Goal: Check status: Check status

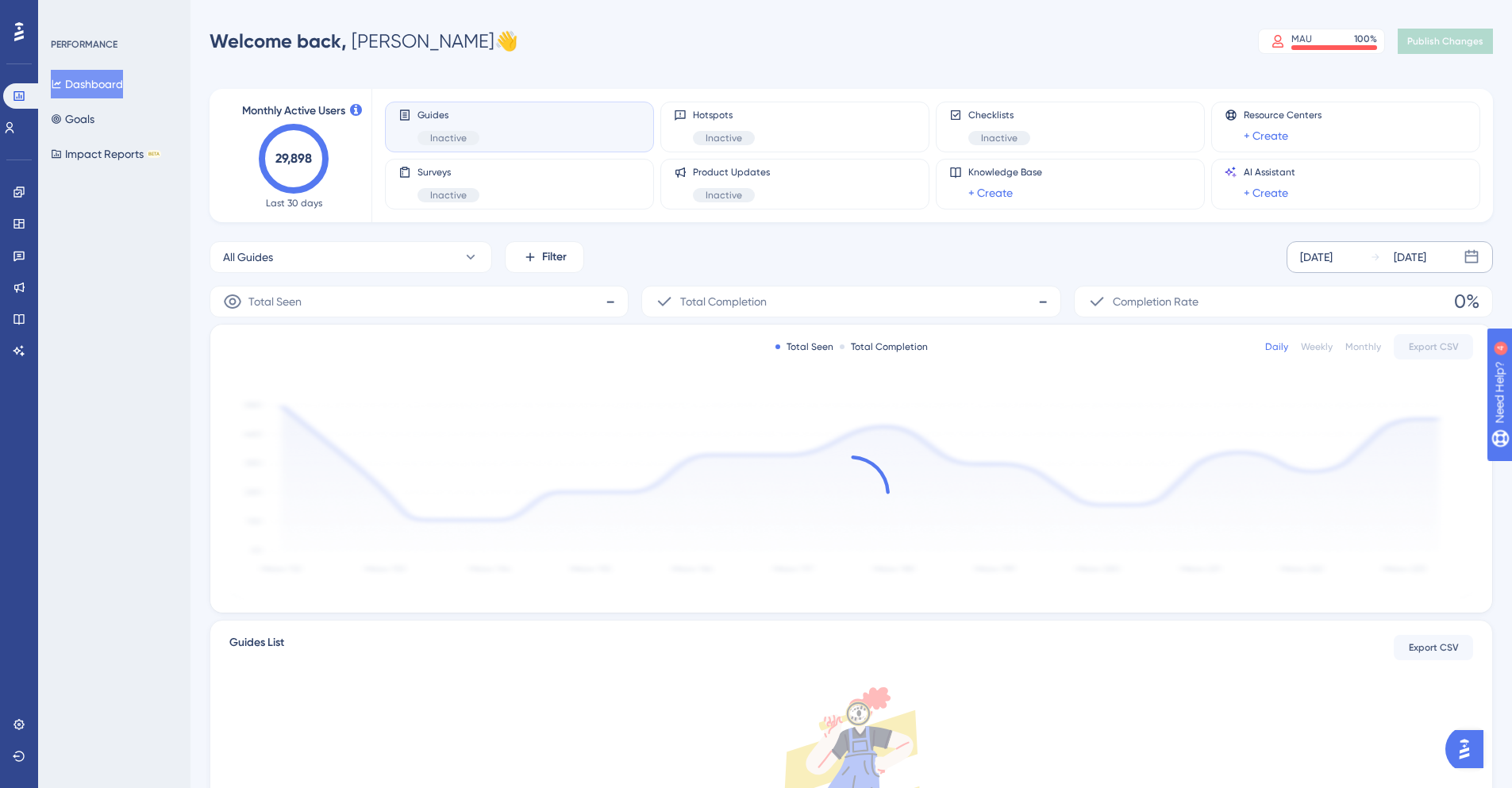
click at [1322, 257] on div "[DATE]" at bounding box center [1316, 258] width 33 height 19
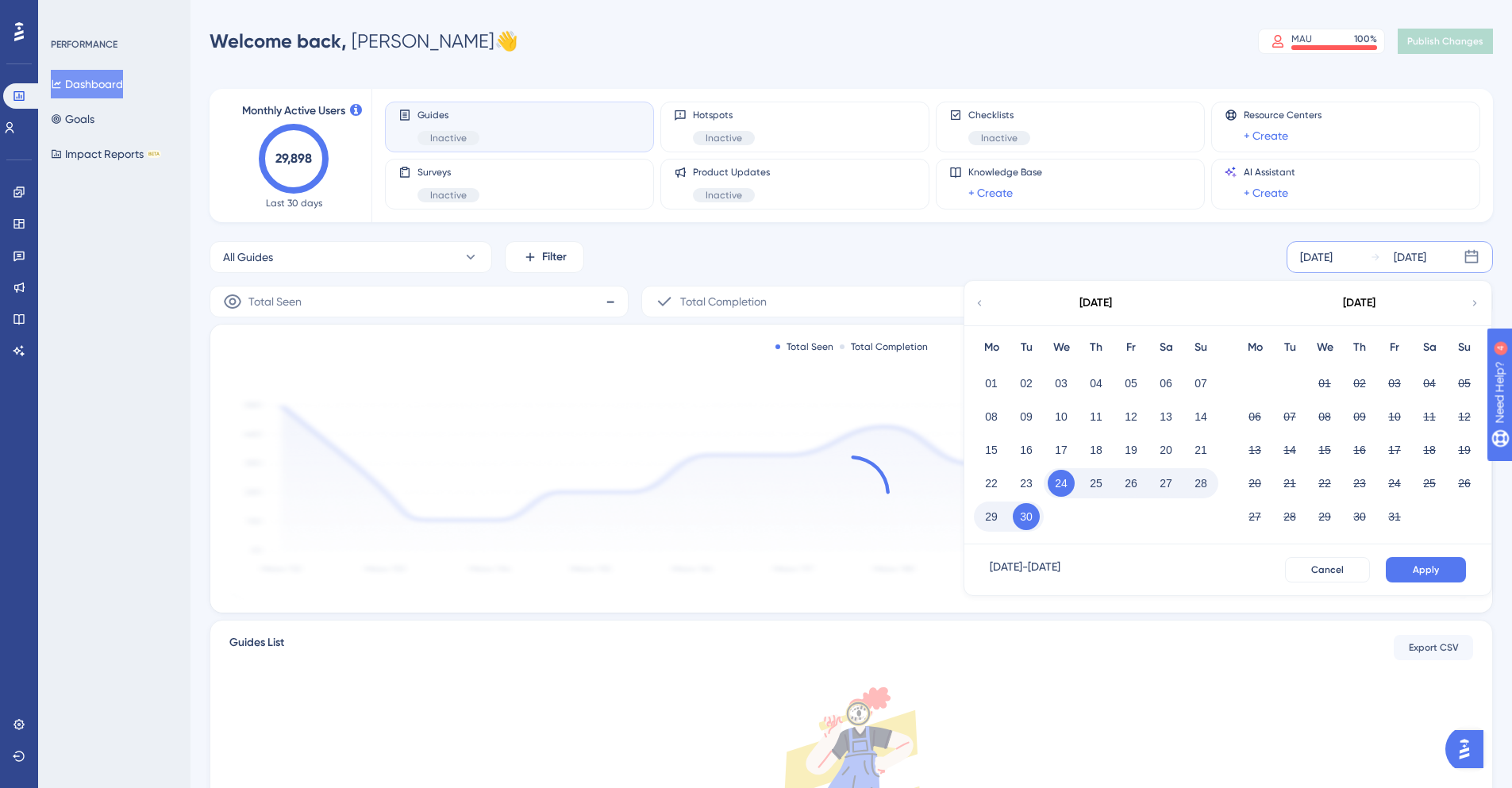
click at [980, 303] on icon at bounding box center [980, 303] width 12 height 14
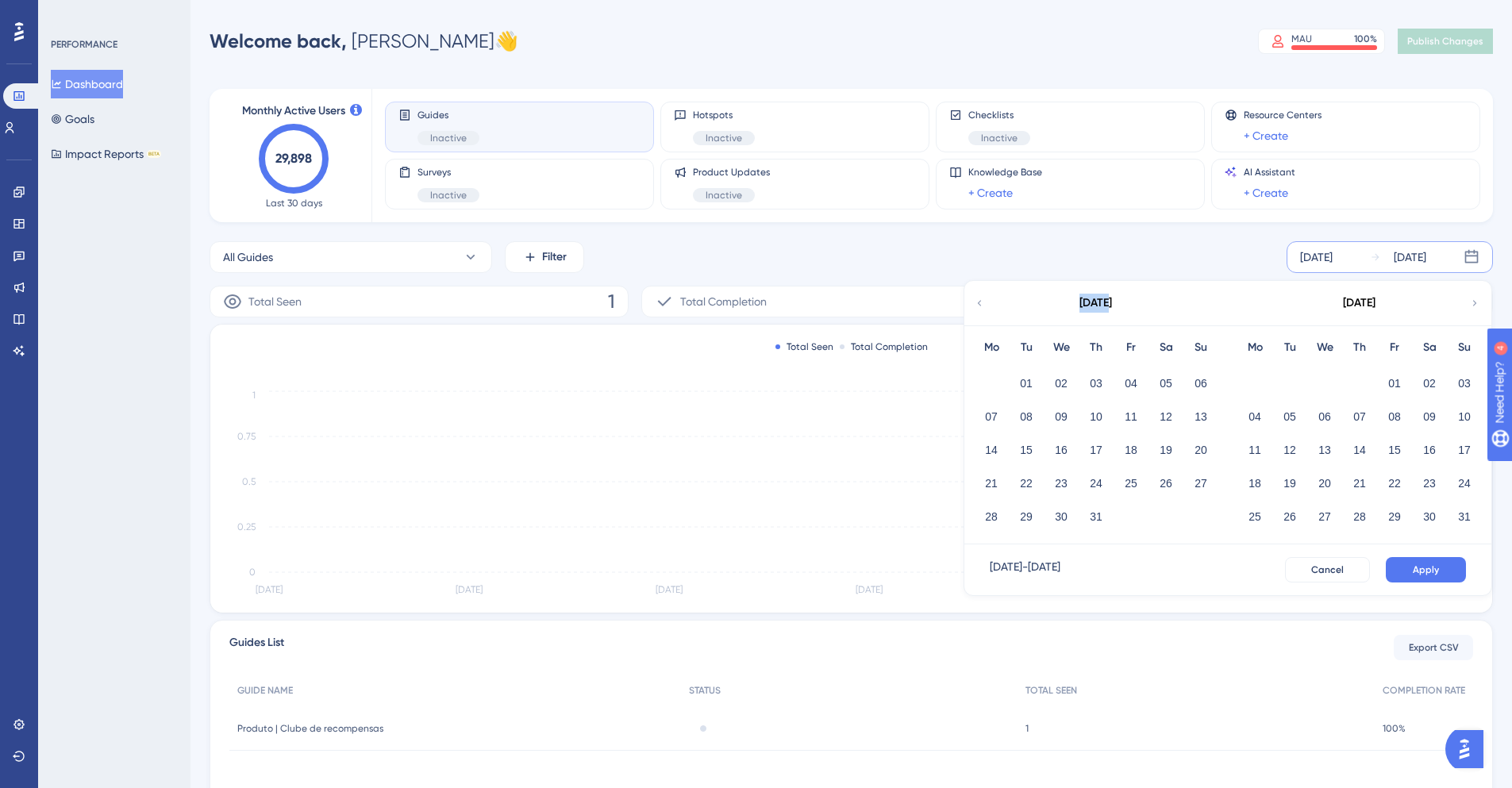
click at [980, 303] on icon at bounding box center [980, 303] width 12 height 14
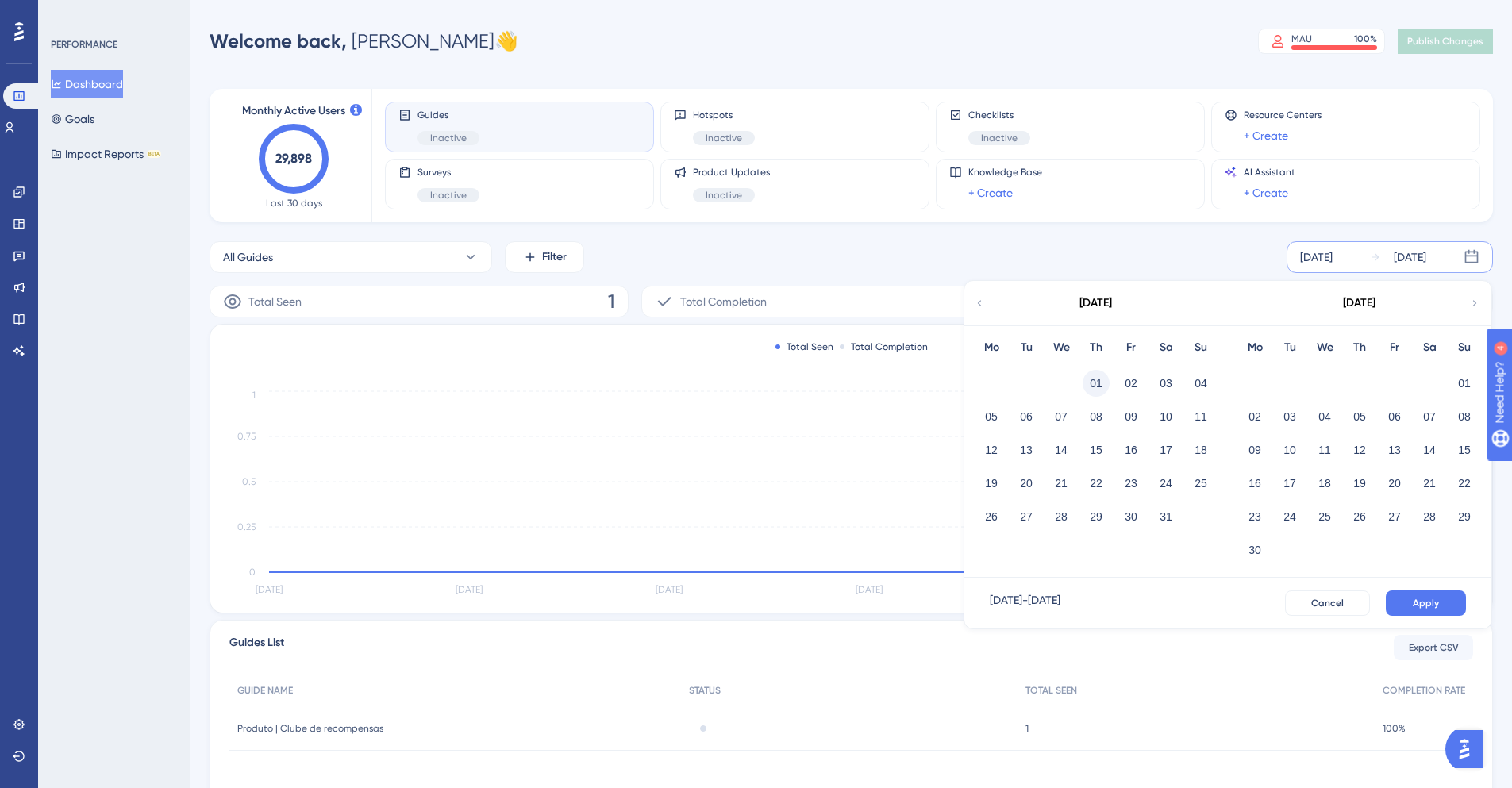
click at [1090, 379] on button "01" at bounding box center [1096, 384] width 27 height 27
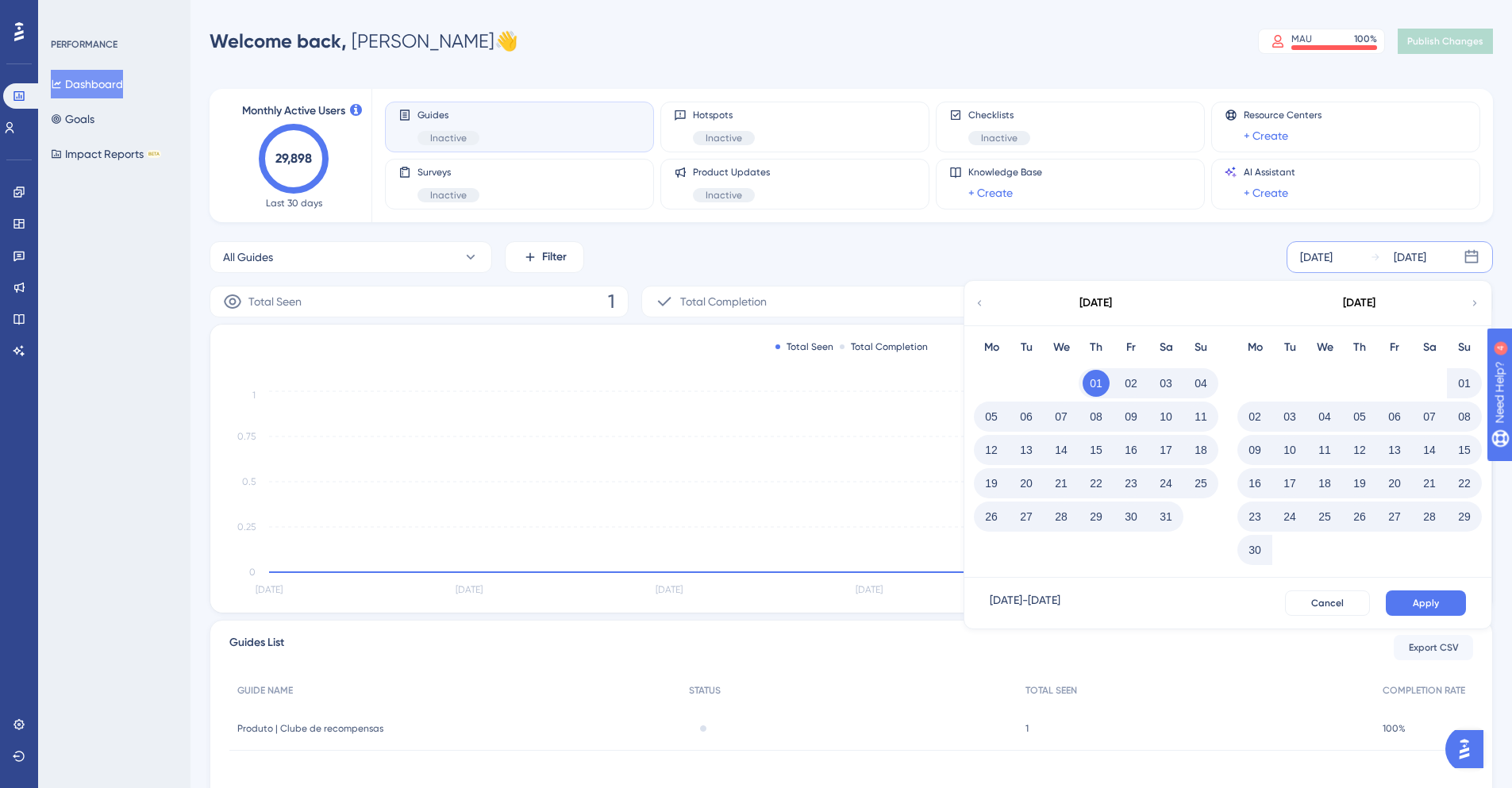
click at [1439, 605] on span "Apply" at bounding box center [1425, 603] width 26 height 13
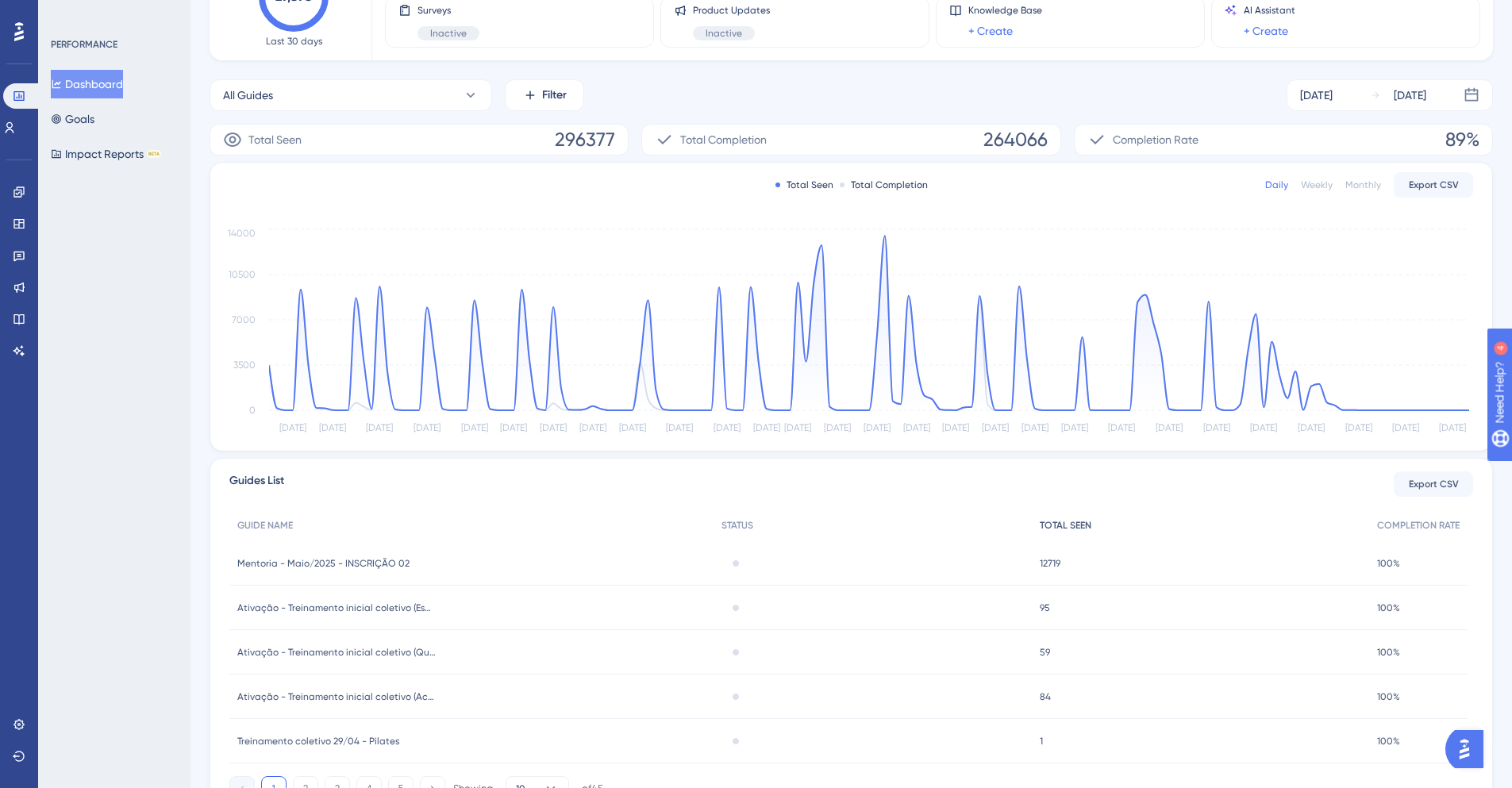
scroll to position [240, 0]
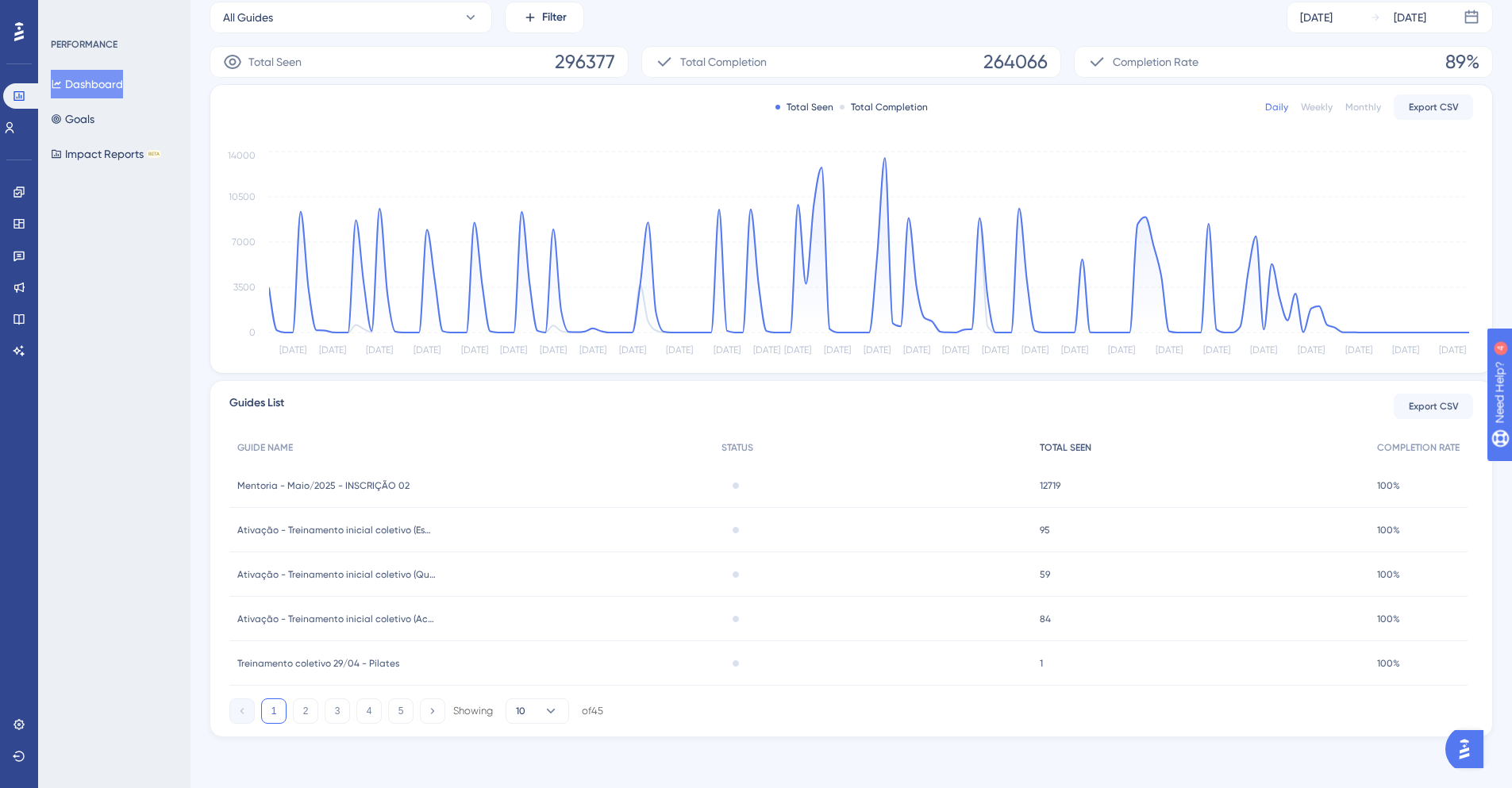
click at [1058, 448] on span "TOTAL SEEN" at bounding box center [1066, 448] width 52 height 13
click at [1075, 447] on span "TOTAL SEEN" at bounding box center [1066, 448] width 52 height 13
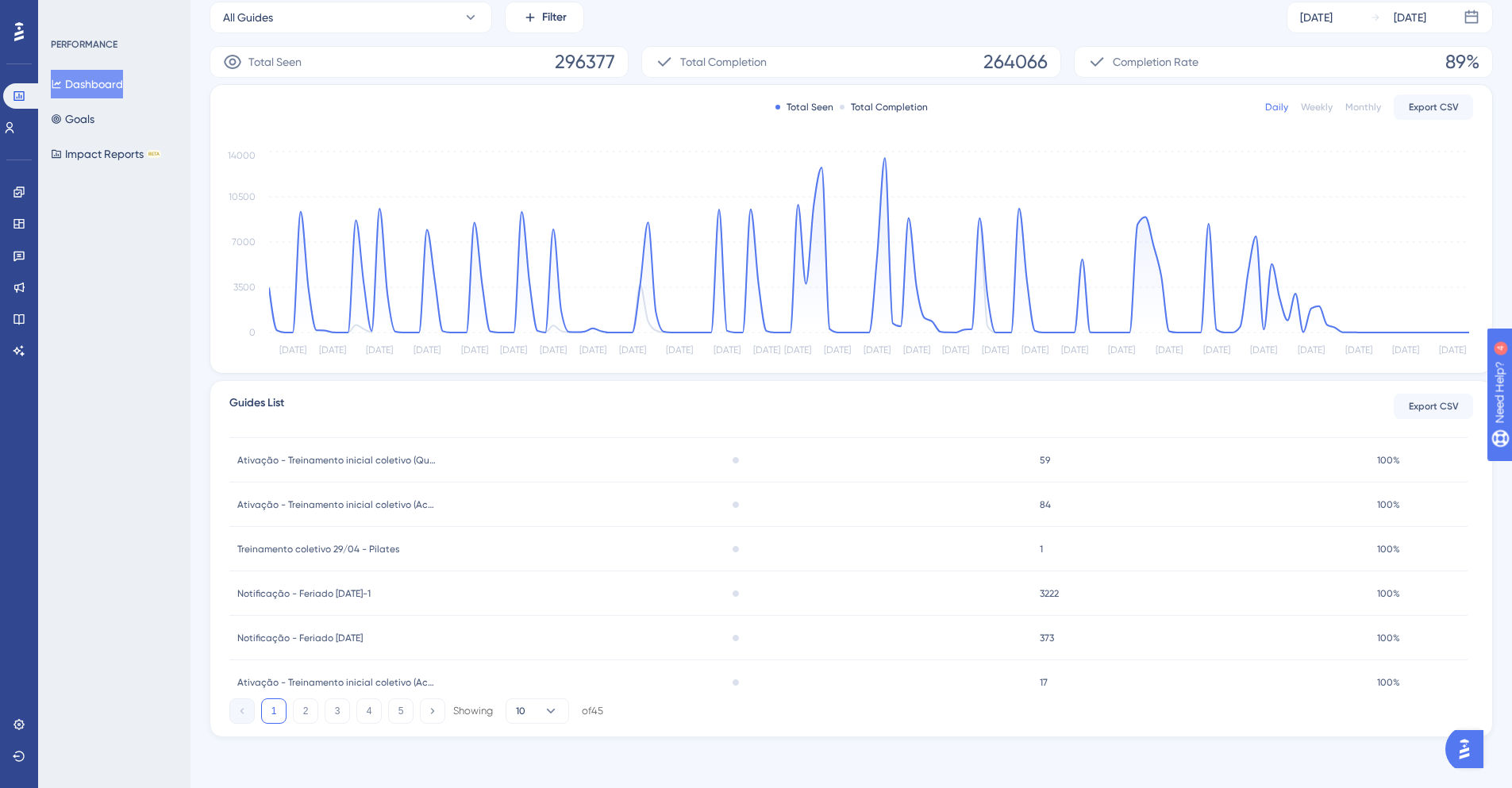
scroll to position [235, 0]
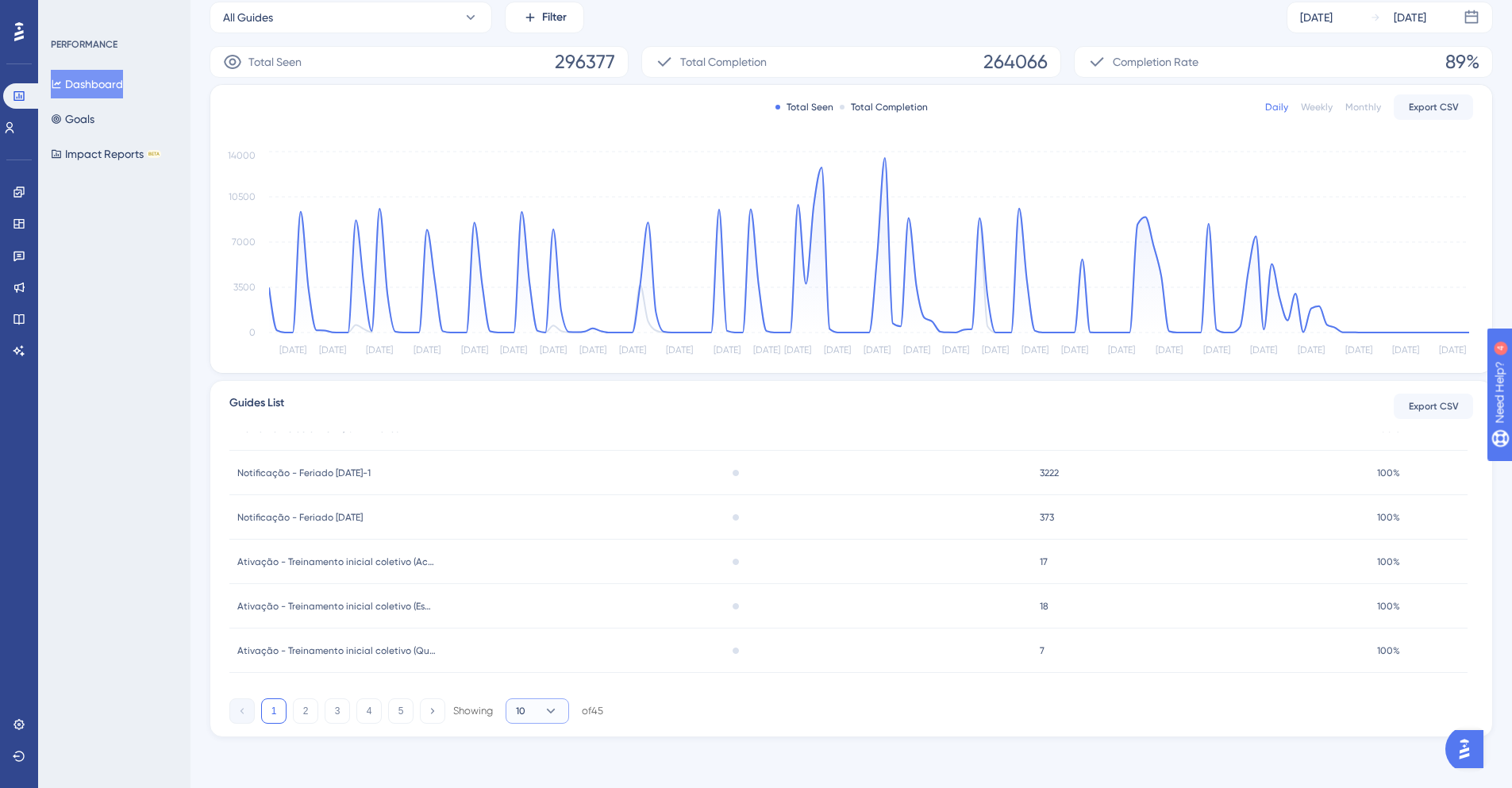
click at [532, 719] on button "10" at bounding box center [537, 711] width 64 height 25
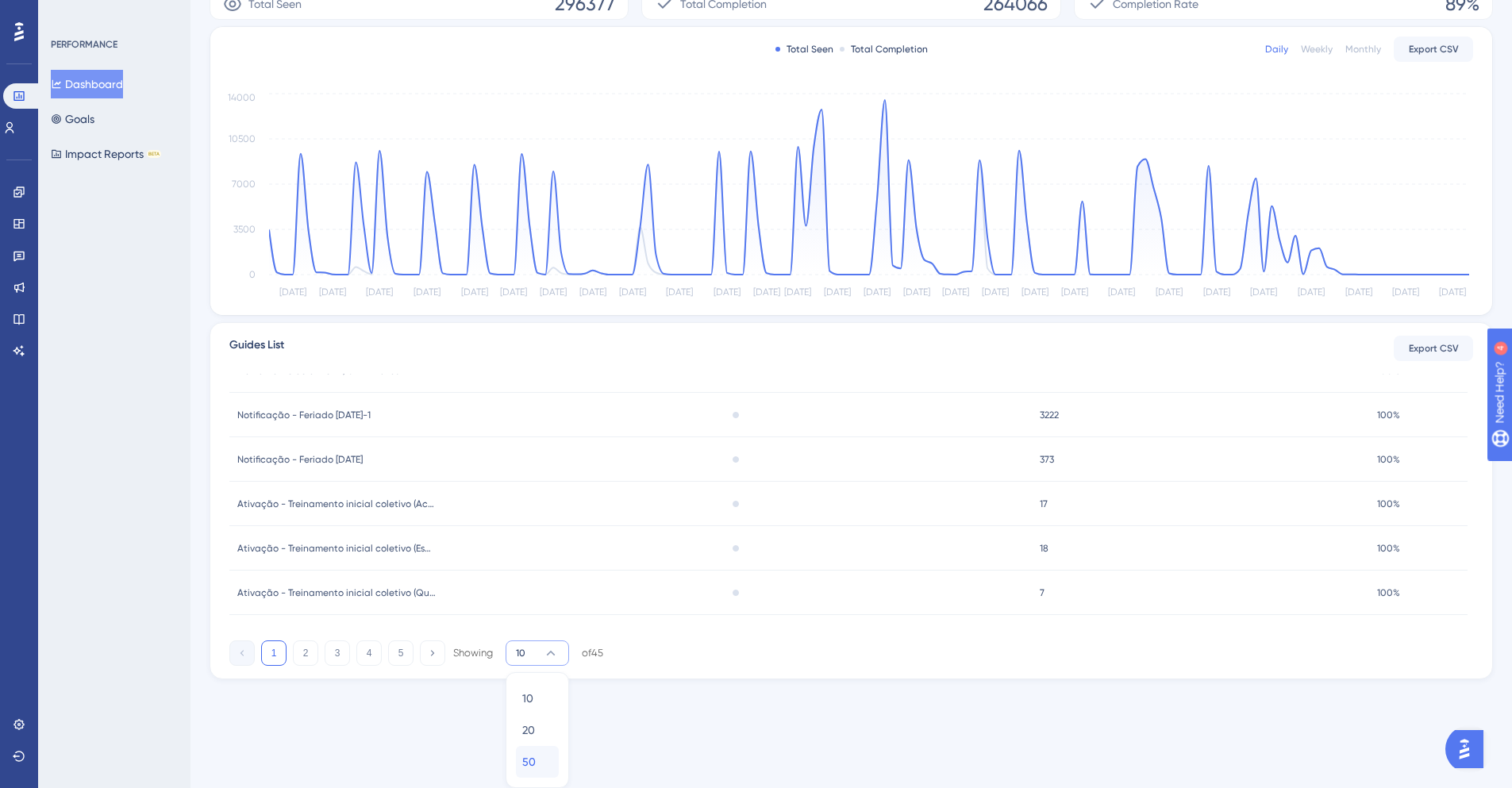
click at [536, 756] on div "50 50" at bounding box center [537, 762] width 30 height 32
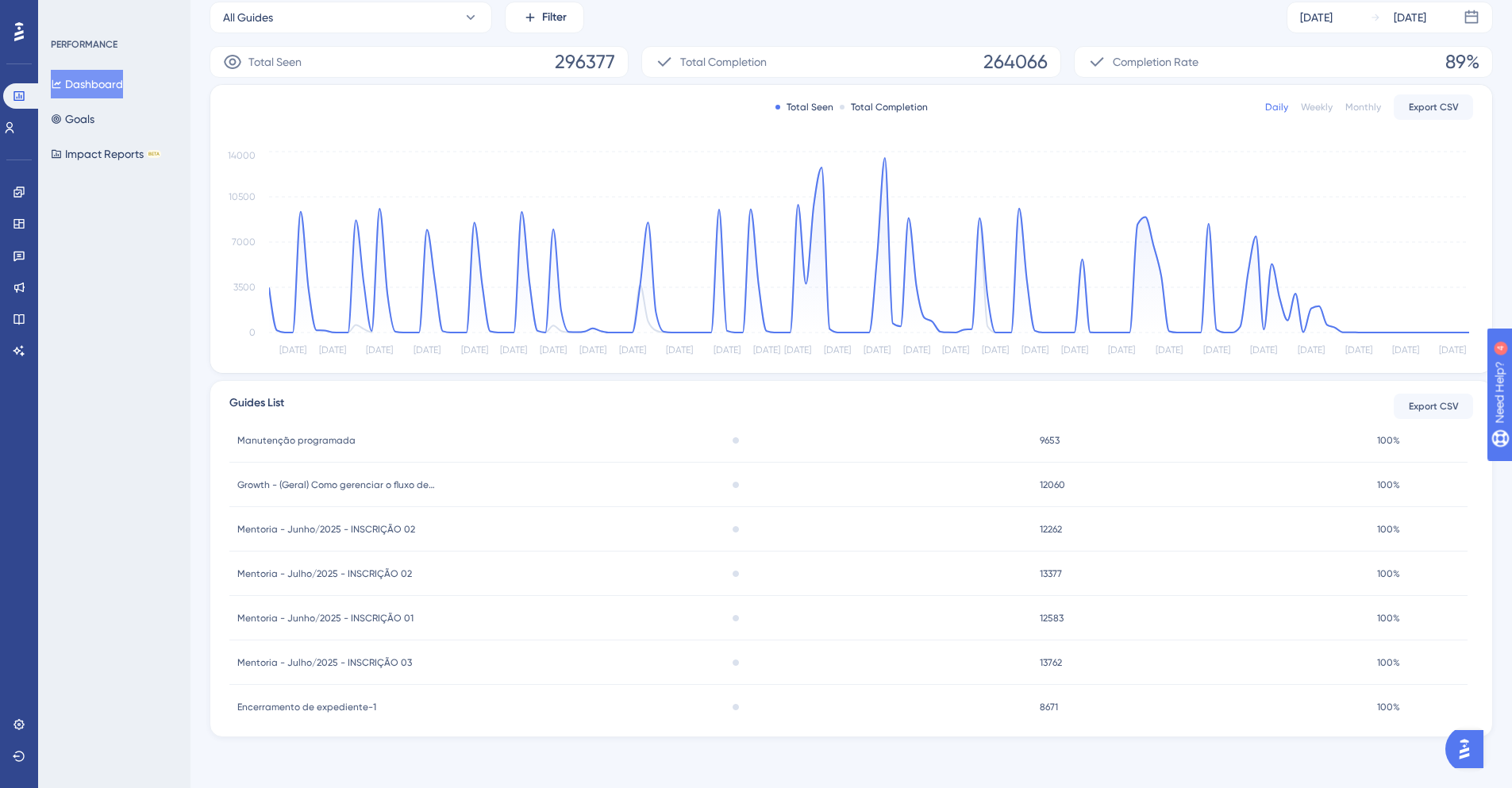
scroll to position [580, 0]
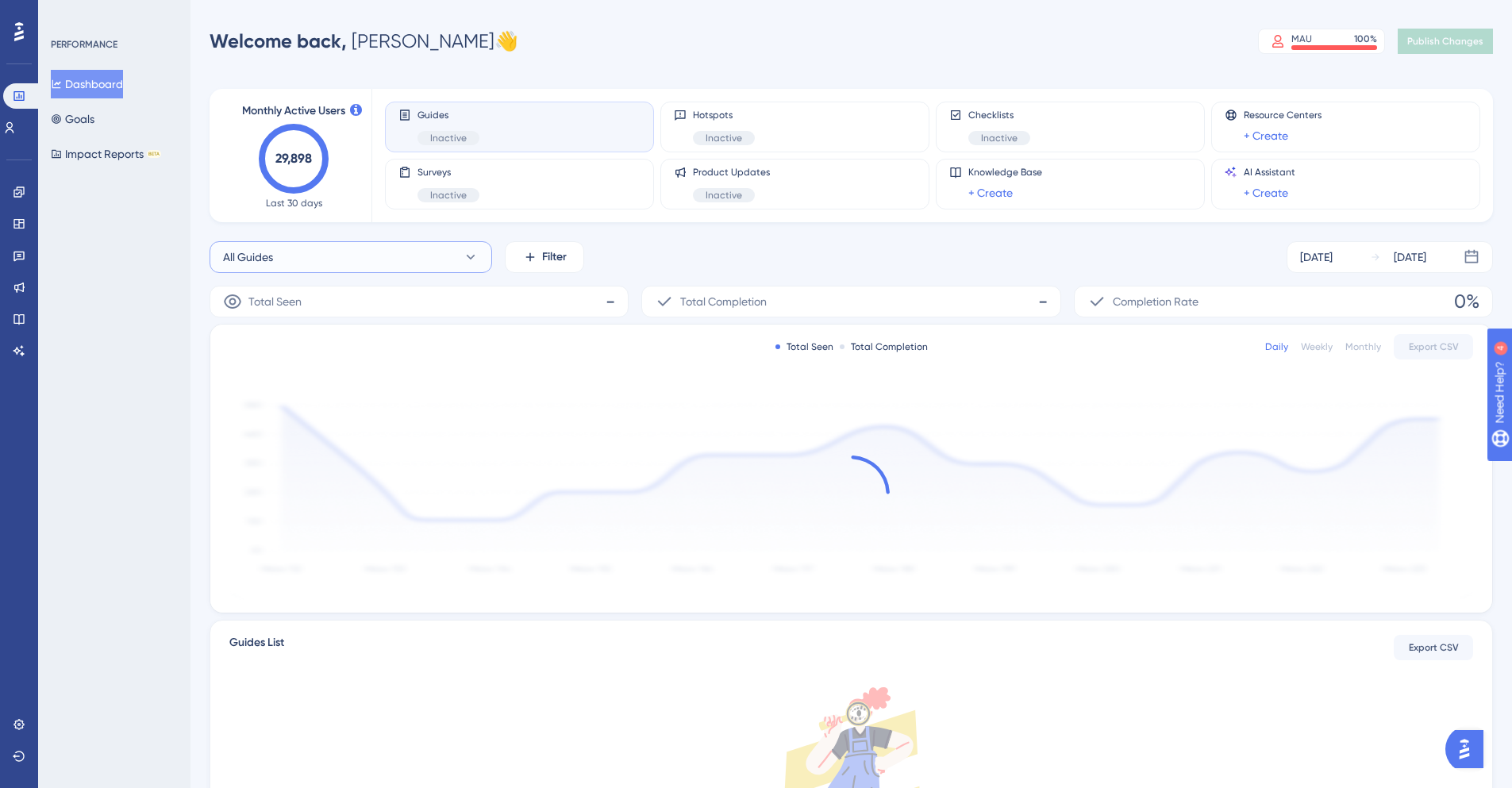
click at [364, 262] on button "All Guides" at bounding box center [350, 257] width 283 height 32
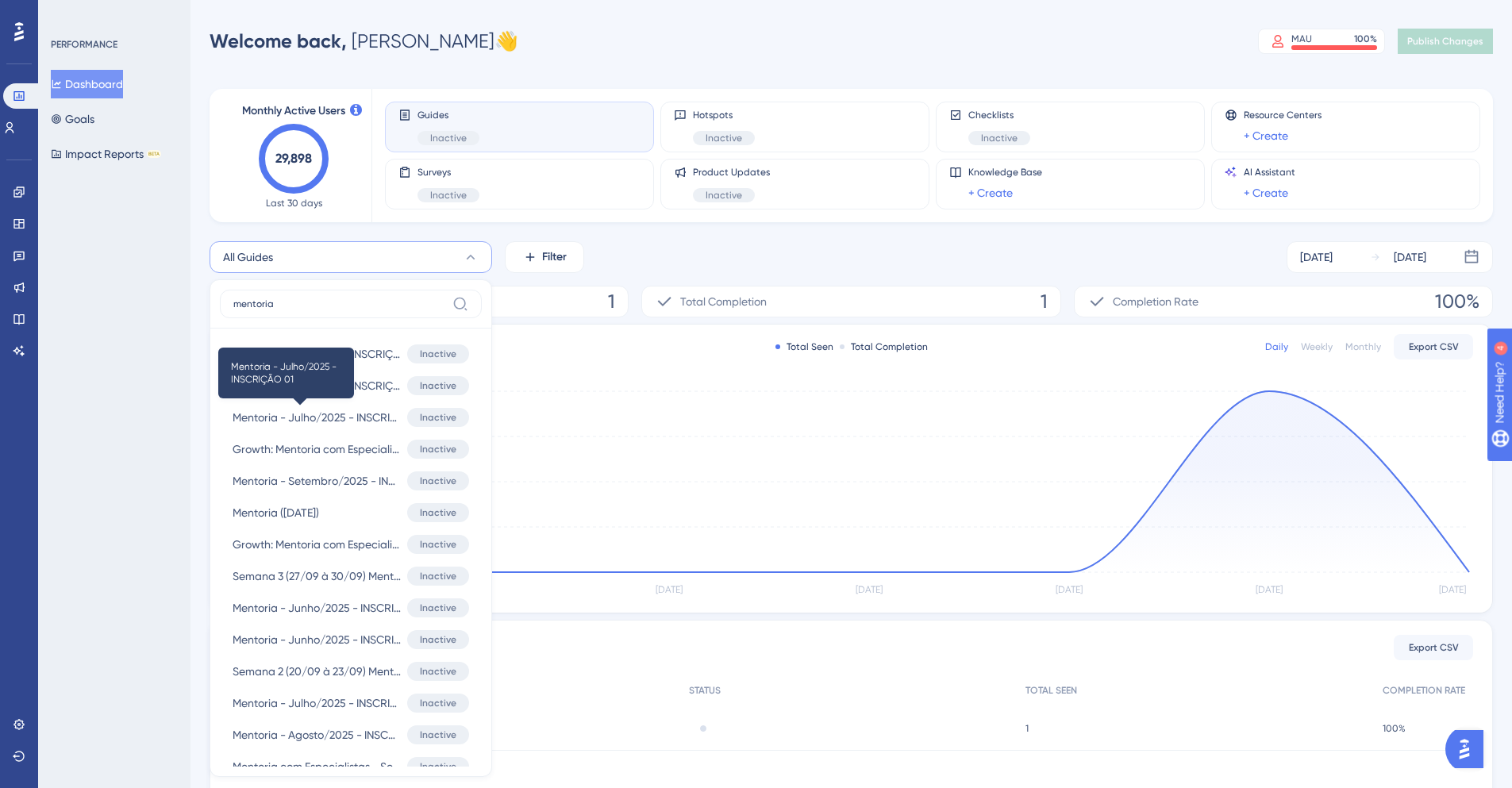
type input "mentoria"
click at [330, 417] on span "Mentoria - Julho/2025 - INSCRIÇÃO 01" at bounding box center [302, 418] width 139 height 19
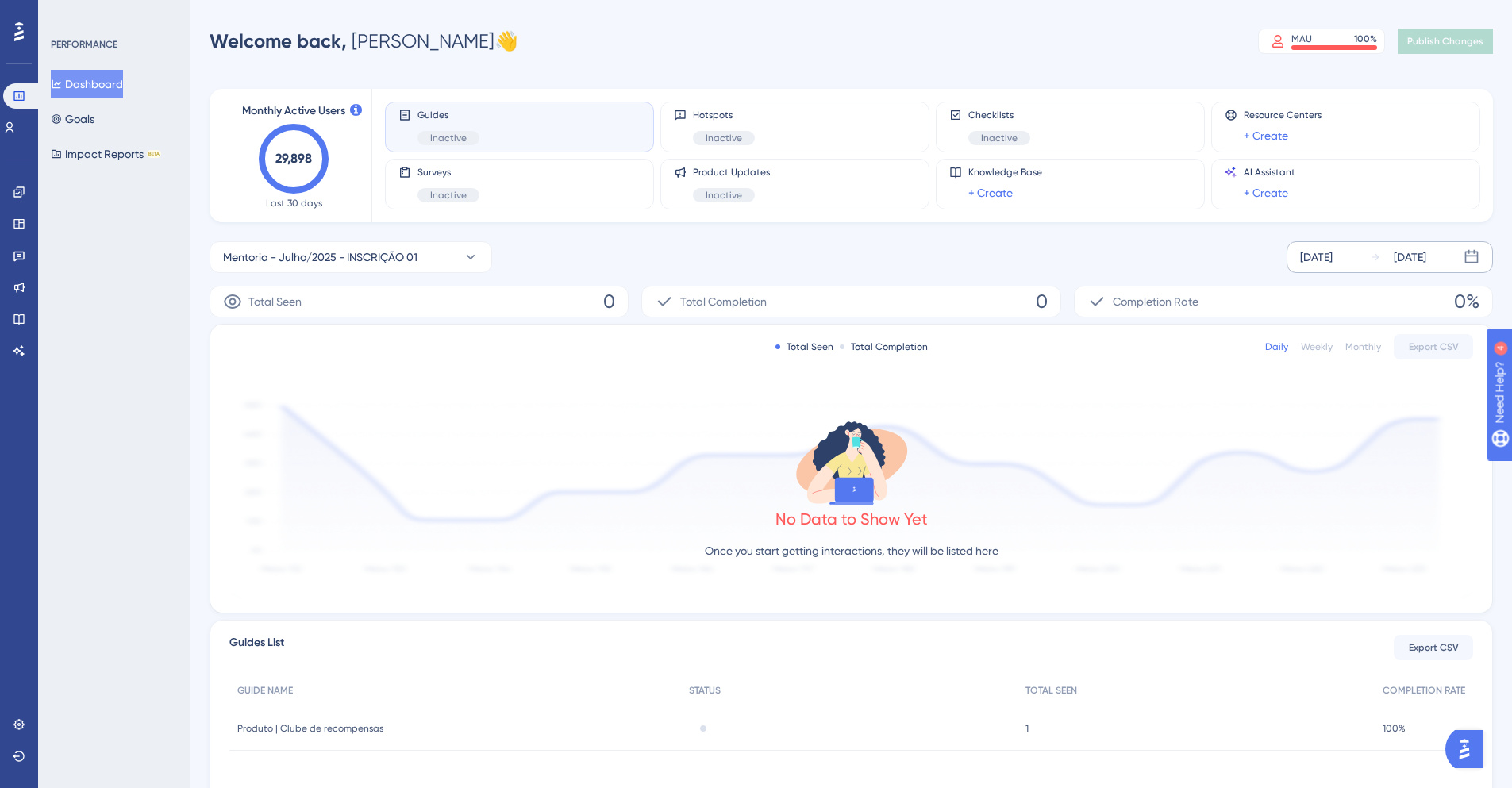
click at [1312, 257] on div "[DATE]" at bounding box center [1316, 258] width 33 height 19
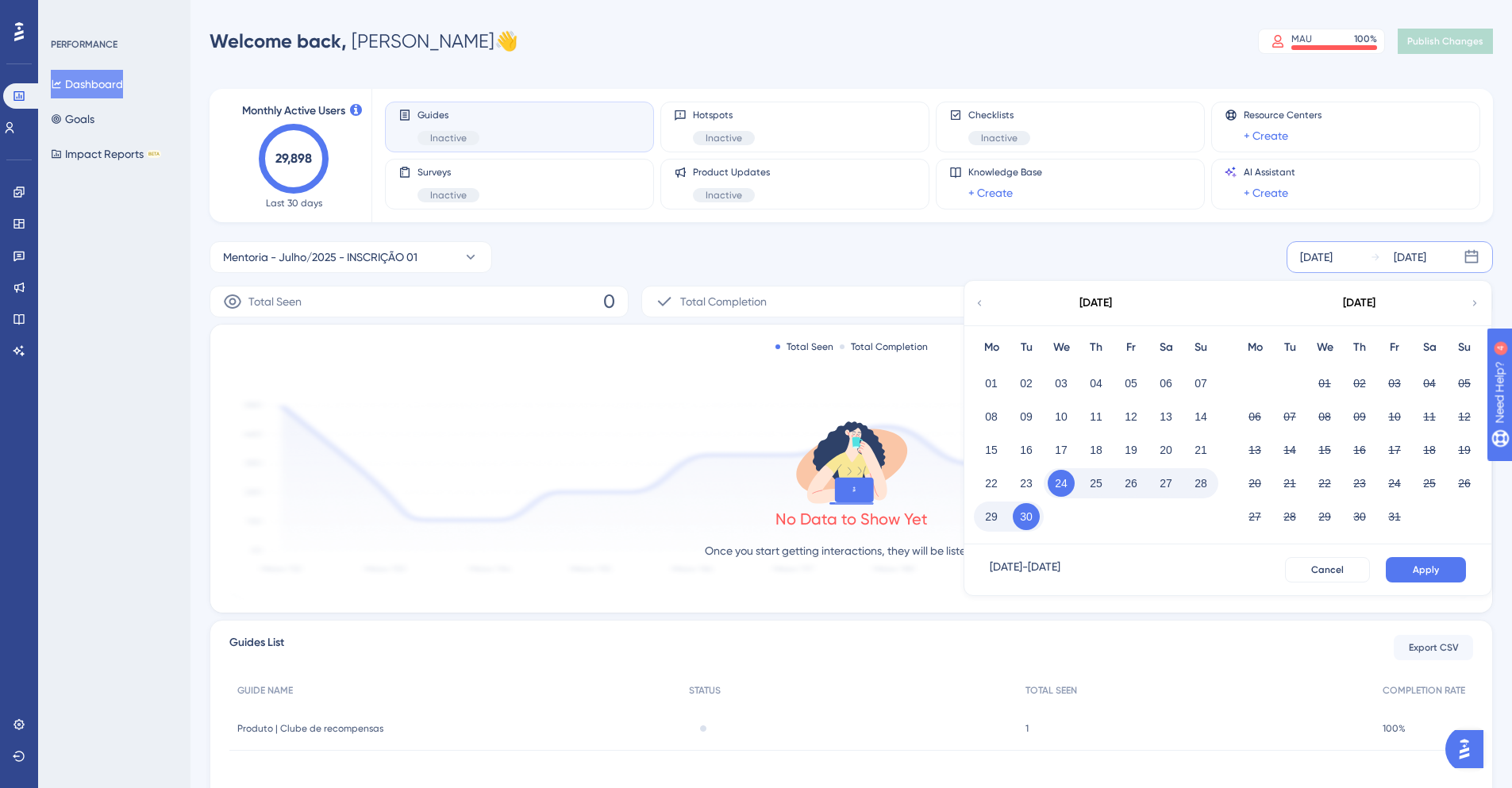
click at [978, 308] on icon at bounding box center [980, 303] width 12 height 14
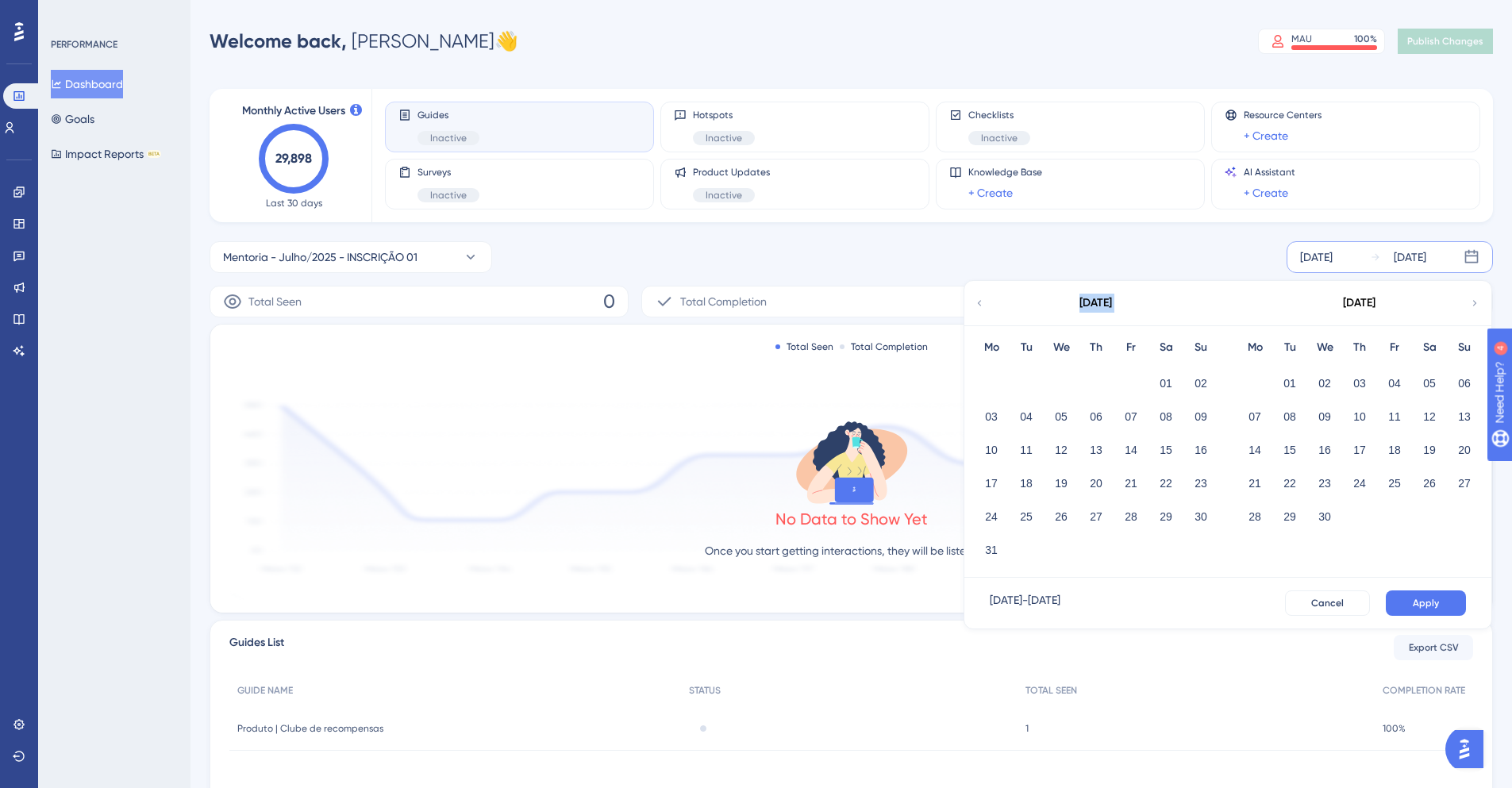
click at [978, 308] on icon at bounding box center [980, 303] width 12 height 14
click at [1474, 305] on icon at bounding box center [1475, 303] width 4 height 6
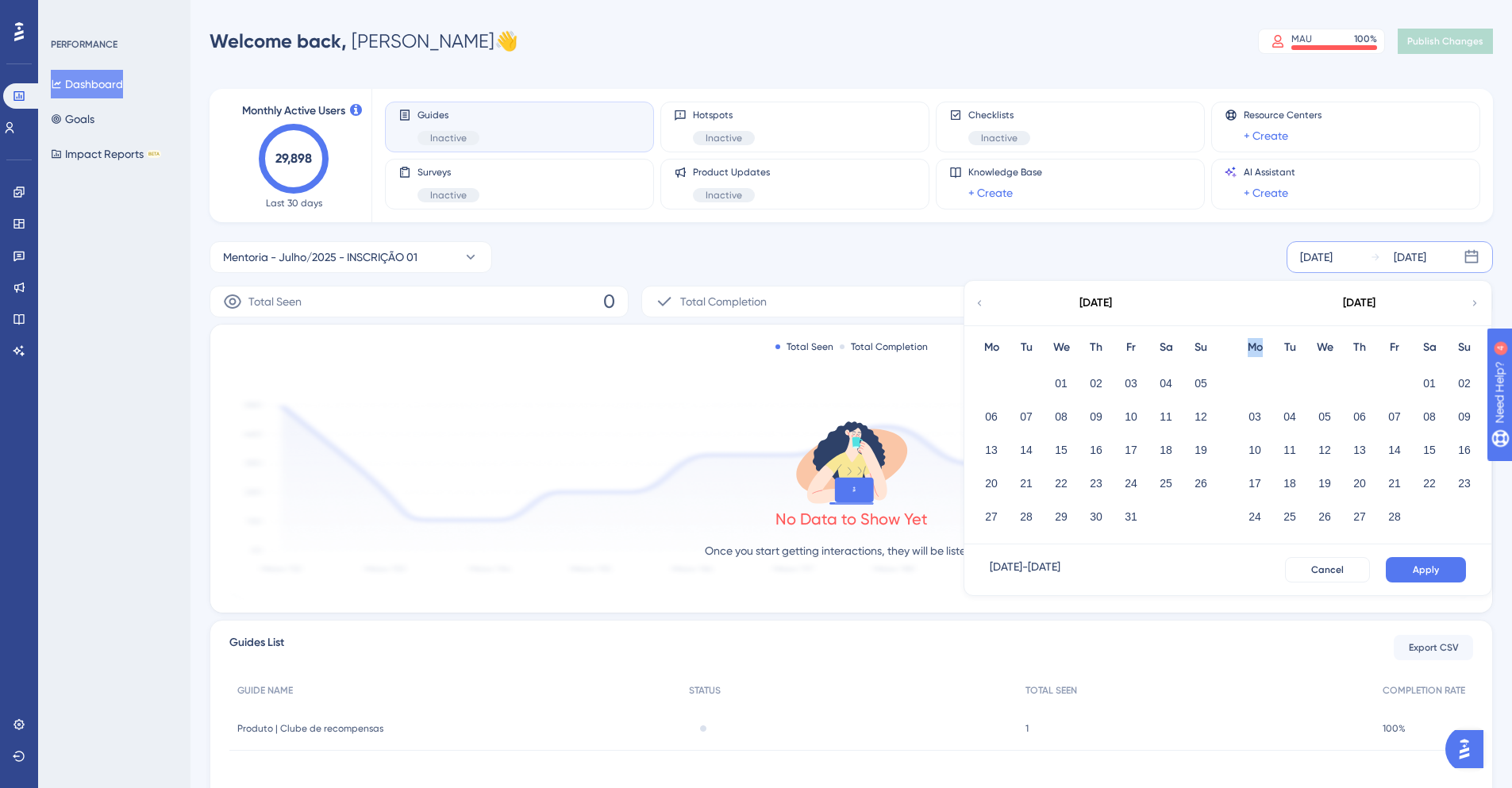
click at [1474, 304] on icon at bounding box center [1475, 303] width 4 height 6
click at [1166, 379] on button "01" at bounding box center [1166, 384] width 27 height 27
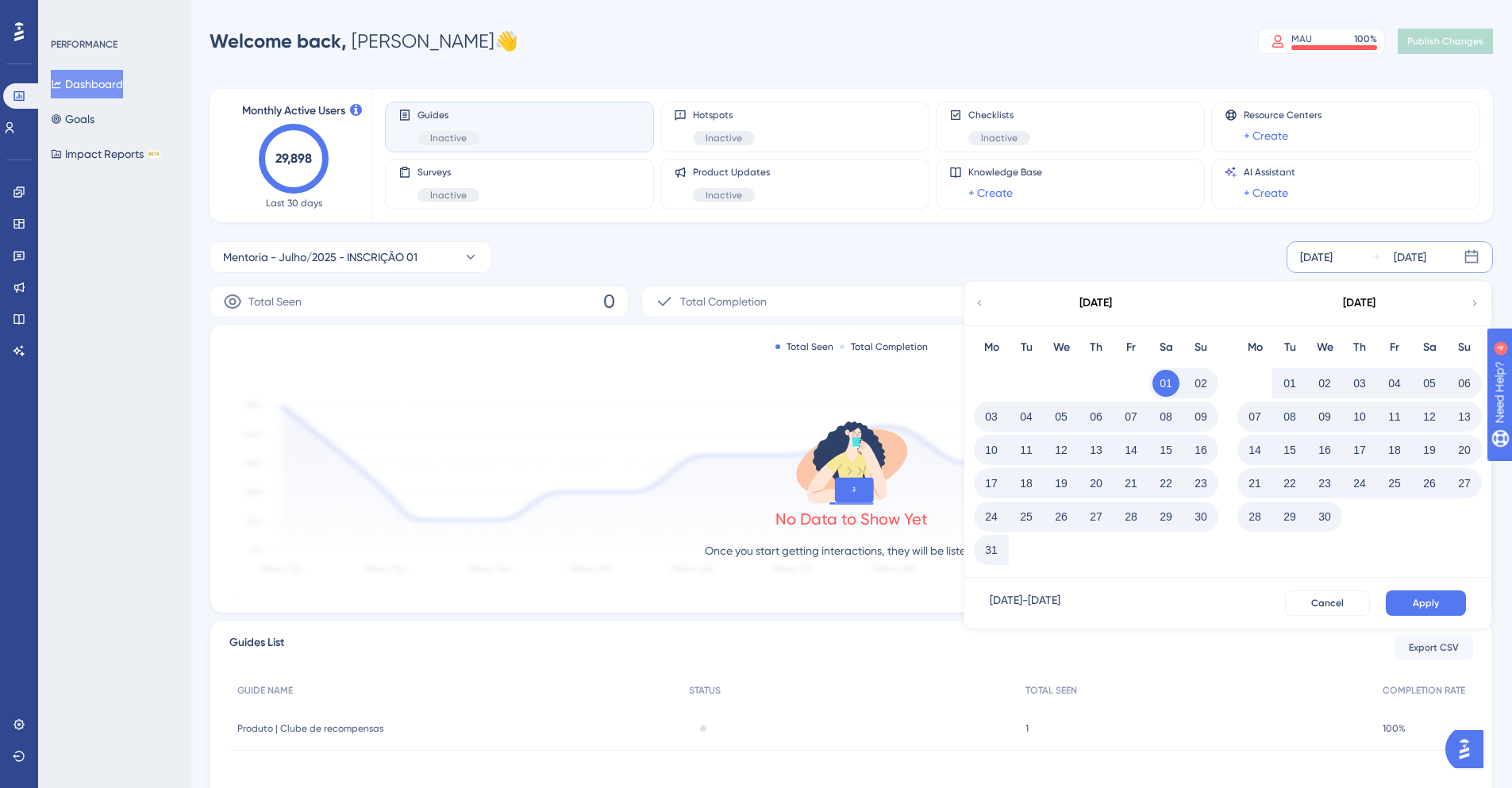
click at [1473, 299] on icon at bounding box center [1475, 303] width 12 height 14
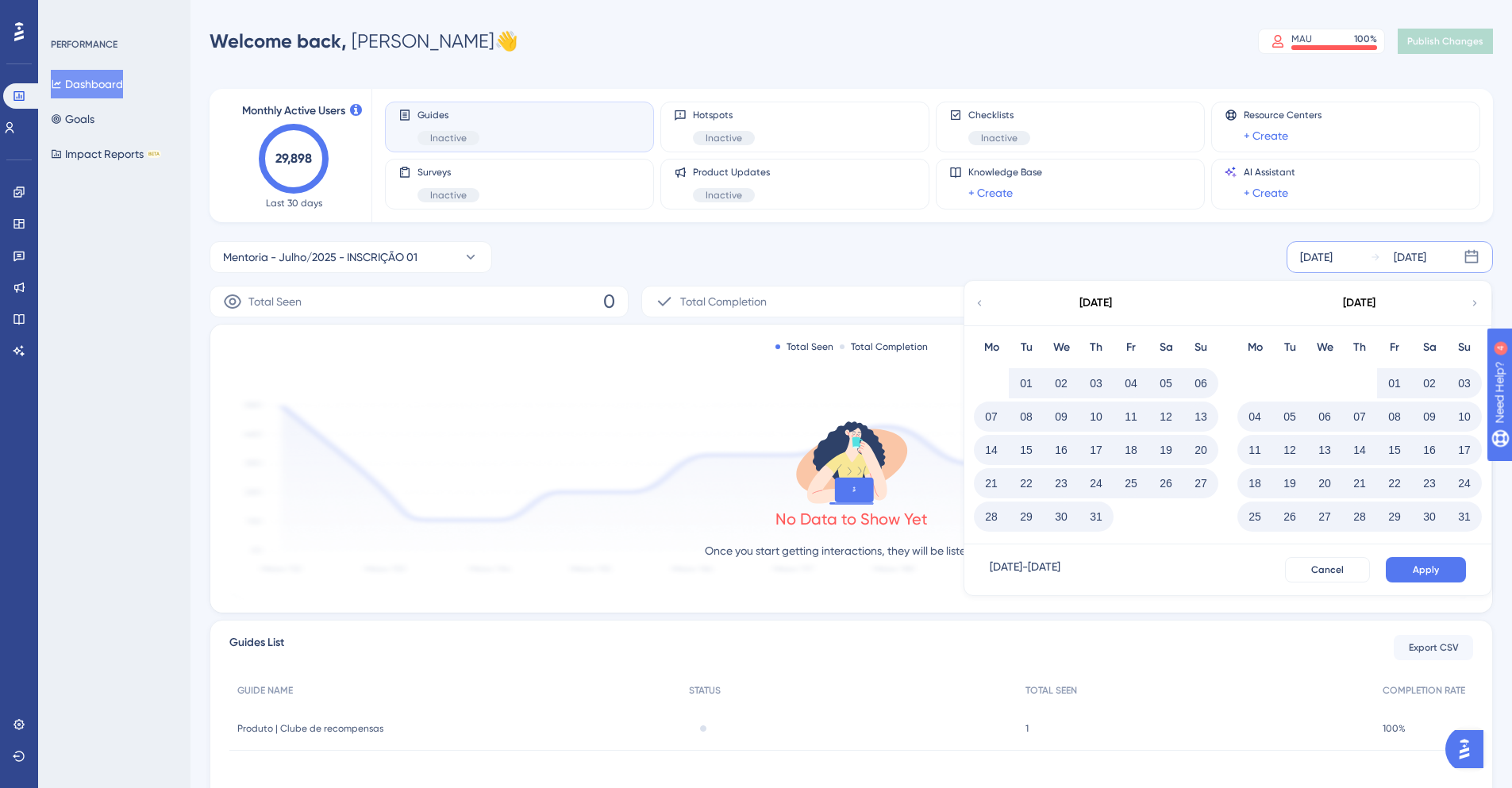
click at [1473, 299] on icon at bounding box center [1475, 303] width 12 height 14
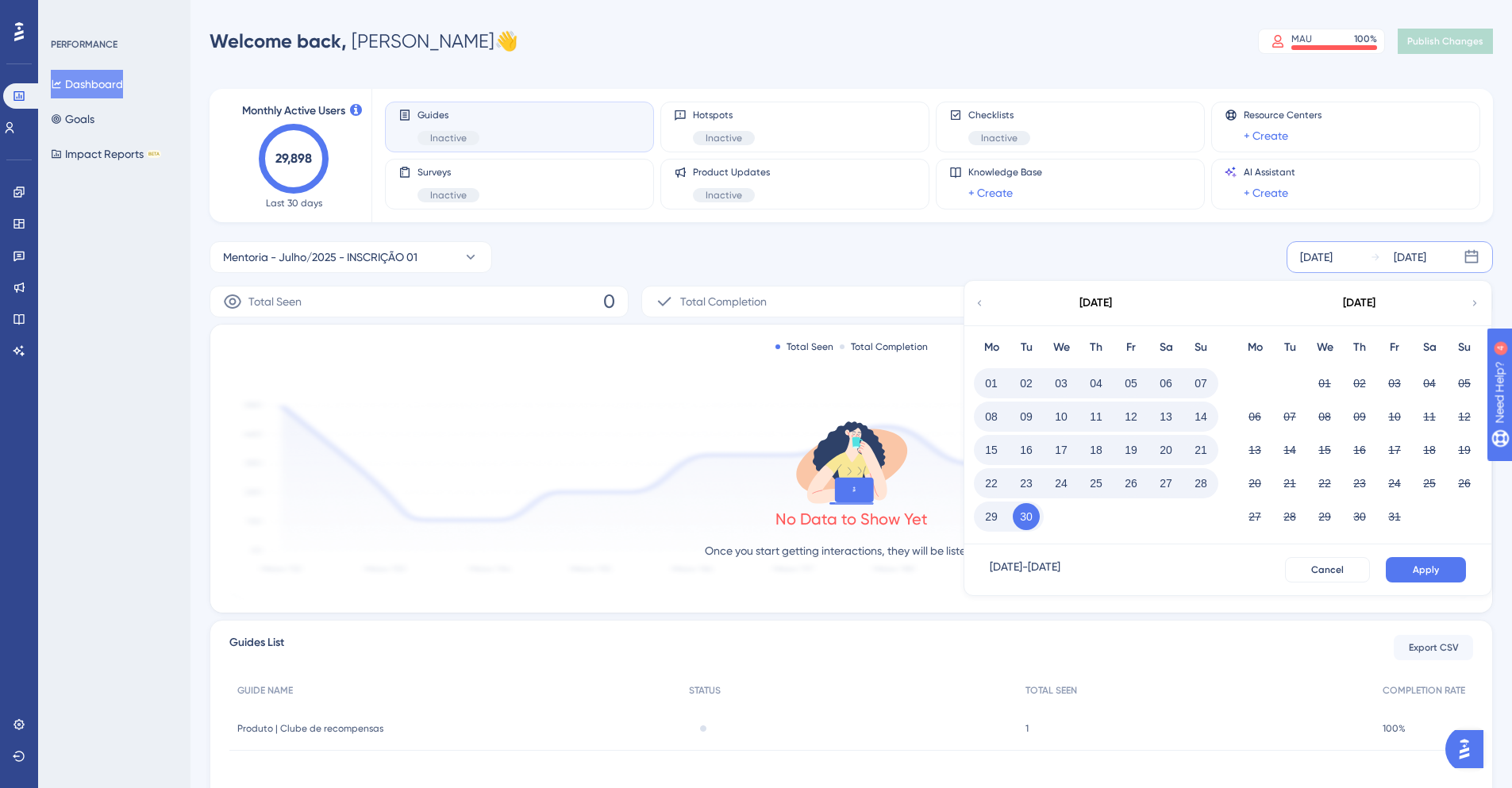
click at [982, 302] on icon at bounding box center [980, 303] width 12 height 14
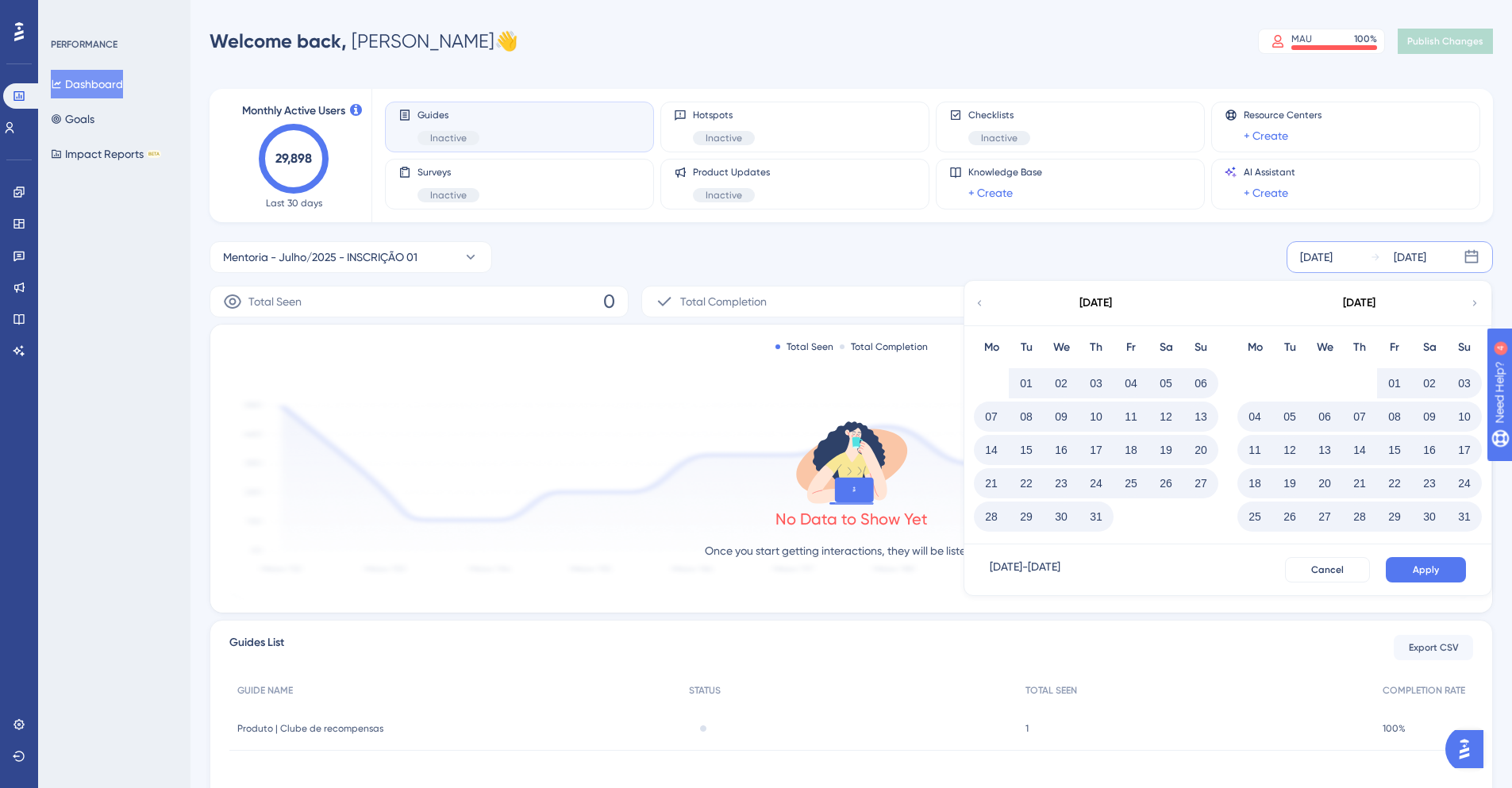
click at [1463, 516] on button "31" at bounding box center [1465, 517] width 27 height 27
click at [1442, 570] on button "Apply" at bounding box center [1425, 570] width 80 height 25
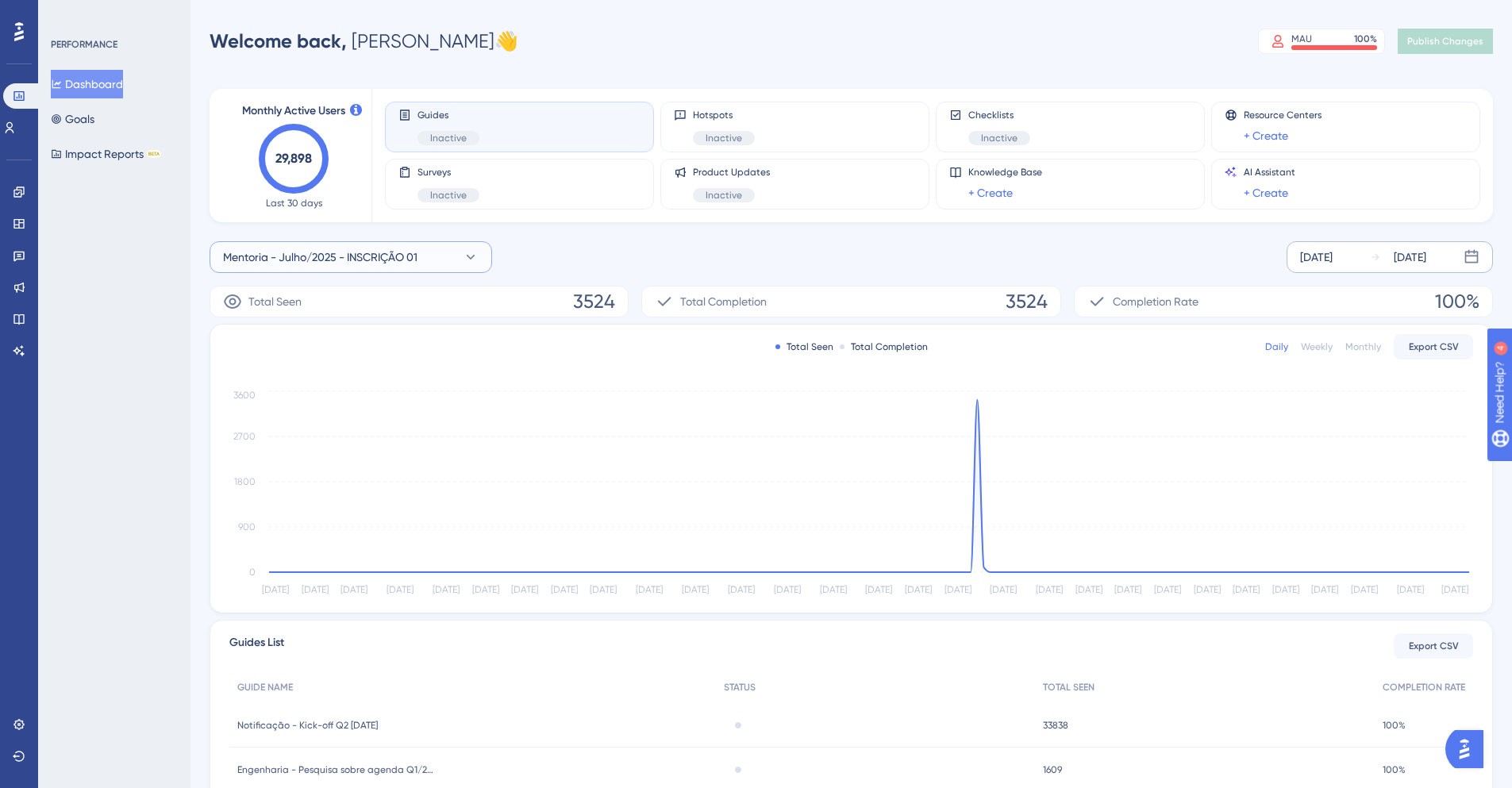
click at [346, 246] on button "Mentoria - Julho/2025 - INSCRIÇÃO 01" at bounding box center [350, 257] width 283 height 32
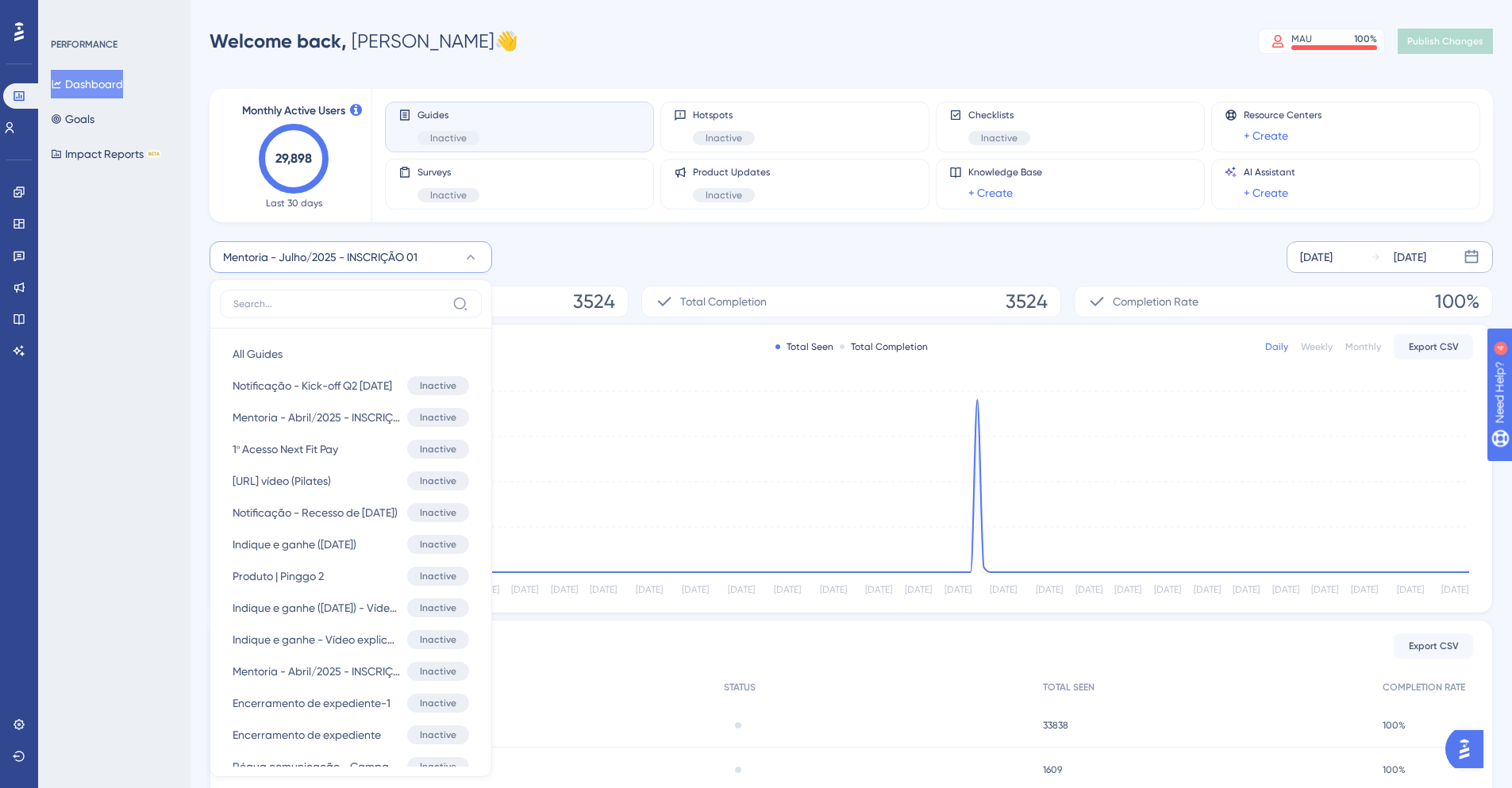
scroll to position [84, 0]
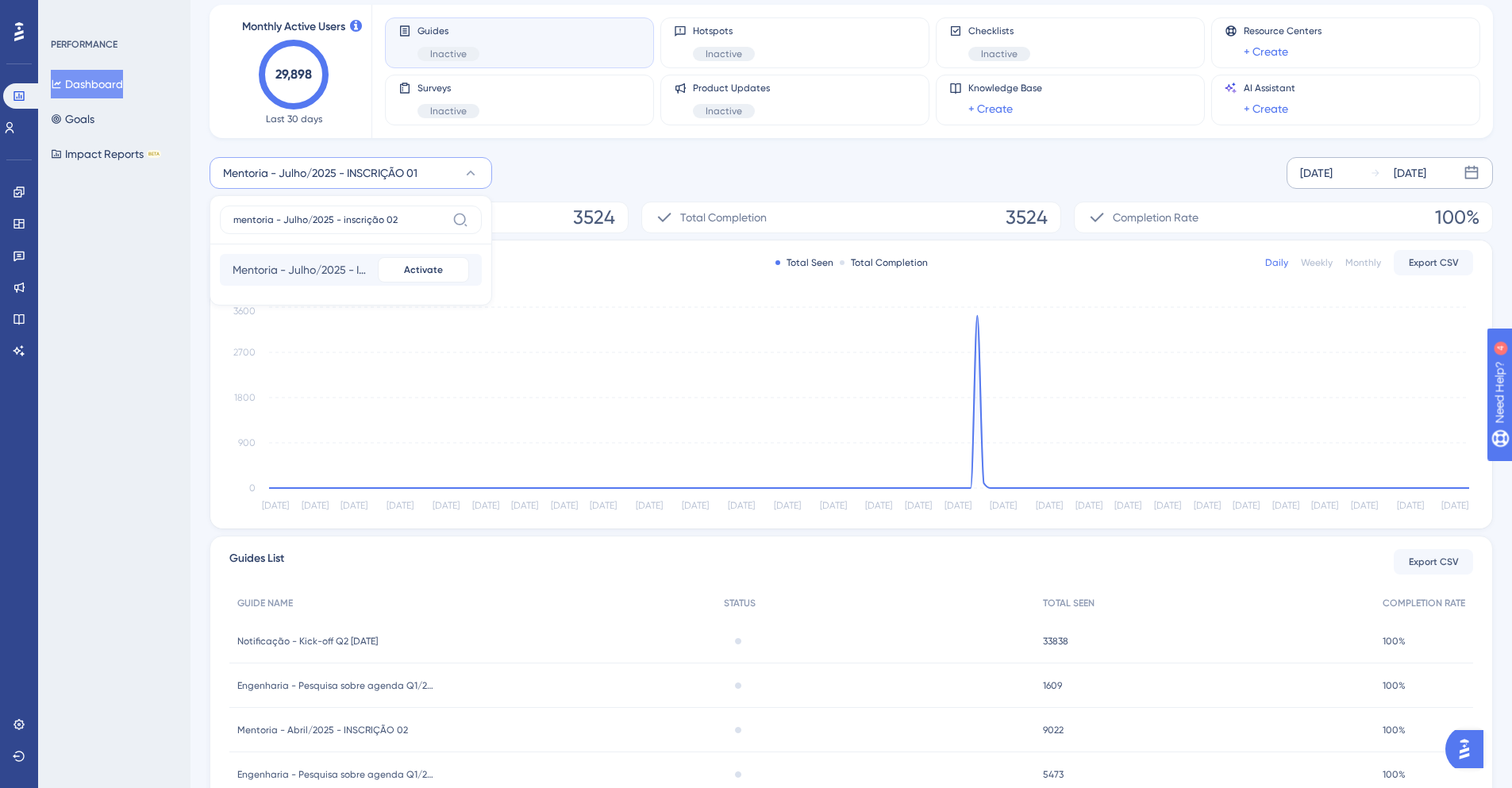
type input "mentoria - Julho/2025 - inscrição 02"
click at [371, 268] on span "Mentoria - Julho/2025 - INSCRIÇÃO 02" at bounding box center [302, 270] width 139 height 19
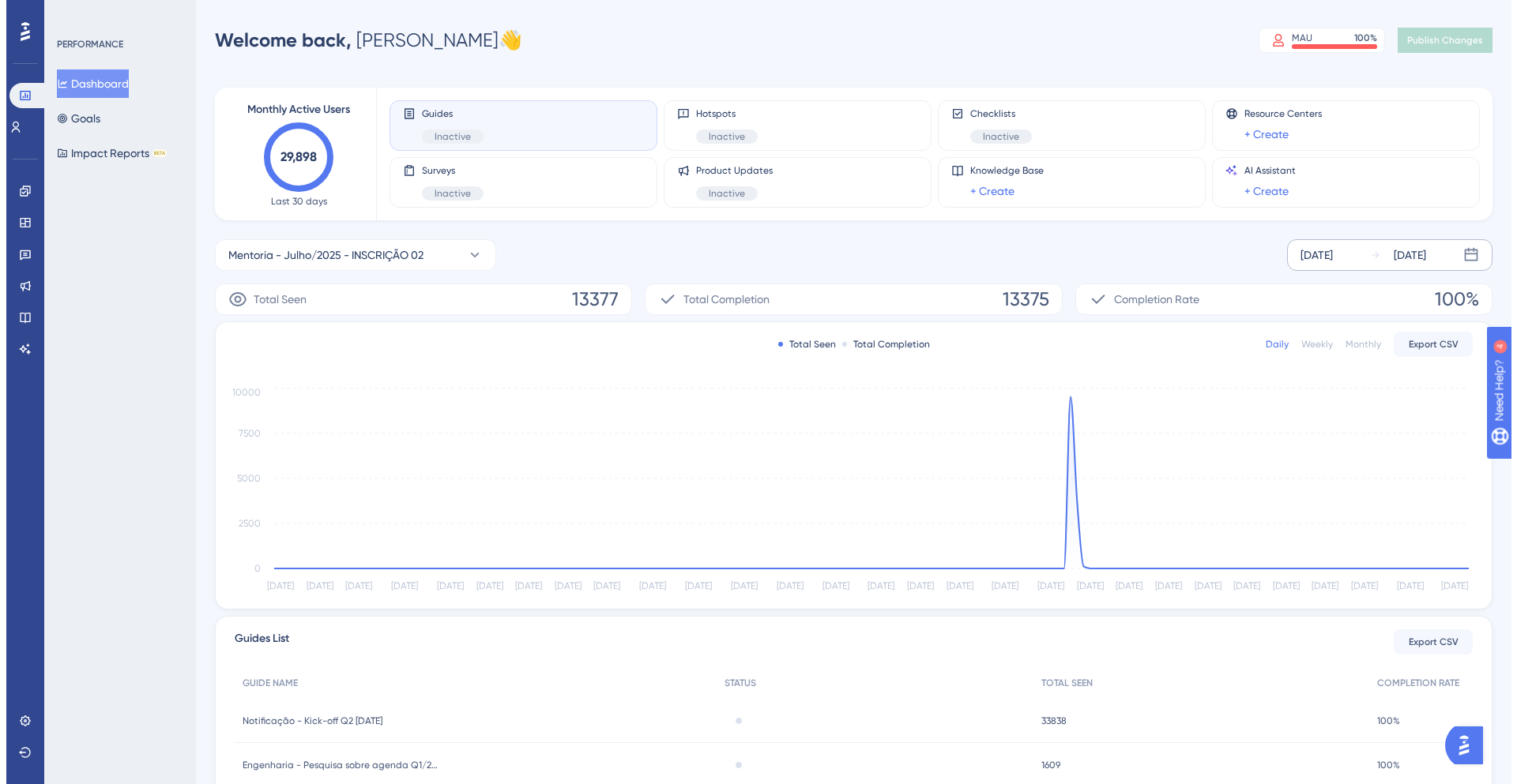
scroll to position [0, 0]
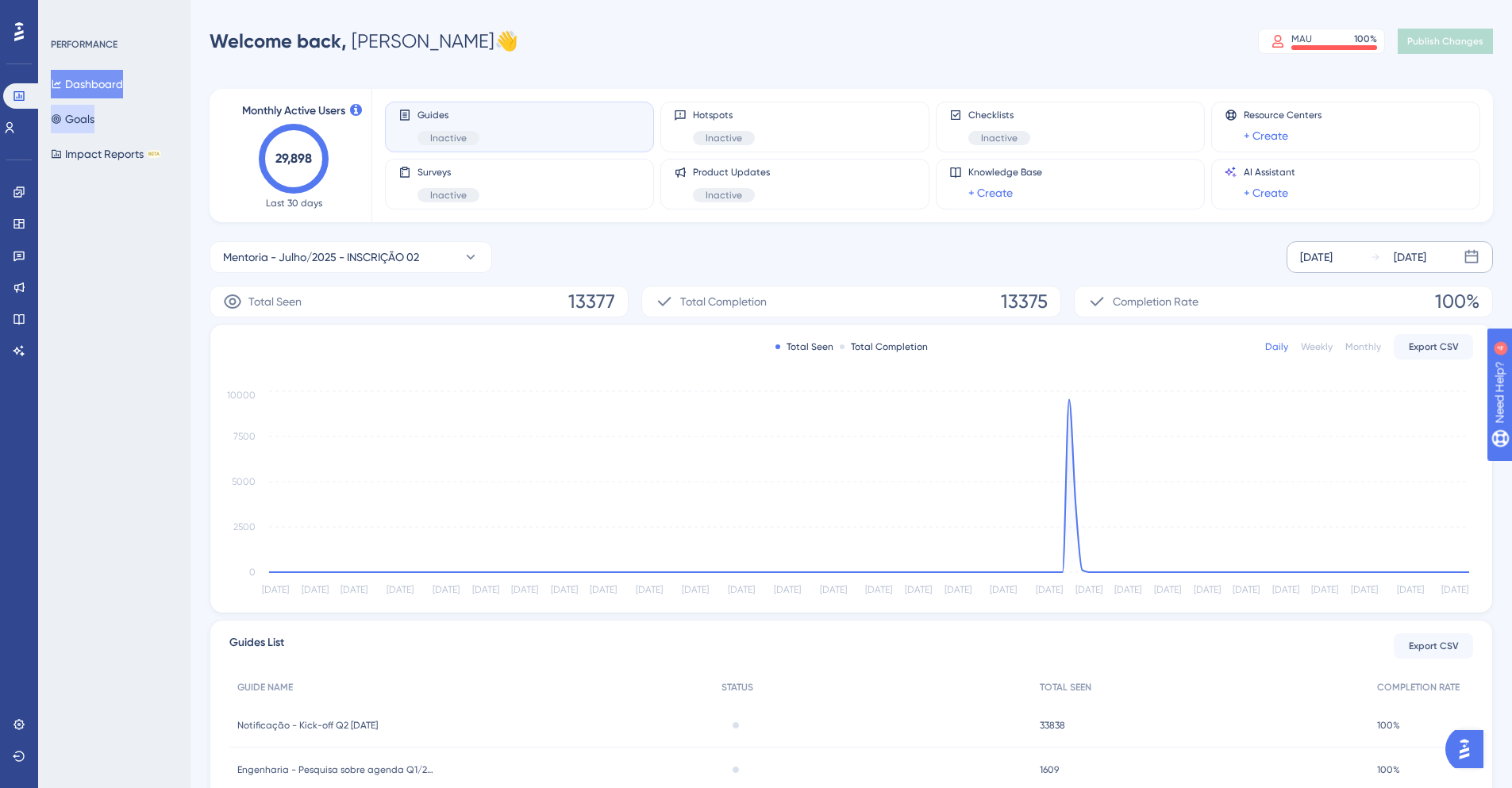
click at [94, 117] on button "Goals" at bounding box center [72, 120] width 43 height 29
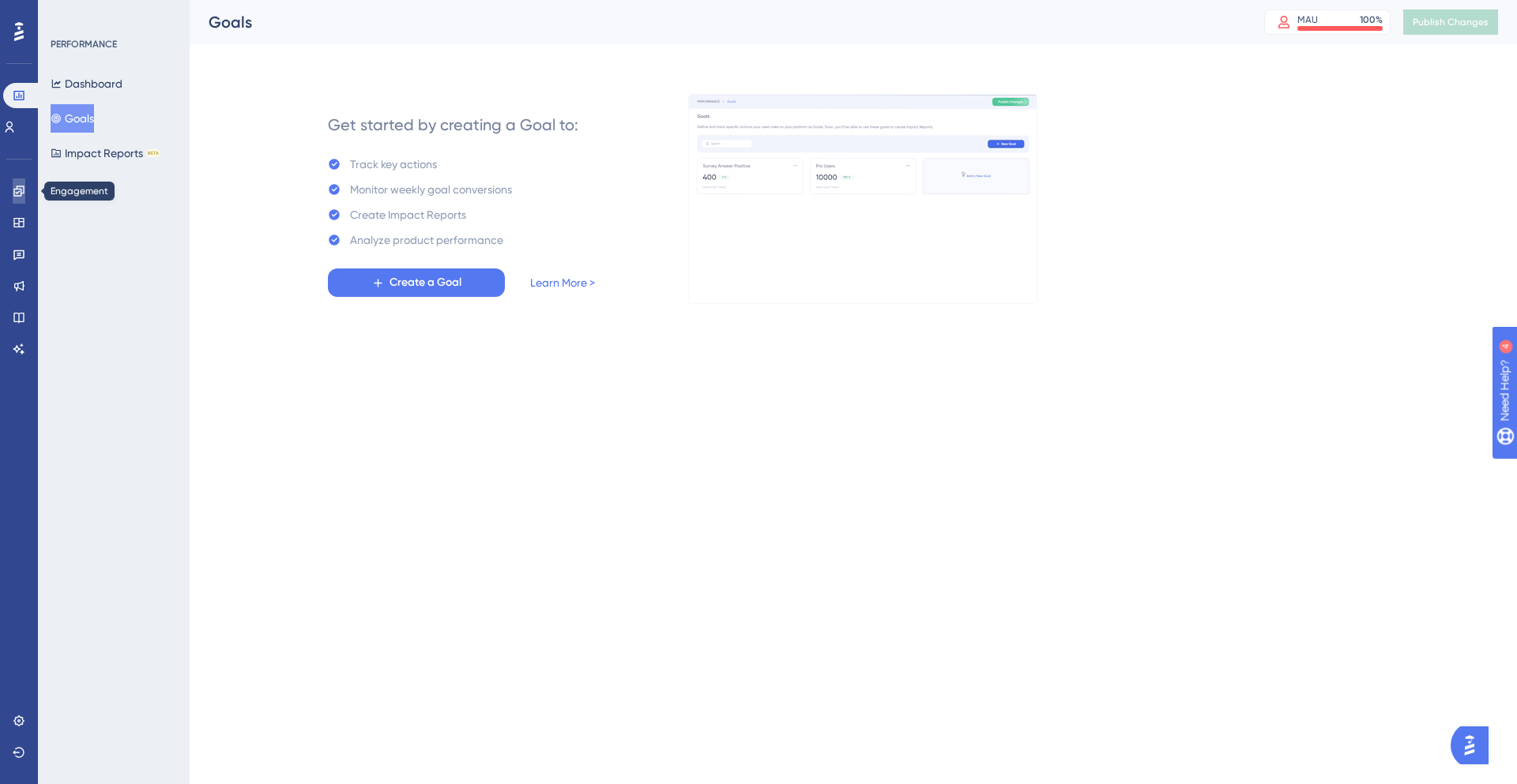
click at [25, 186] on link at bounding box center [18, 191] width 12 height 25
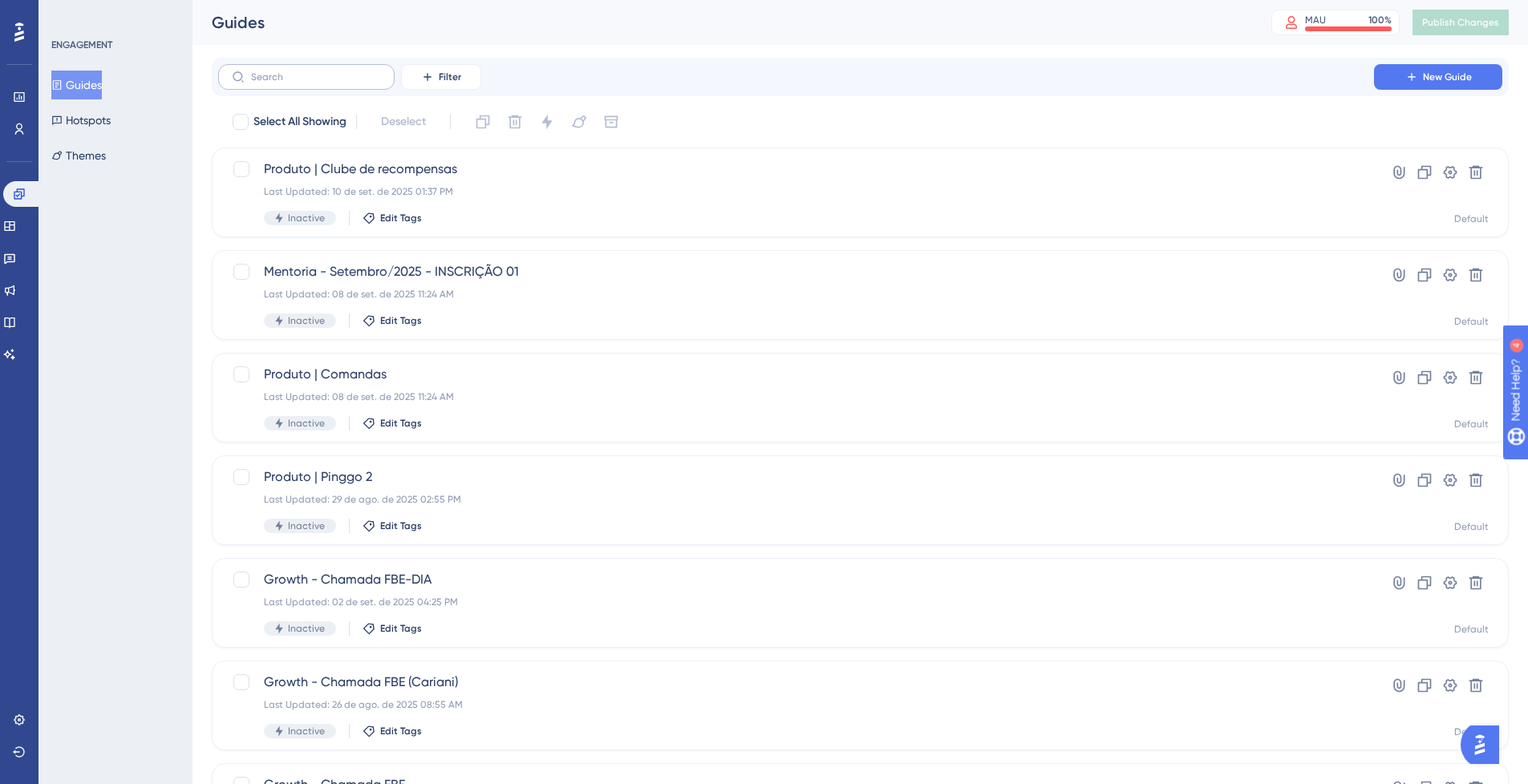
click at [342, 84] on label at bounding box center [306, 77] width 176 height 25
click at [342, 83] on input "text" at bounding box center [316, 77] width 130 height 12
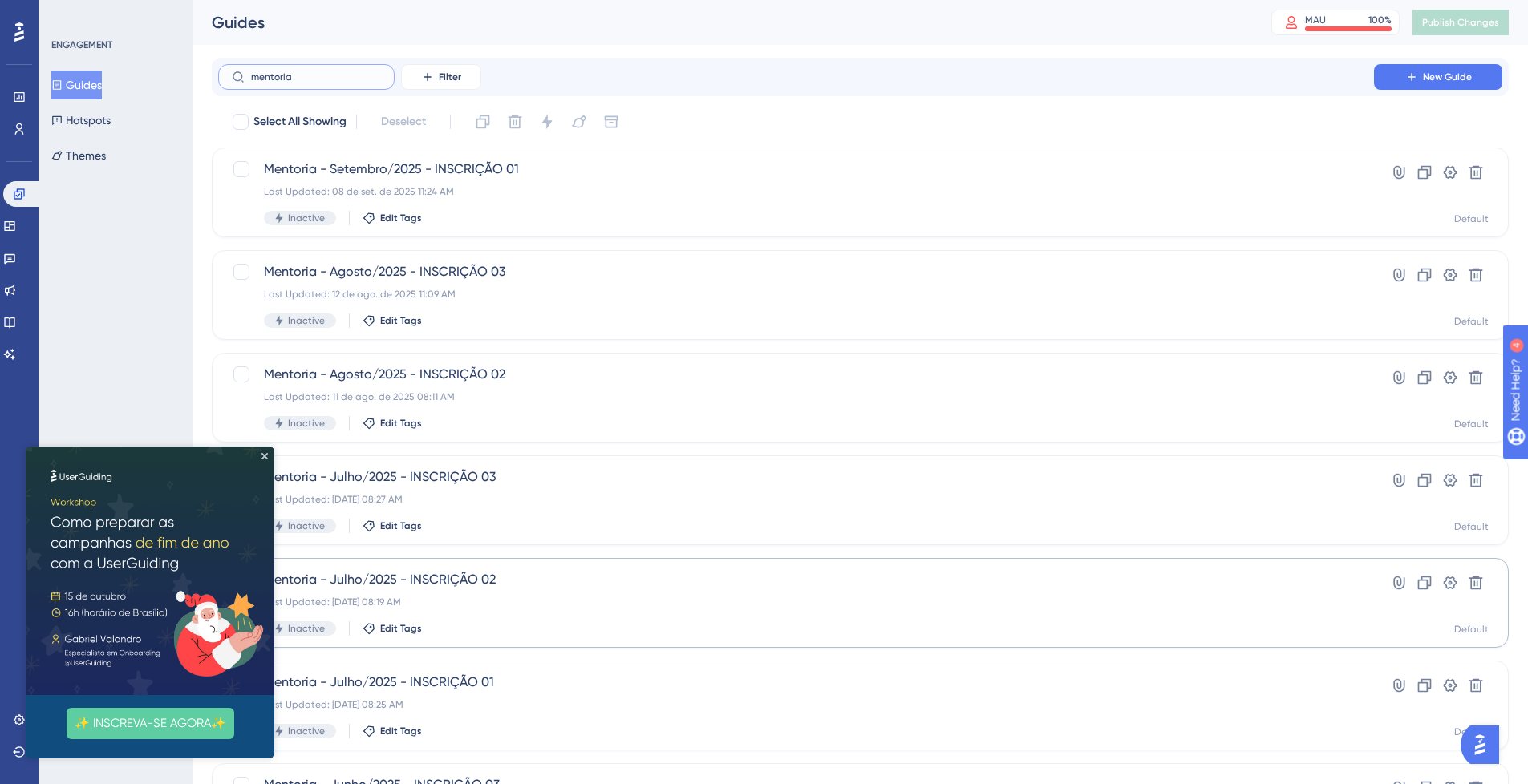
type input "mentoria"
click at [662, 600] on div "Last Updated: [DATE] 08:19 AM" at bounding box center [796, 602] width 1064 height 13
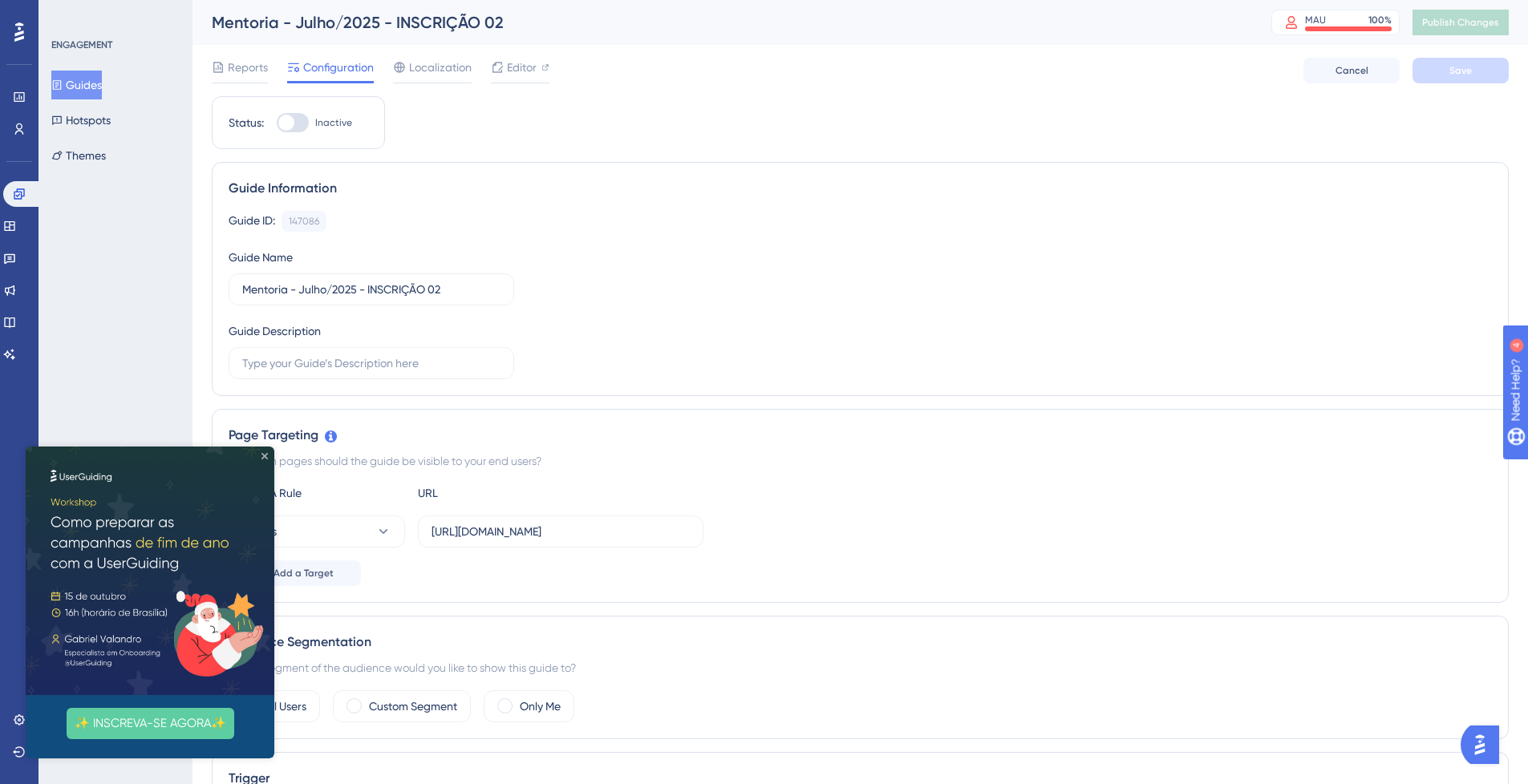
click at [263, 459] on div "✨ INSCREVA-SE AGORA✨" at bounding box center [149, 602] width 248 height 312
click at [265, 457] on icon "Close Preview" at bounding box center [264, 456] width 7 height 7
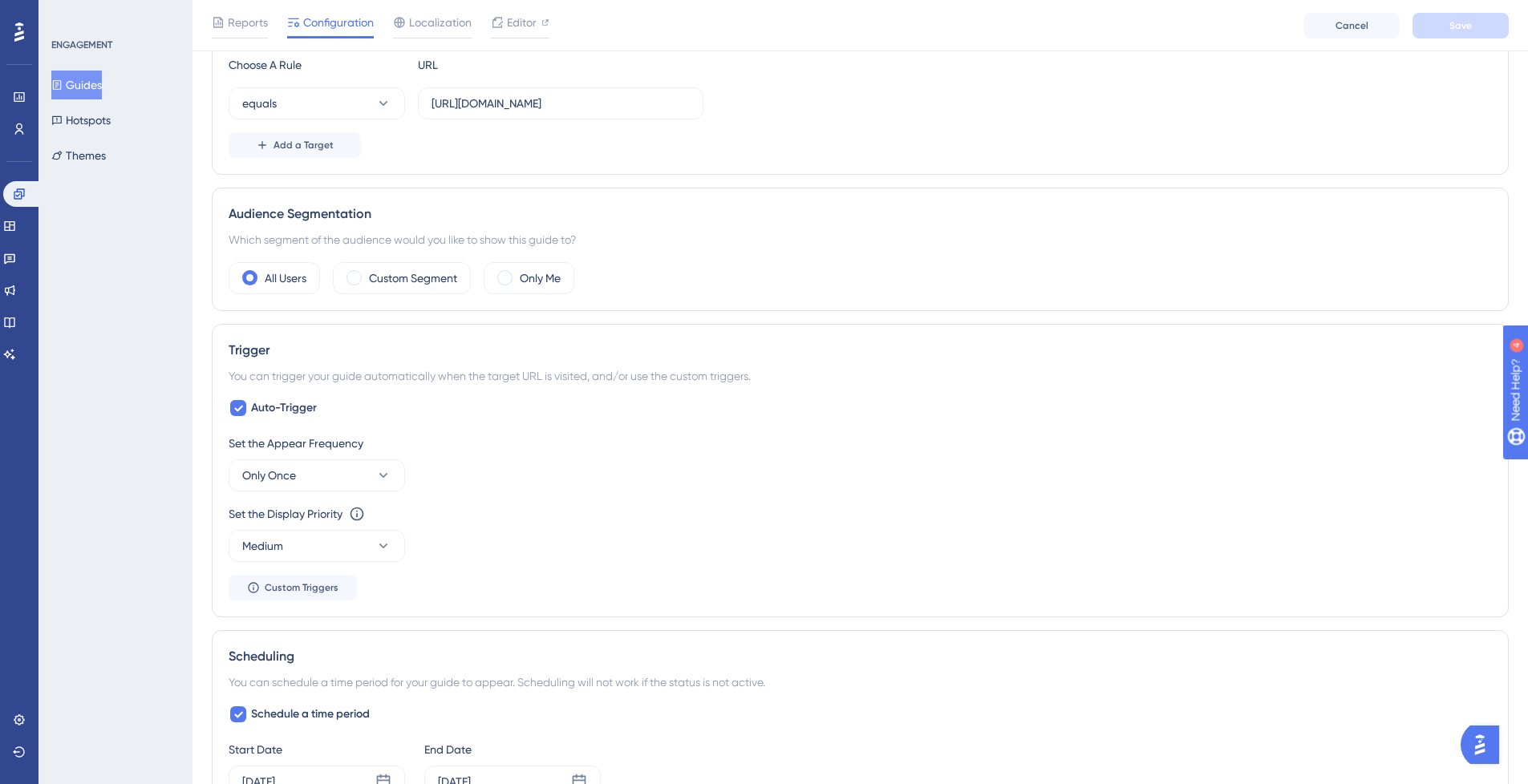
scroll to position [241, 0]
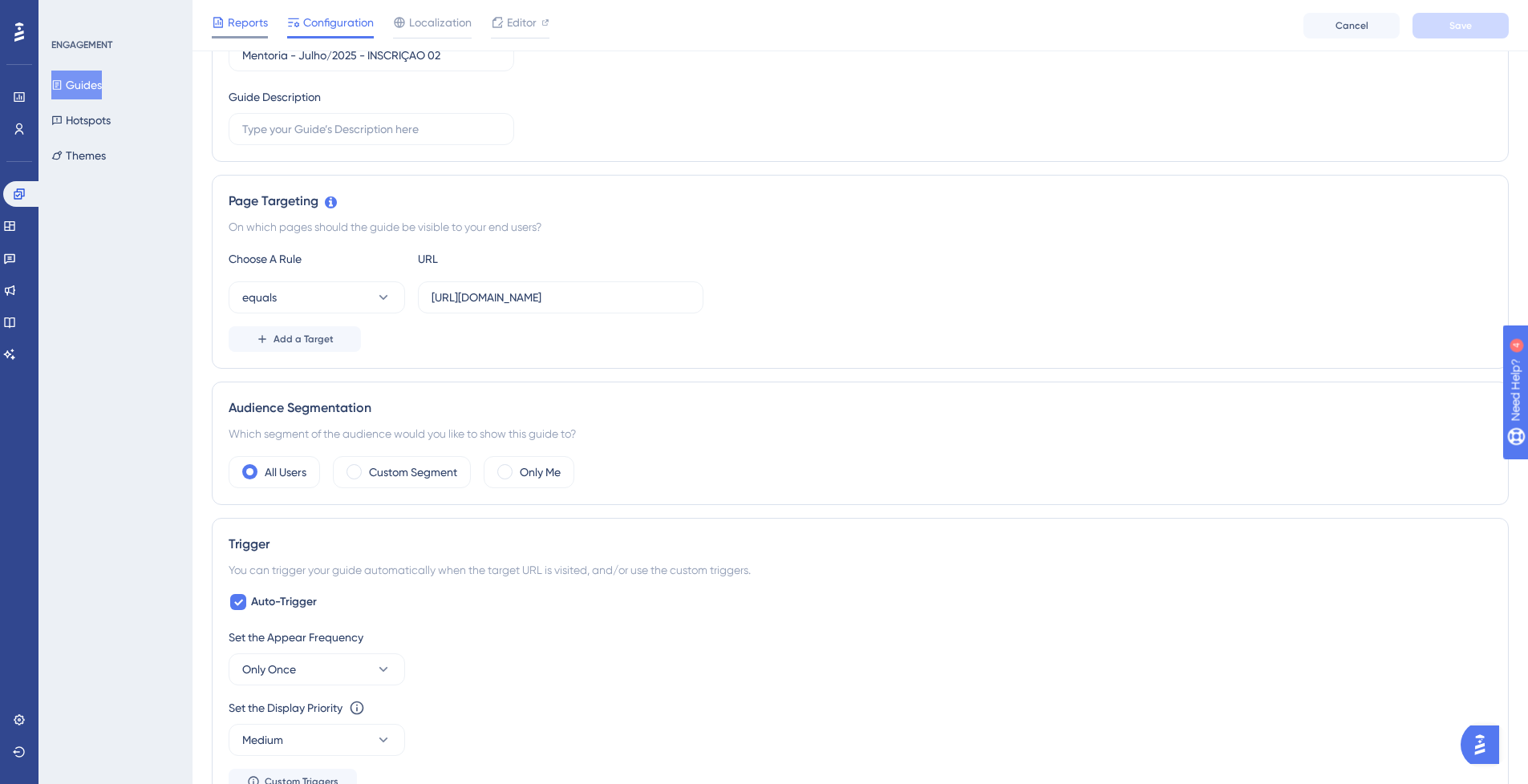
click at [247, 21] on span "Reports" at bounding box center [248, 22] width 40 height 19
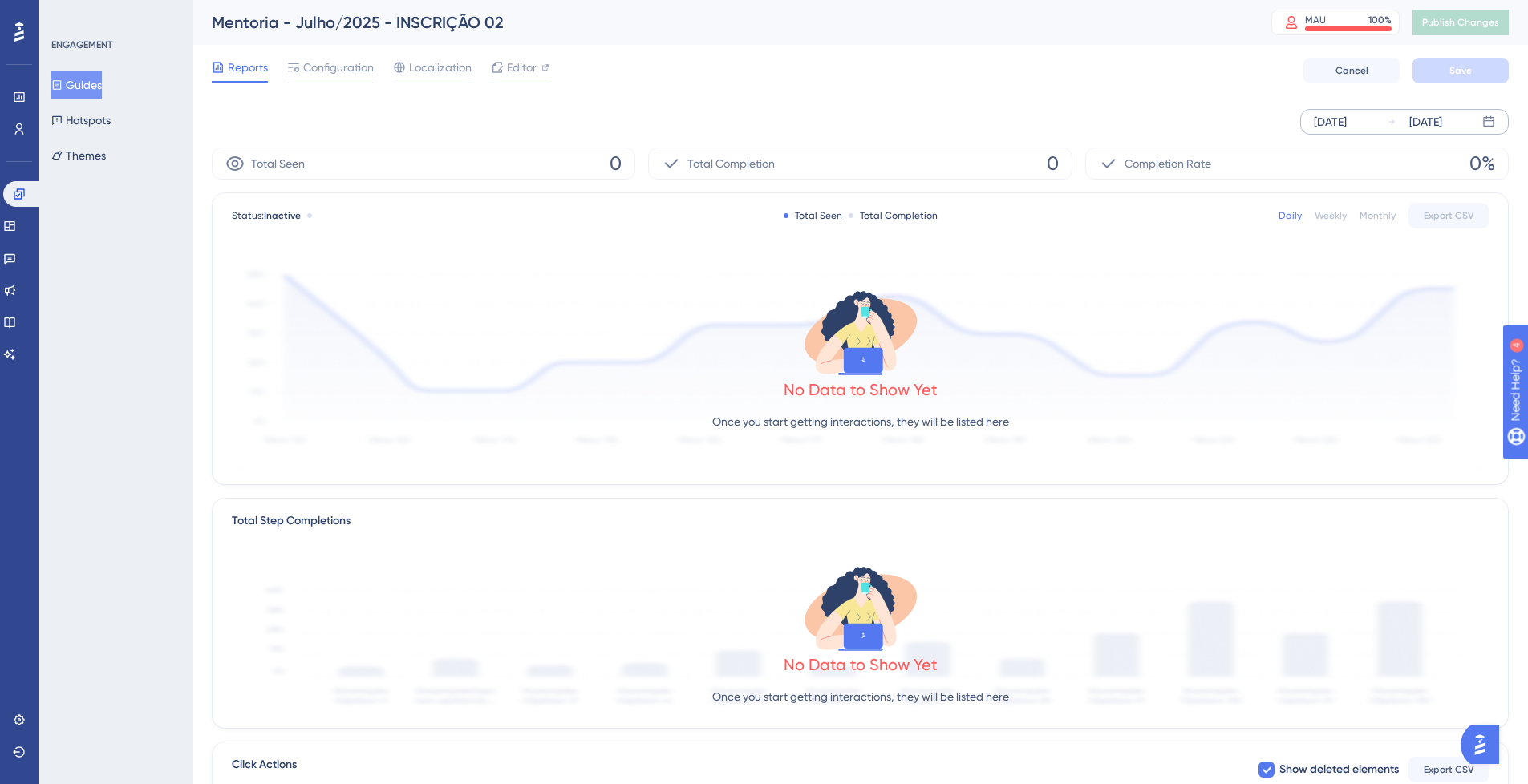
click at [1345, 126] on div "[DATE]" at bounding box center [1330, 122] width 33 height 19
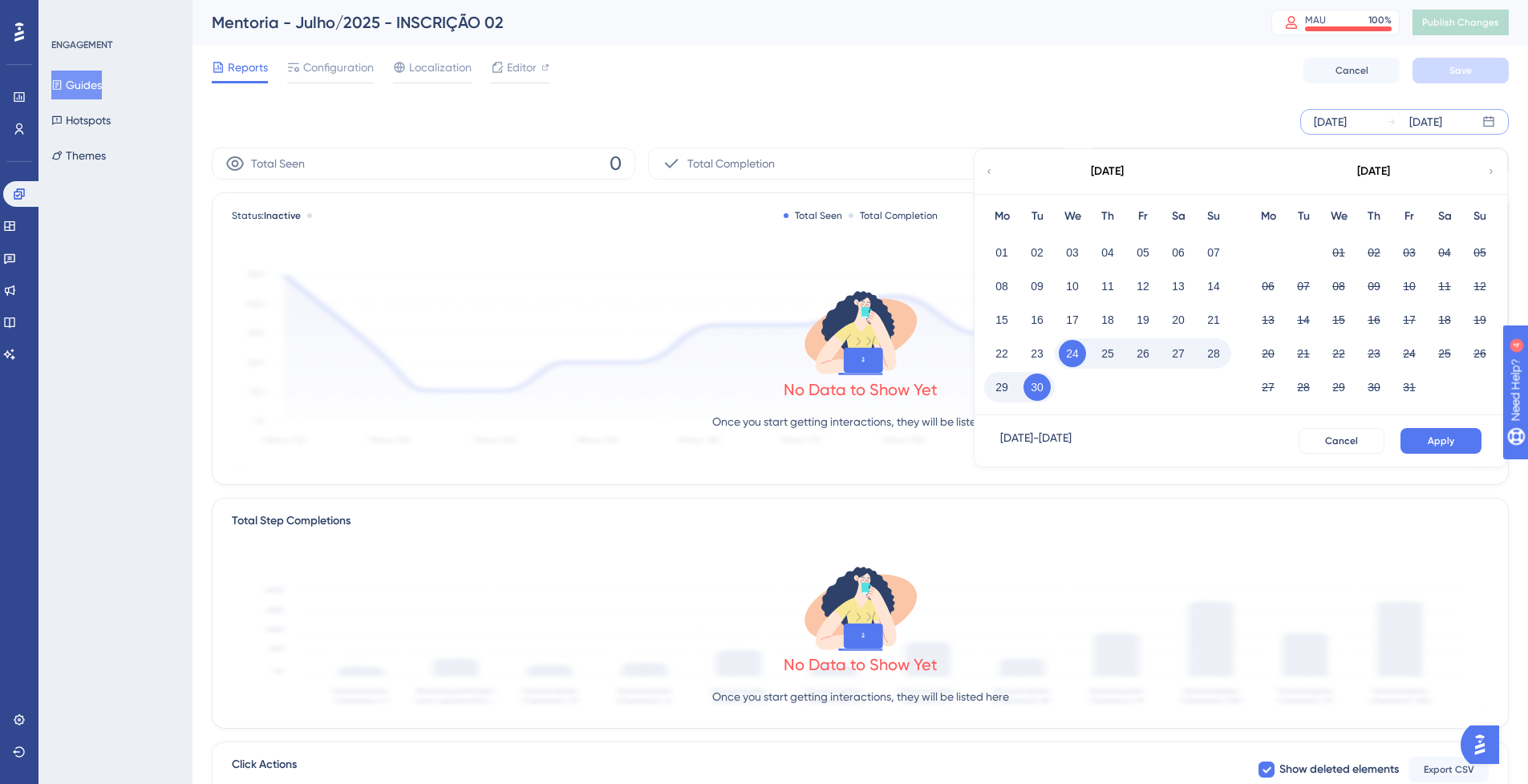
click at [991, 171] on icon at bounding box center [989, 171] width 10 height 15
click at [991, 170] on icon at bounding box center [989, 171] width 10 height 15
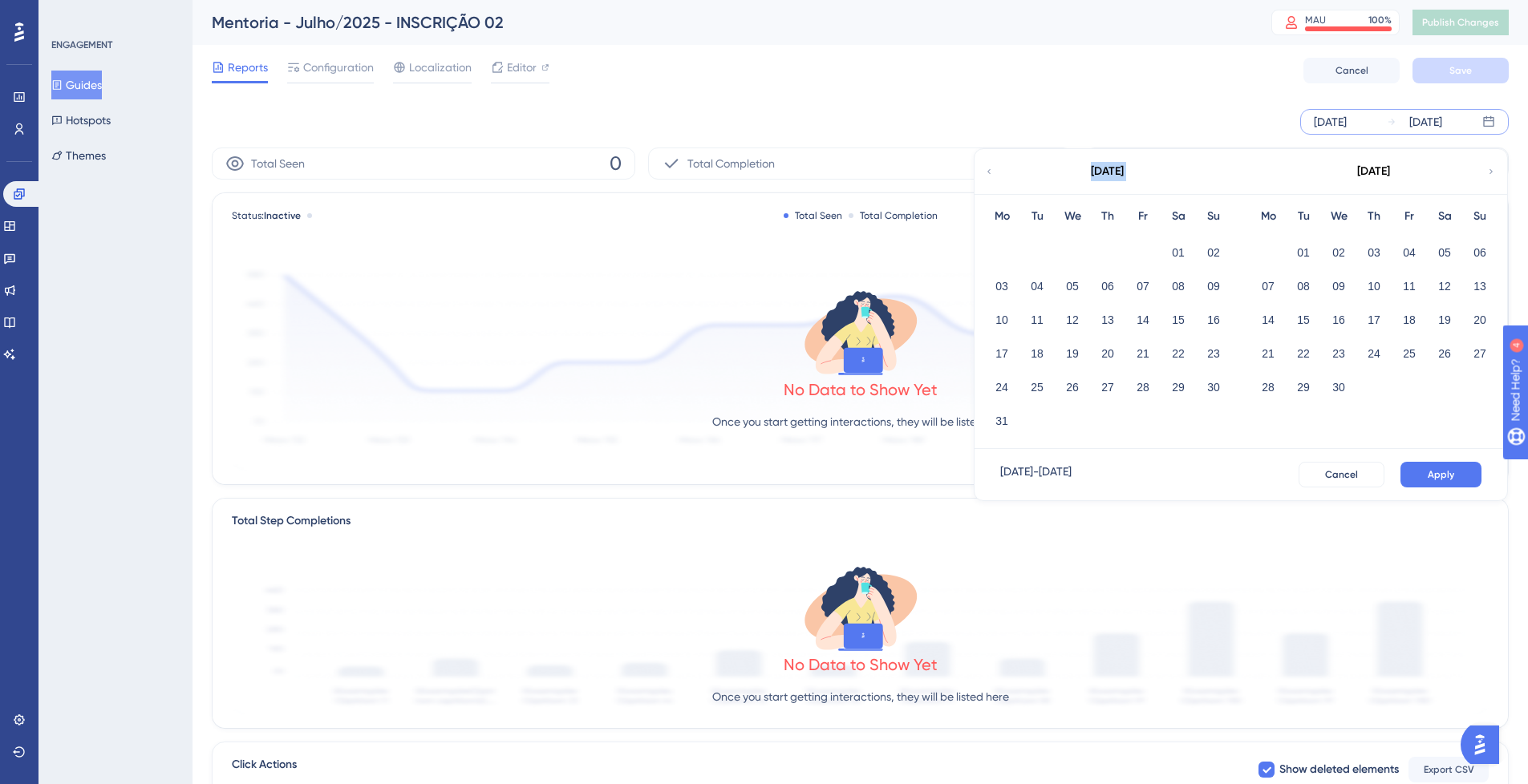
click at [991, 170] on icon at bounding box center [989, 171] width 10 height 15
click at [1073, 251] on button "01" at bounding box center [1073, 252] width 27 height 27
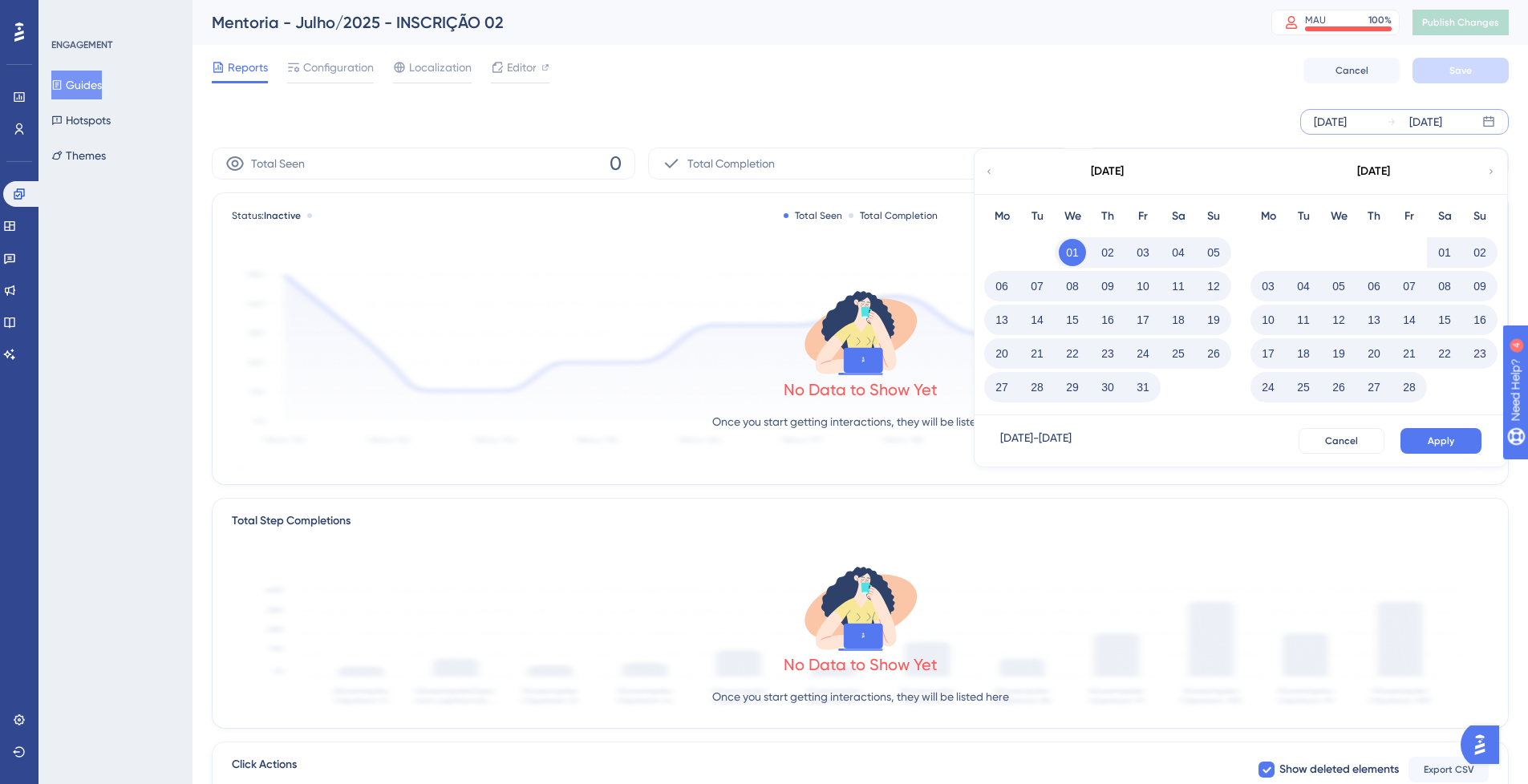
click at [1490, 170] on icon at bounding box center [1491, 171] width 10 height 15
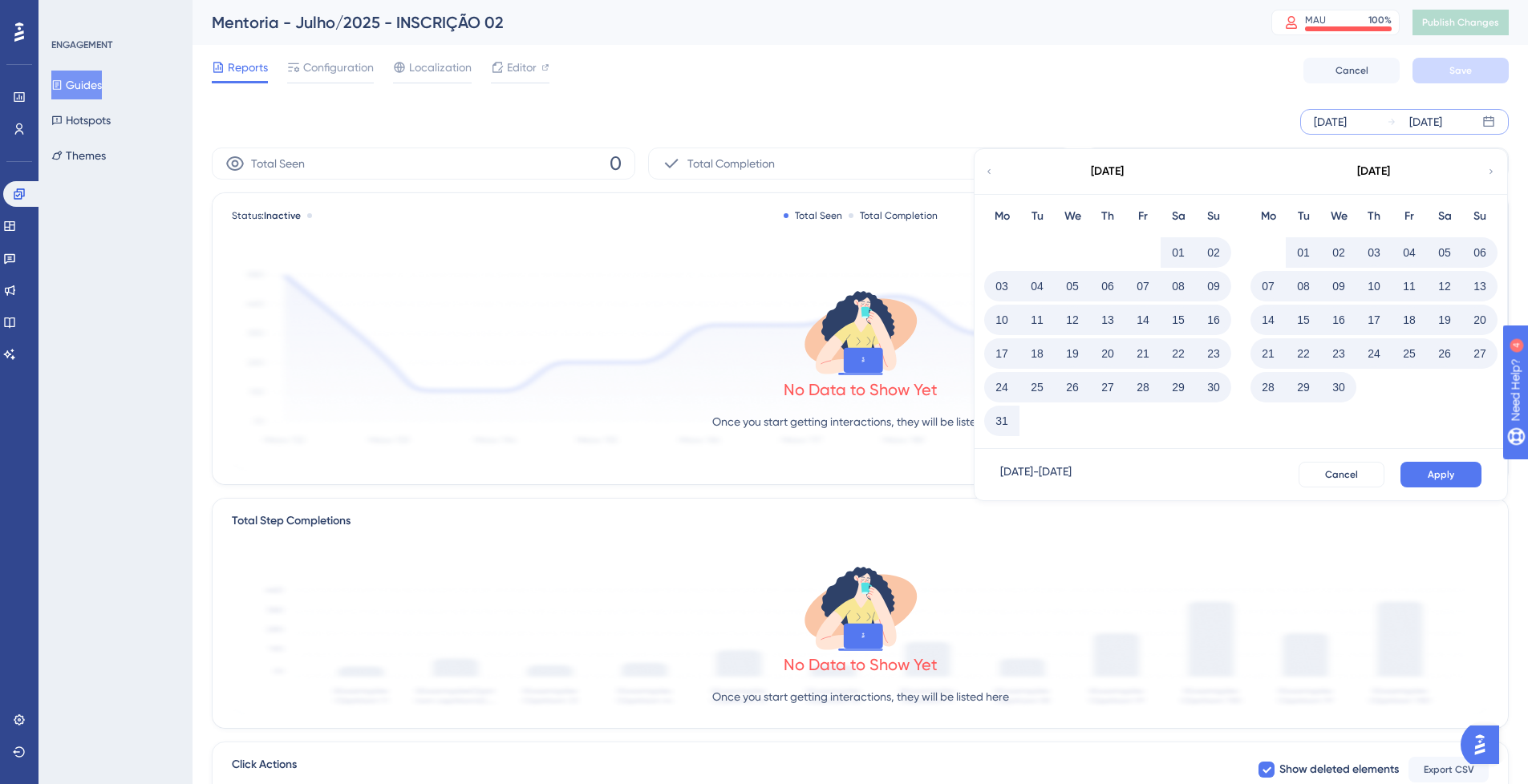
click at [1490, 170] on icon at bounding box center [1491, 171] width 10 height 15
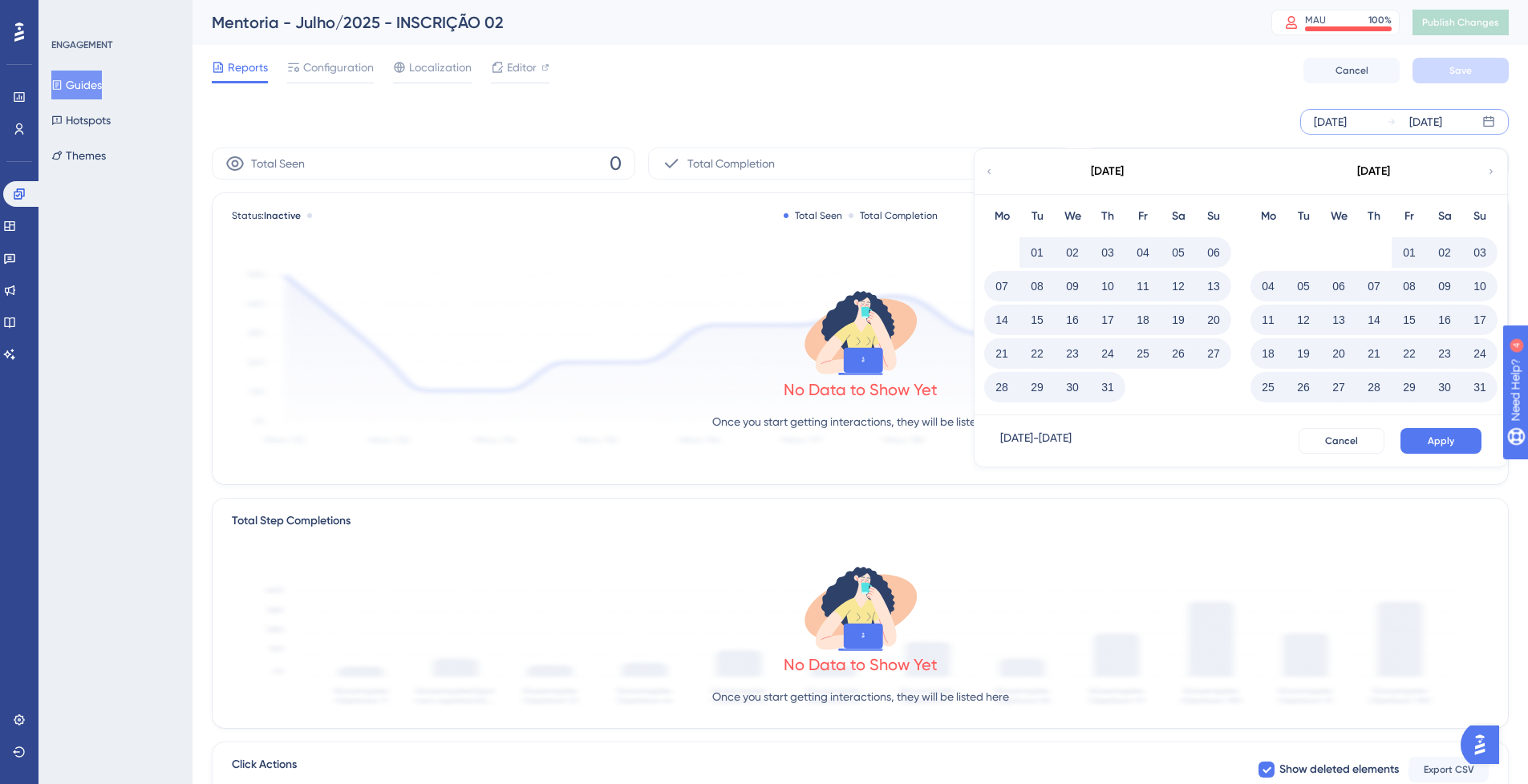
click at [1474, 388] on button "31" at bounding box center [1480, 388] width 27 height 27
click at [1456, 443] on button "Apply" at bounding box center [1440, 441] width 81 height 25
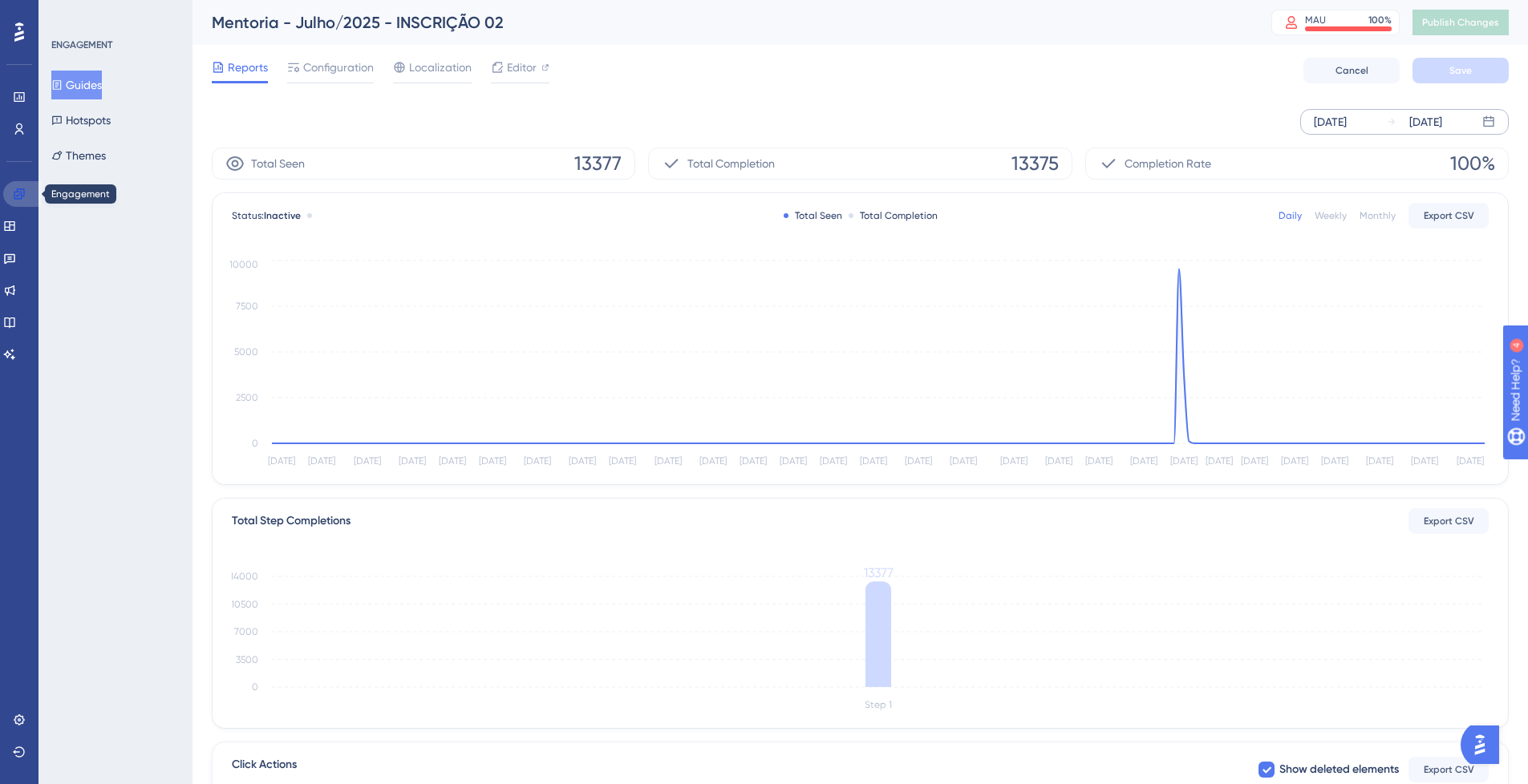
click at [22, 197] on icon at bounding box center [19, 193] width 11 height 11
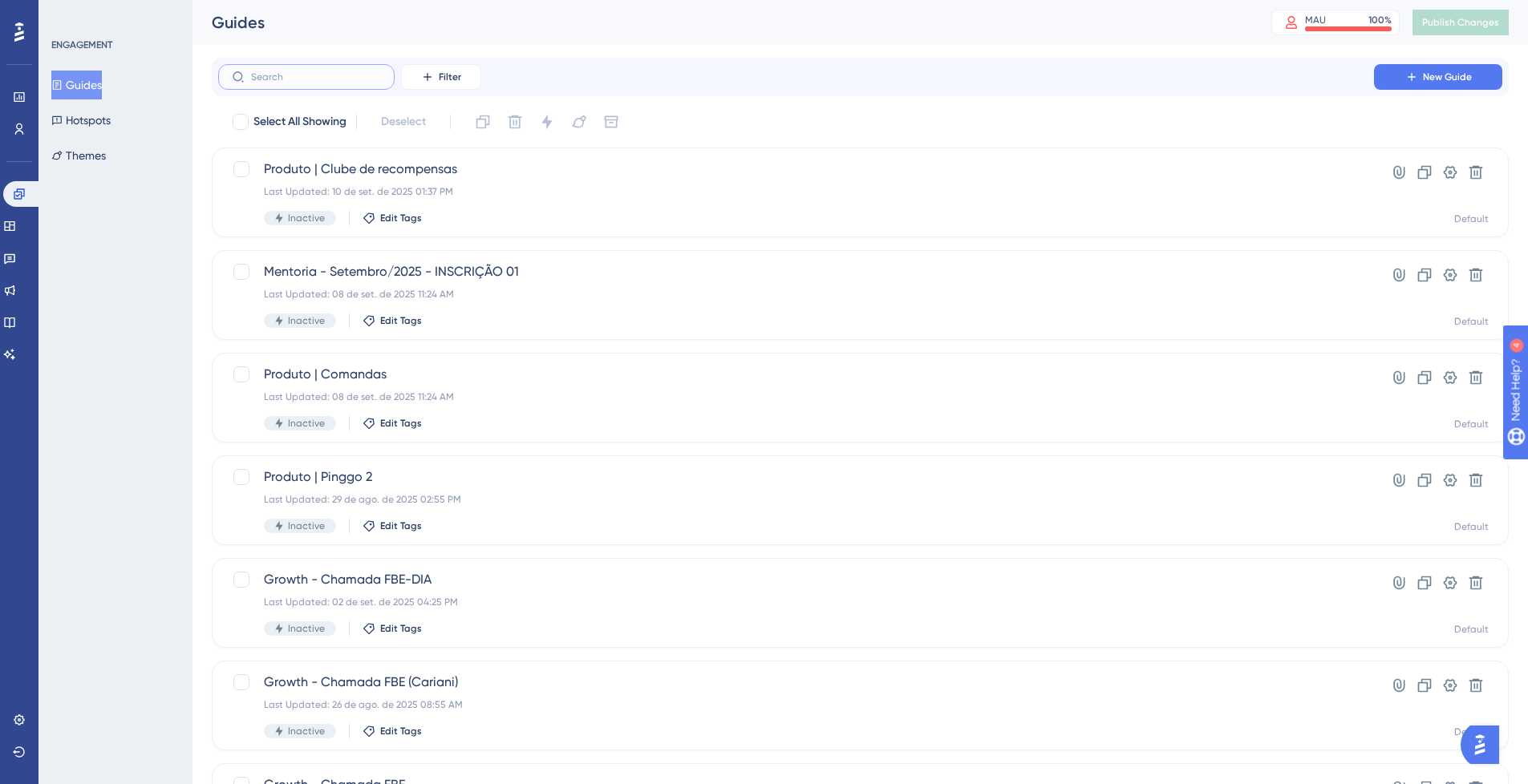
click at [290, 77] on input "text" at bounding box center [316, 77] width 130 height 12
type input "indiq"
click at [585, 305] on div "Indique e ganhe ([DATE]) Last Updated: [DATE] 03:21 PM Inactive Edit Tags" at bounding box center [796, 294] width 1064 height 65
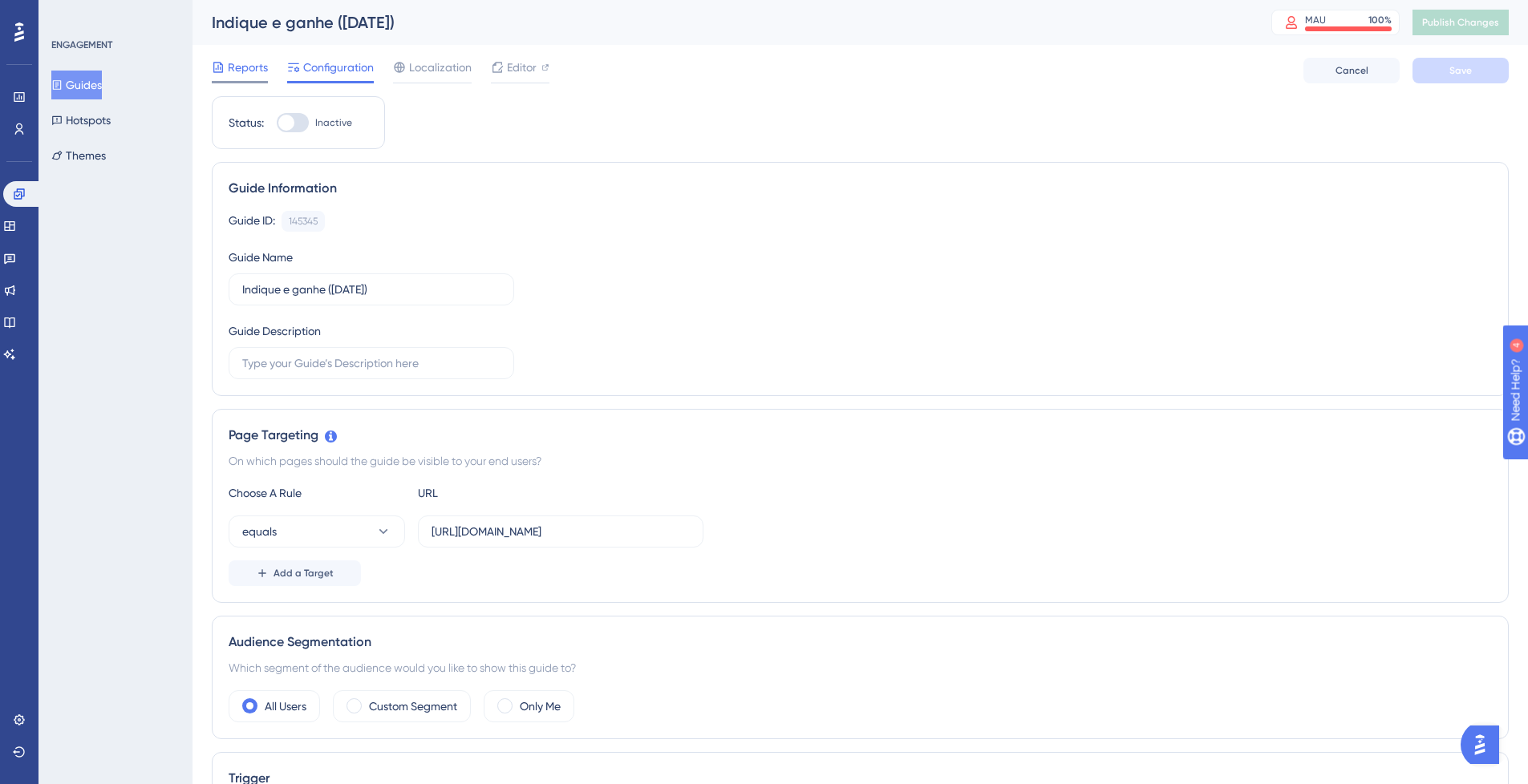
click at [265, 62] on span "Reports" at bounding box center [248, 67] width 40 height 19
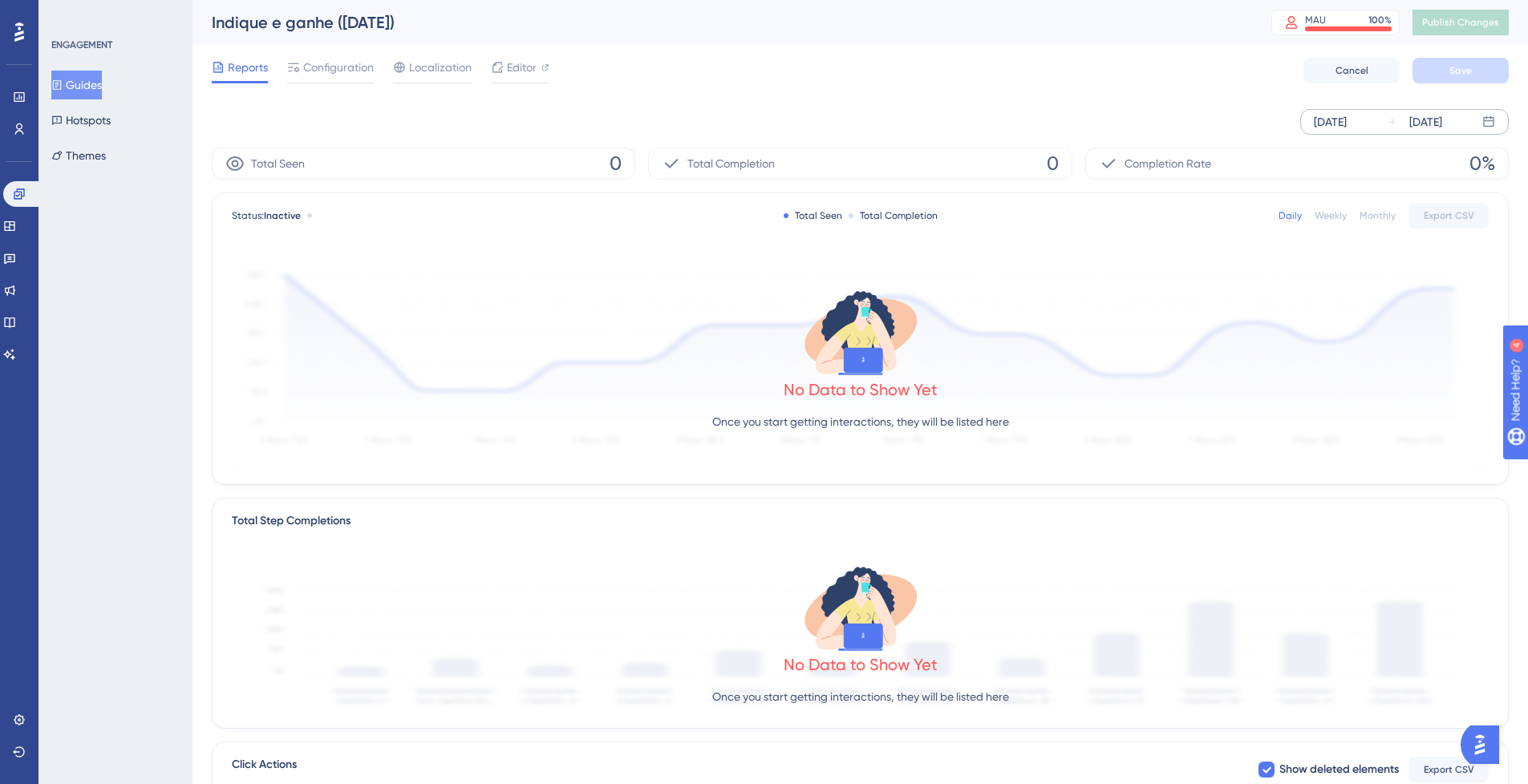
click at [1347, 118] on div "[DATE]" at bounding box center [1330, 122] width 33 height 19
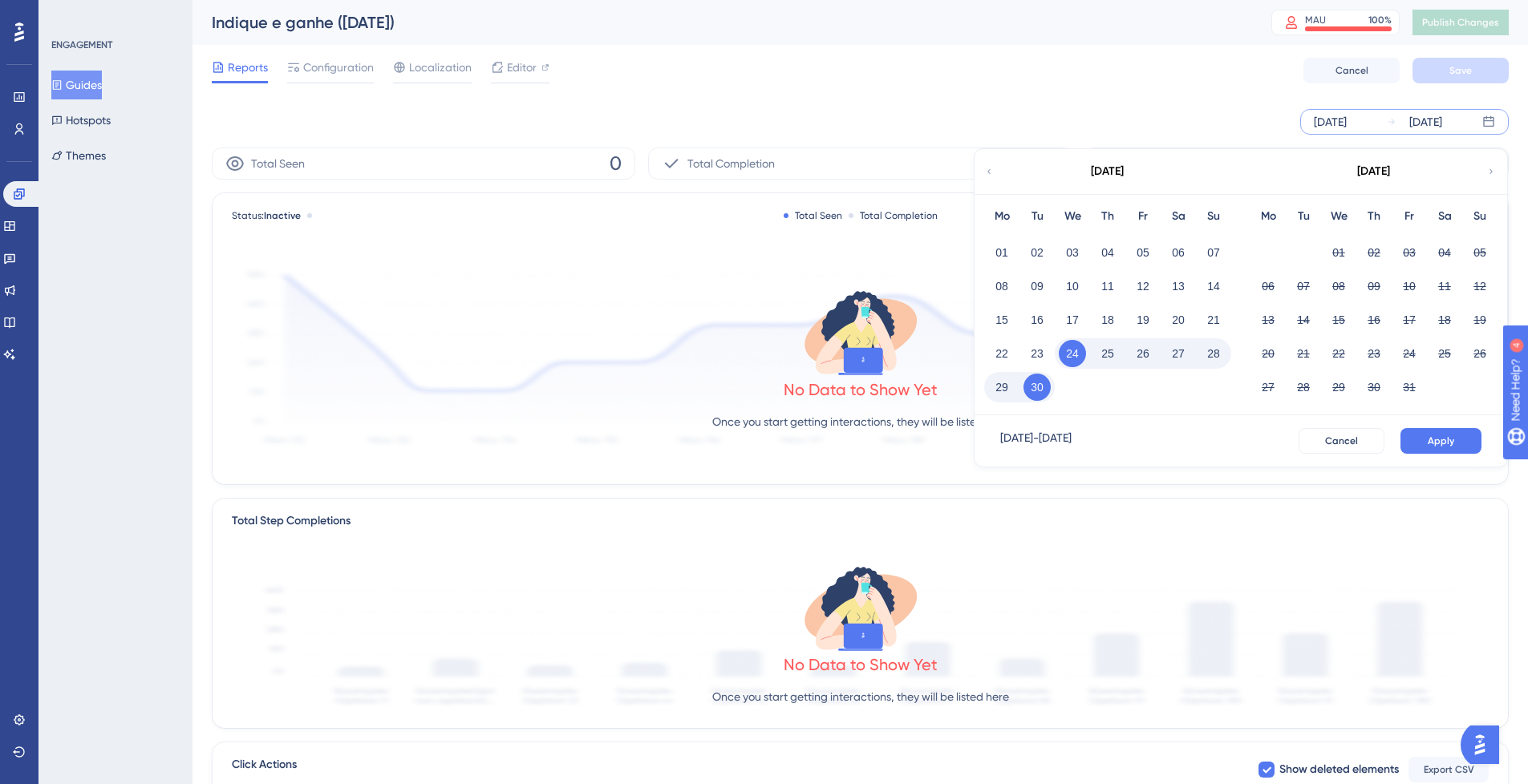
click at [993, 170] on icon at bounding box center [989, 171] width 10 height 15
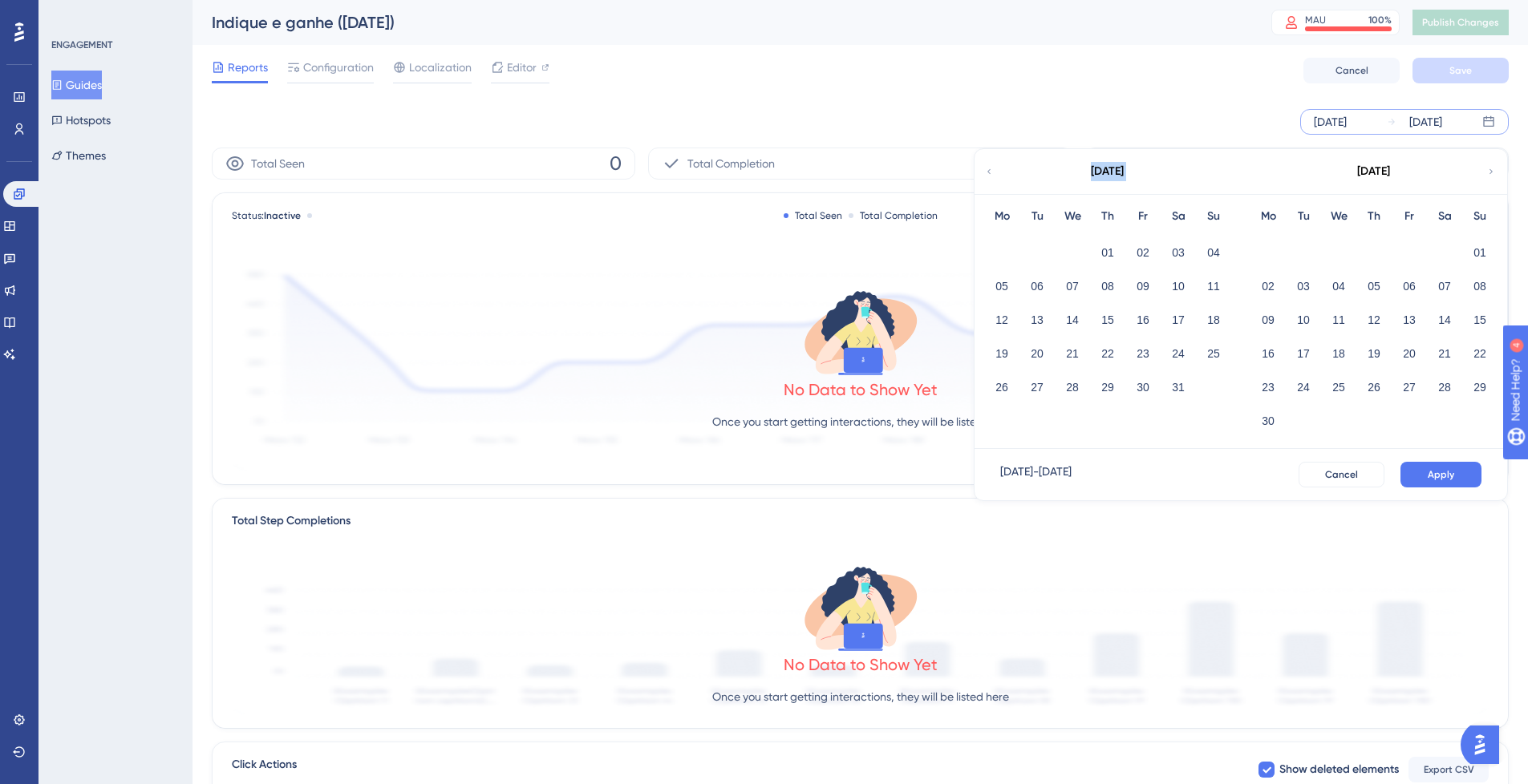
click at [993, 169] on icon at bounding box center [989, 171] width 10 height 15
click at [1070, 250] on button "01" at bounding box center [1073, 252] width 27 height 27
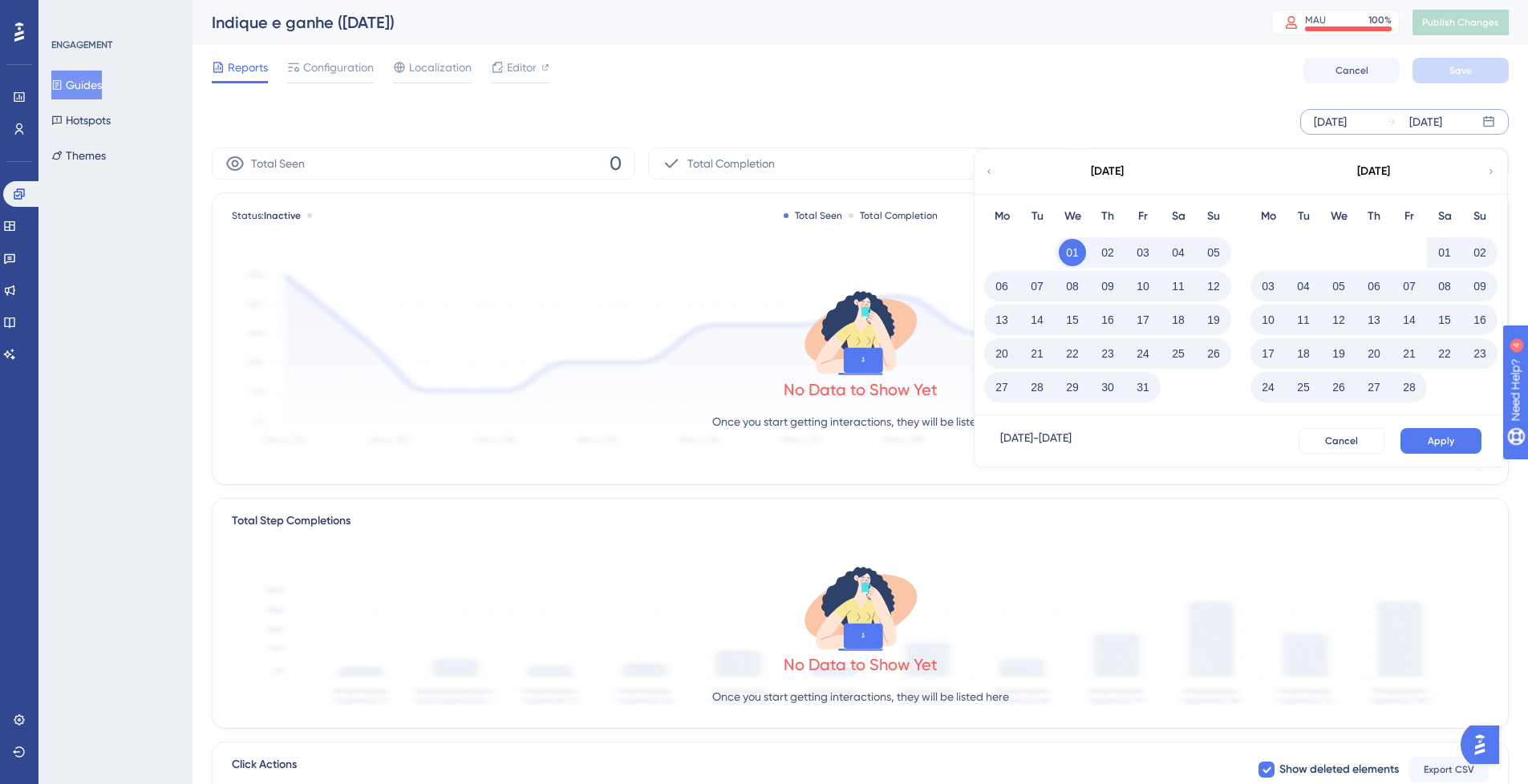
click at [1495, 168] on icon at bounding box center [1491, 171] width 10 height 15
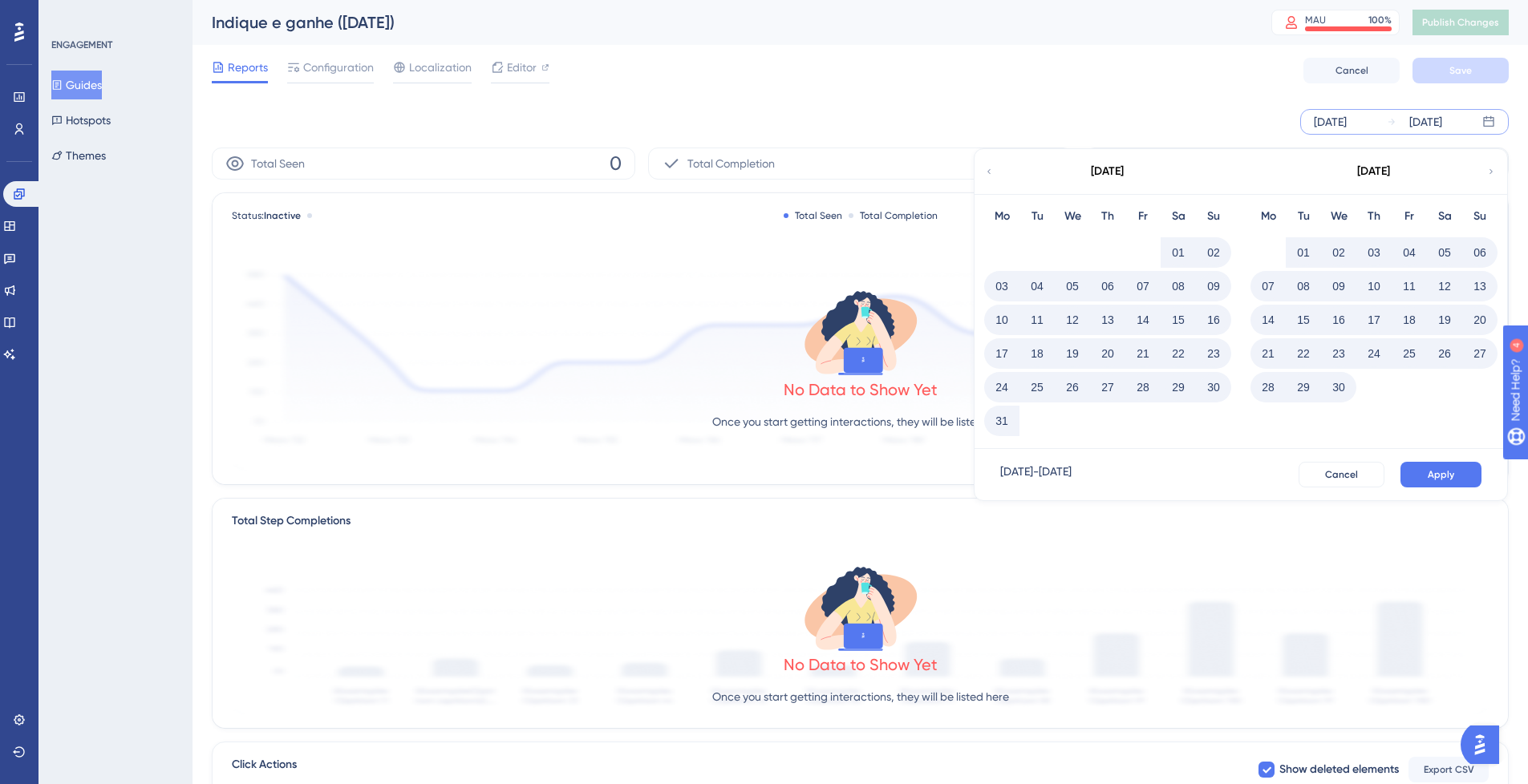
click at [1495, 168] on icon at bounding box center [1491, 171] width 10 height 15
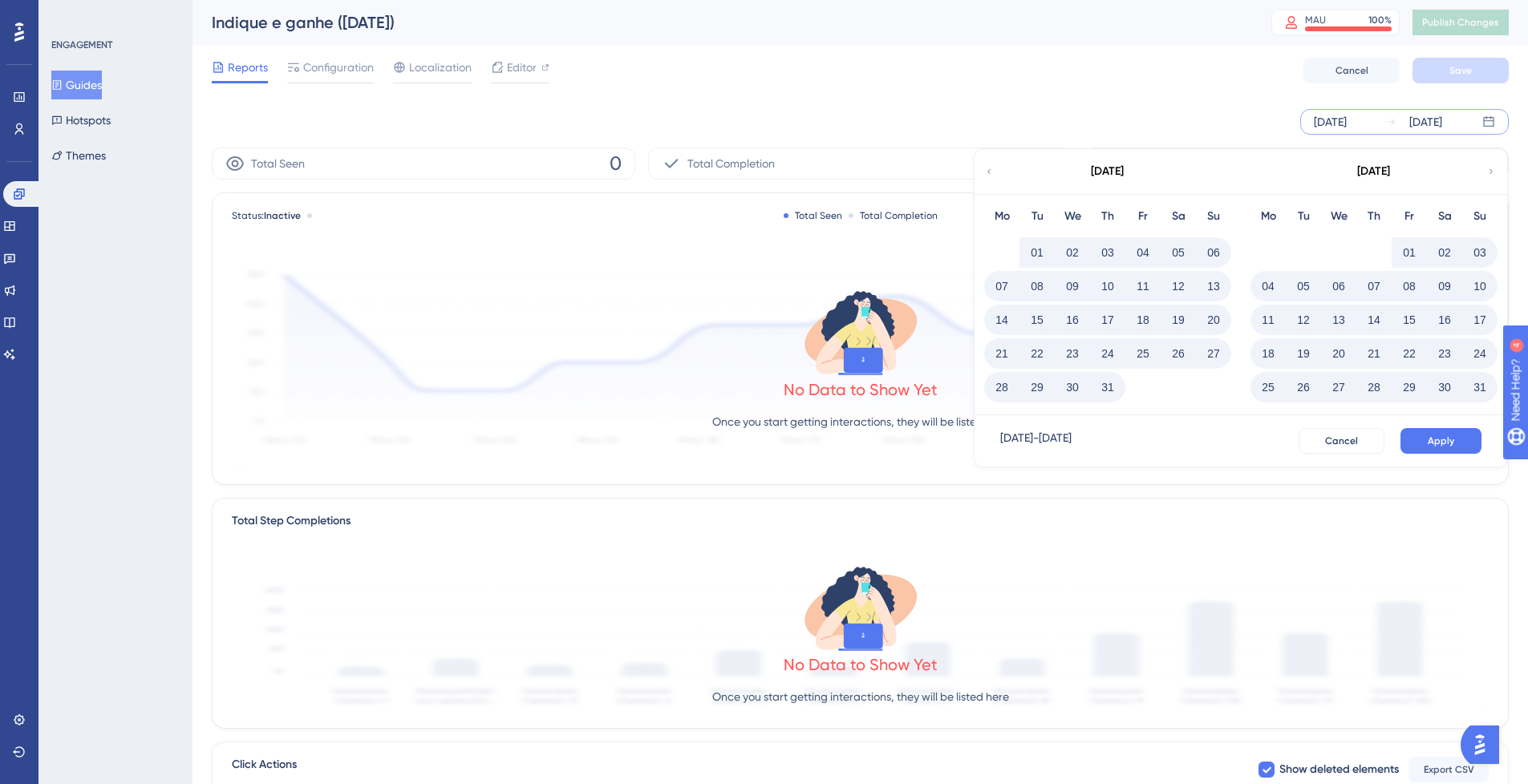
click at [1477, 392] on button "31" at bounding box center [1480, 388] width 27 height 27
click at [1458, 433] on button "Apply" at bounding box center [1440, 441] width 81 height 25
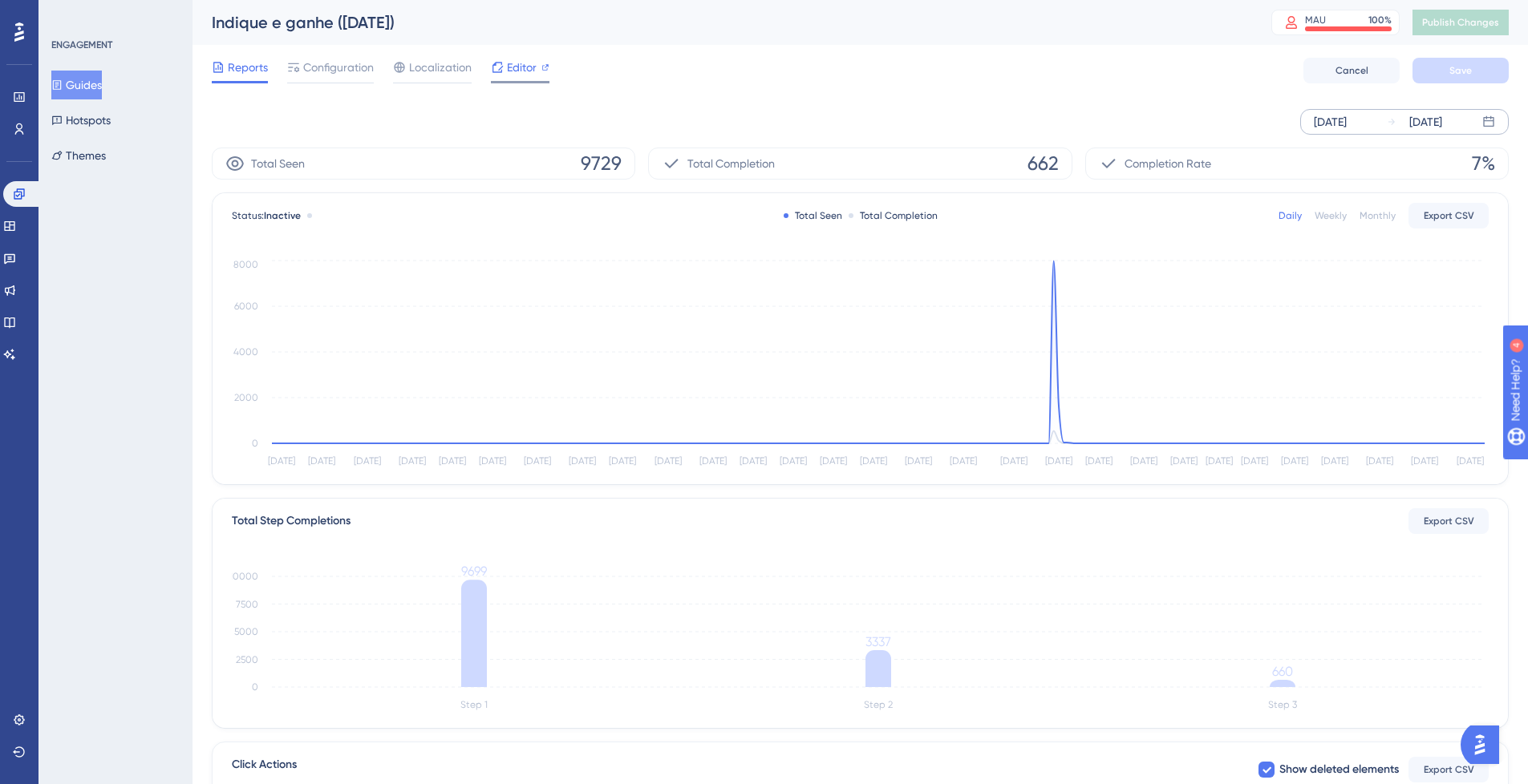
click at [522, 70] on span "Editor" at bounding box center [521, 67] width 29 height 19
click at [19, 82] on div "Performance Users" at bounding box center [19, 93] width 25 height 97
click at [17, 91] on icon at bounding box center [19, 96] width 13 height 13
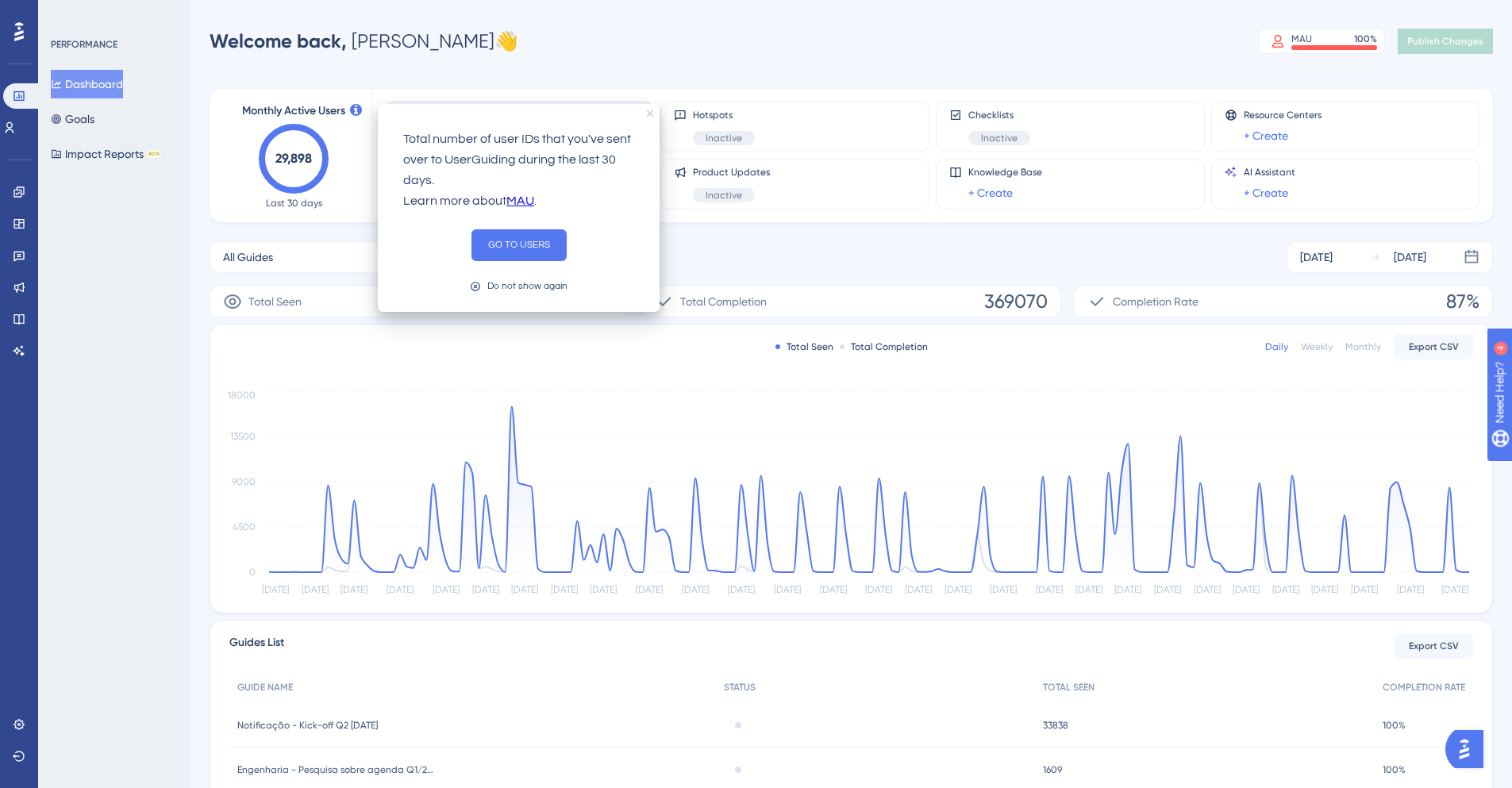
click at [649, 112] on icon "close tooltip" at bounding box center [650, 113] width 7 height 7
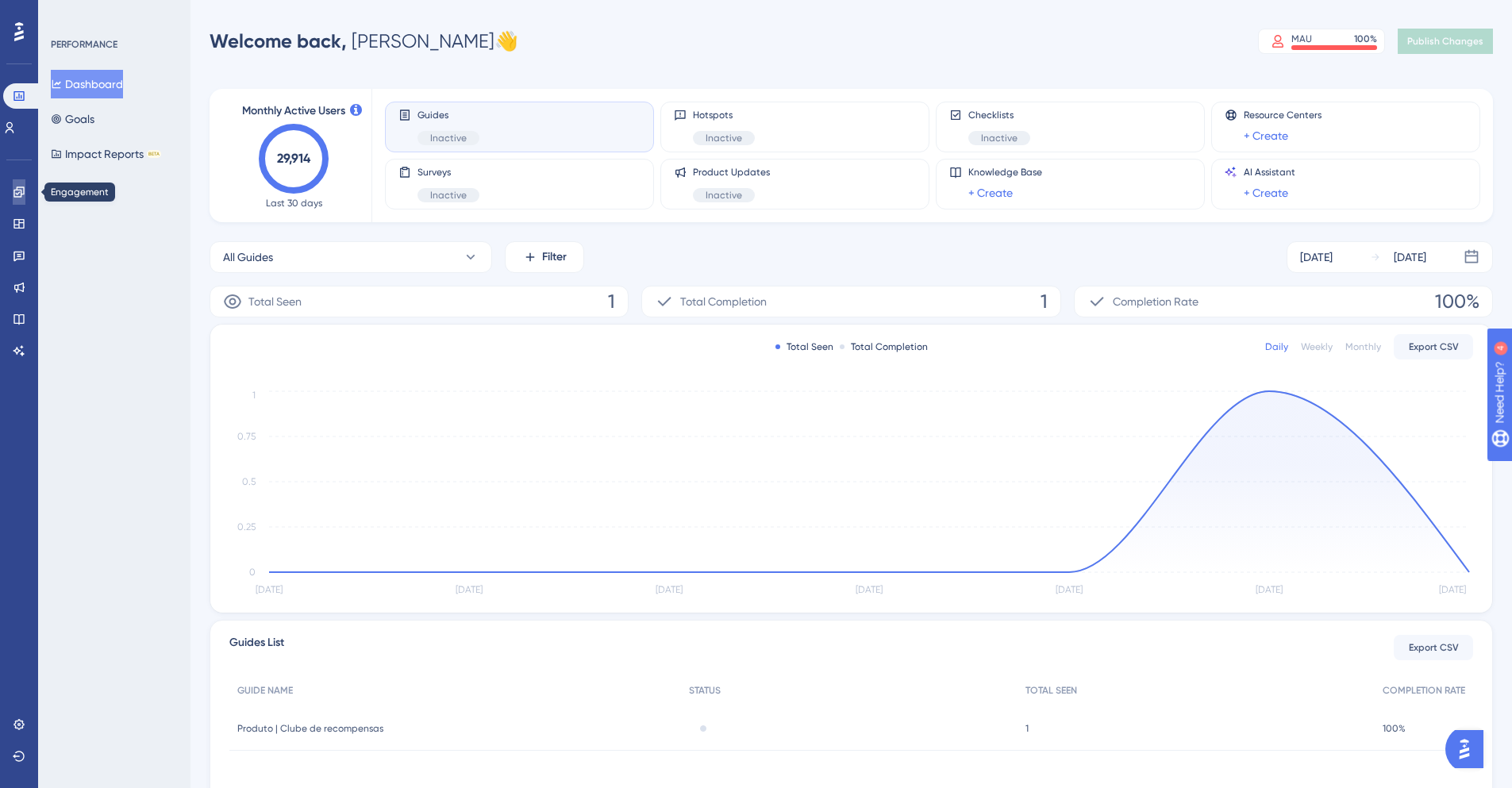
click at [20, 195] on icon at bounding box center [18, 192] width 13 height 13
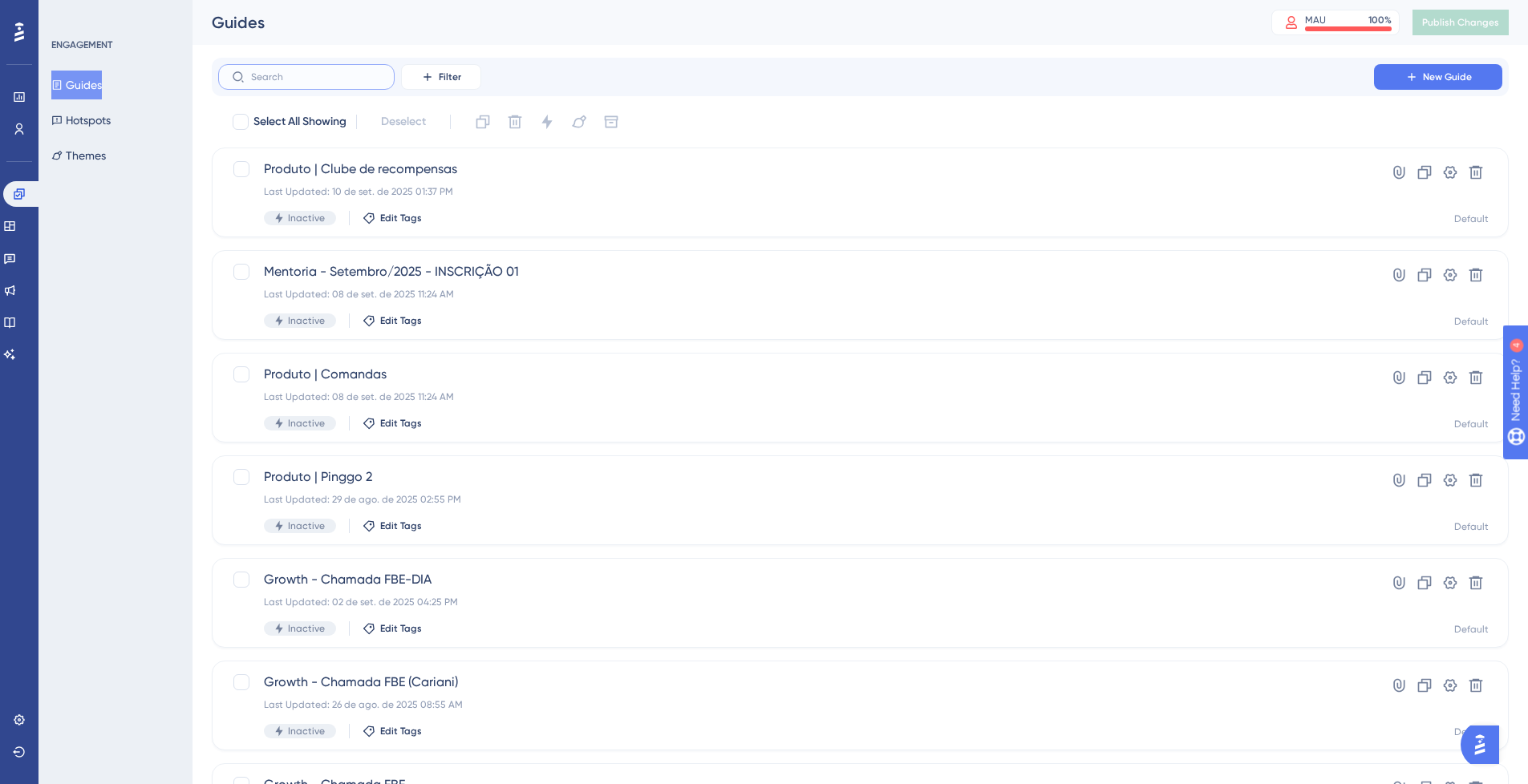
click at [321, 72] on input "text" at bounding box center [316, 77] width 130 height 12
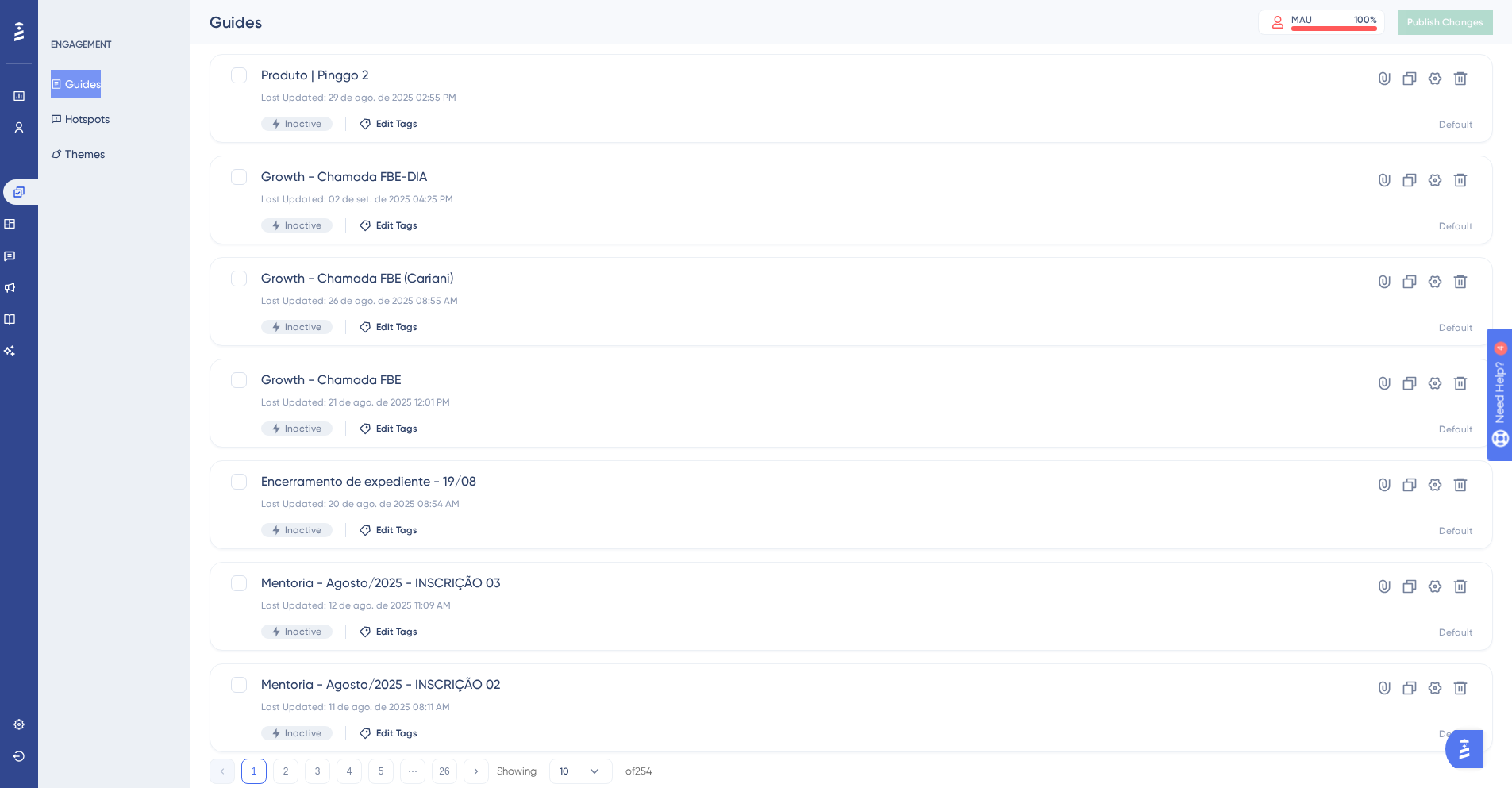
scroll to position [444, 0]
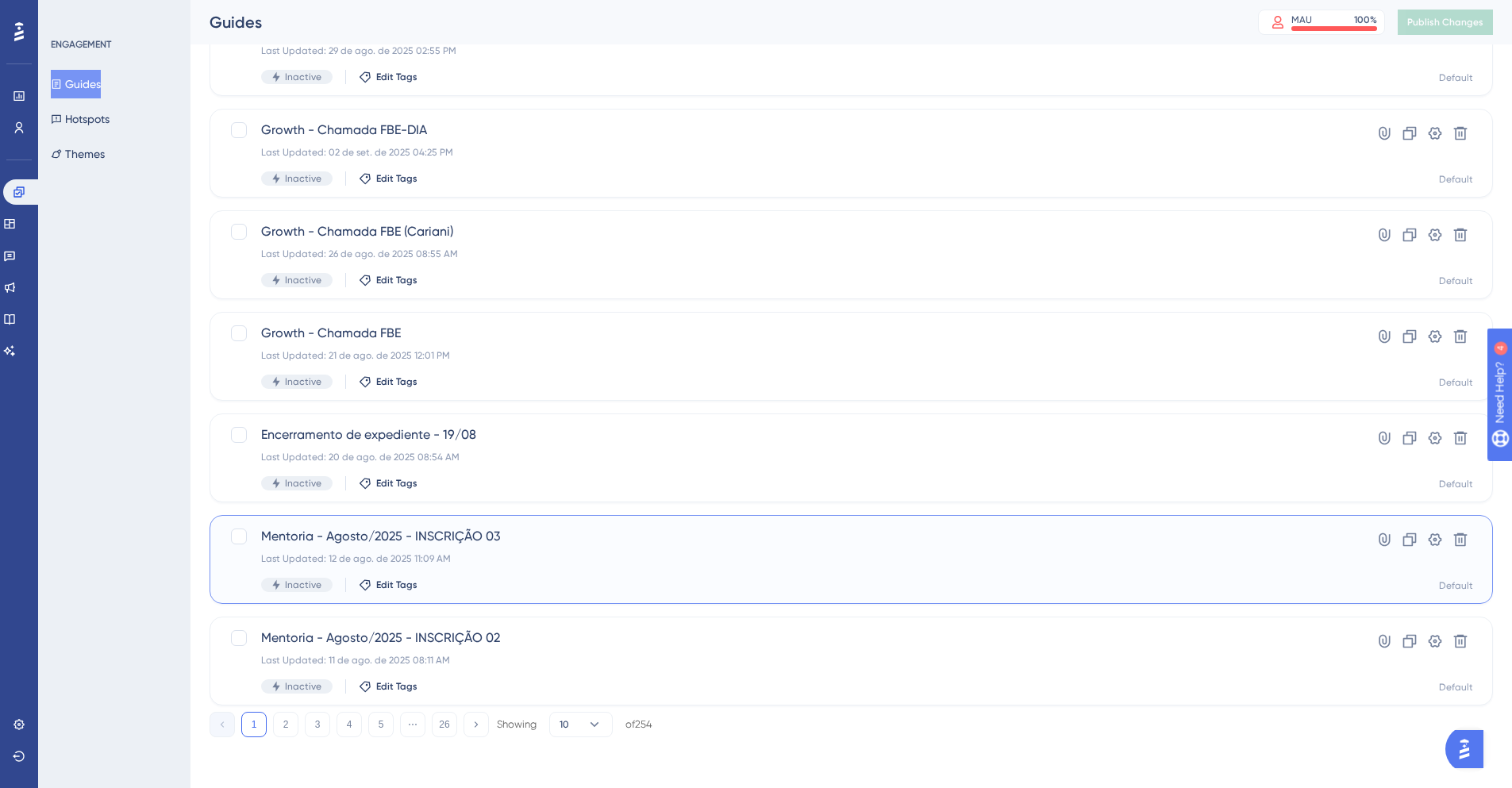
click at [629, 554] on div "Last Updated: 12 de ago. de 2025 11:09 AM" at bounding box center [788, 558] width 1053 height 13
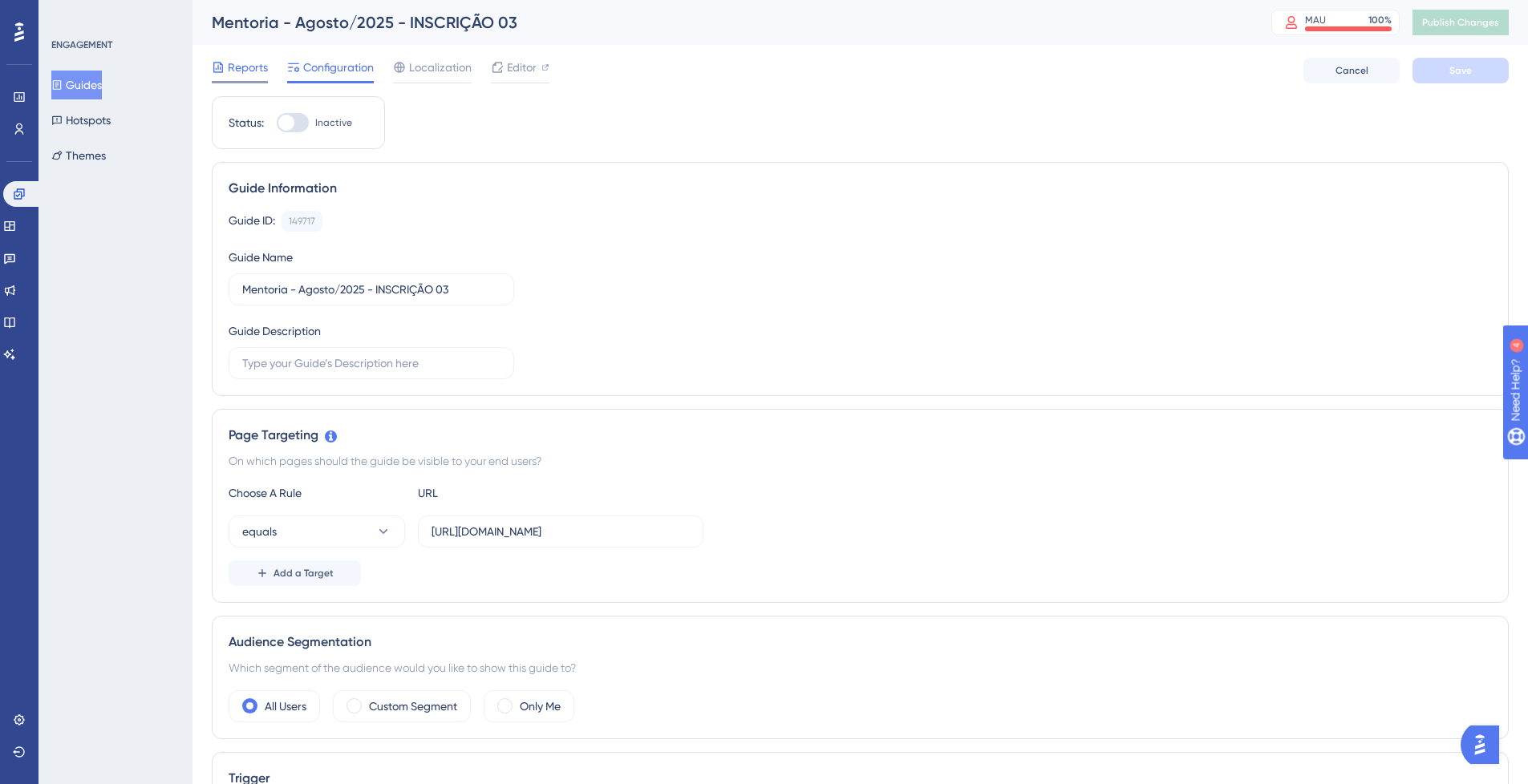
click at [236, 61] on span "Reports" at bounding box center [248, 67] width 40 height 19
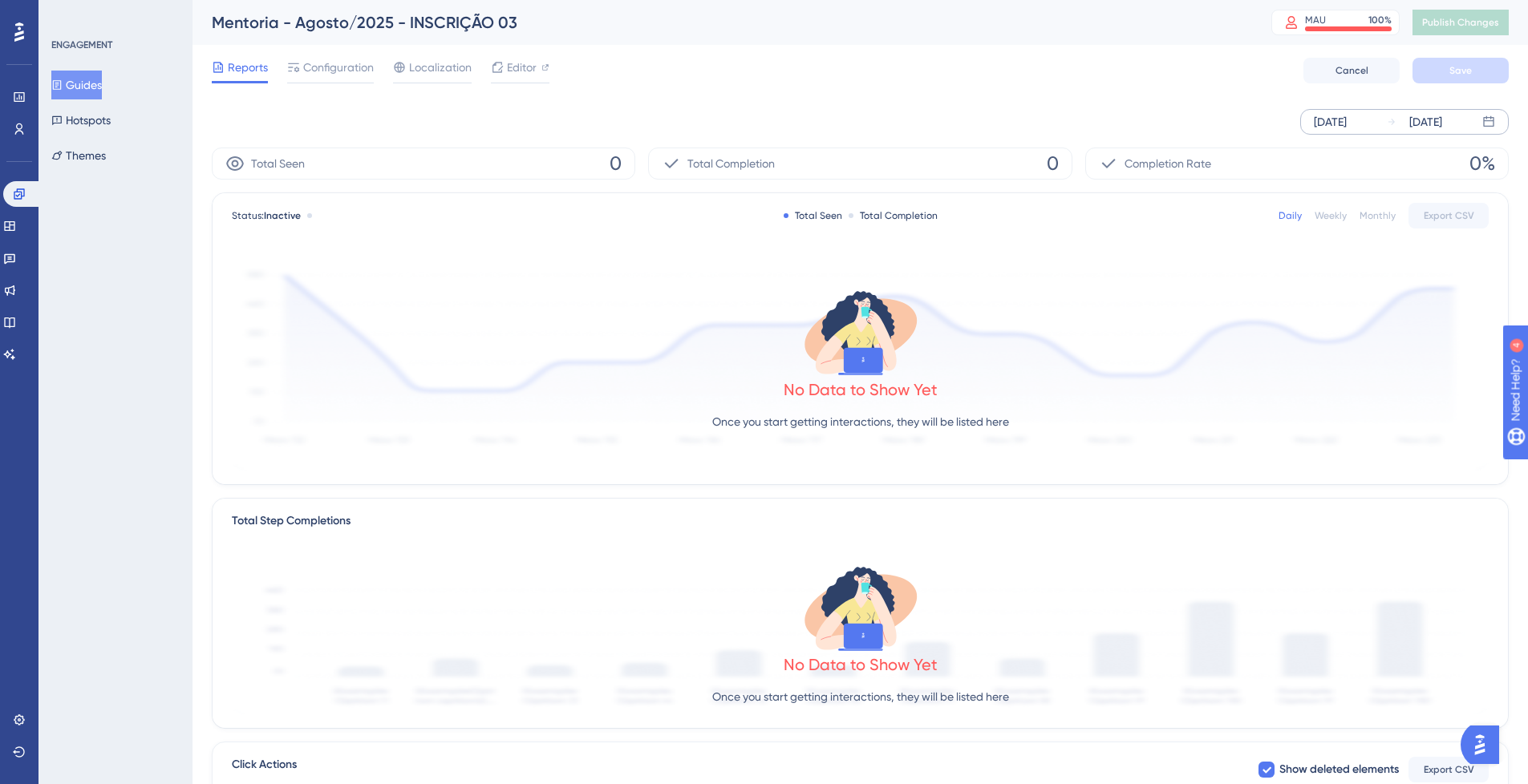
click at [1347, 123] on div "[DATE]" at bounding box center [1330, 122] width 33 height 19
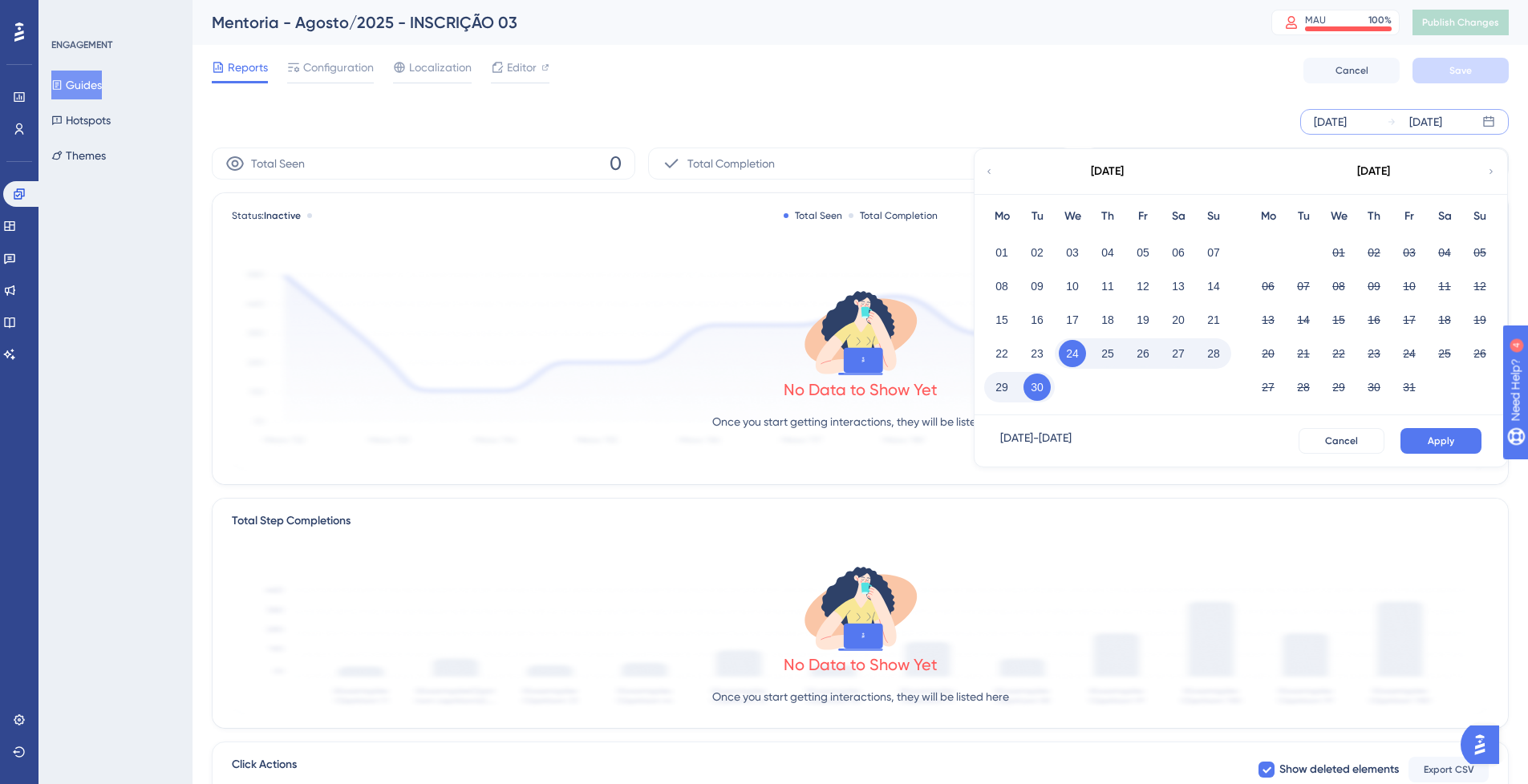
click at [986, 170] on icon at bounding box center [989, 171] width 10 height 15
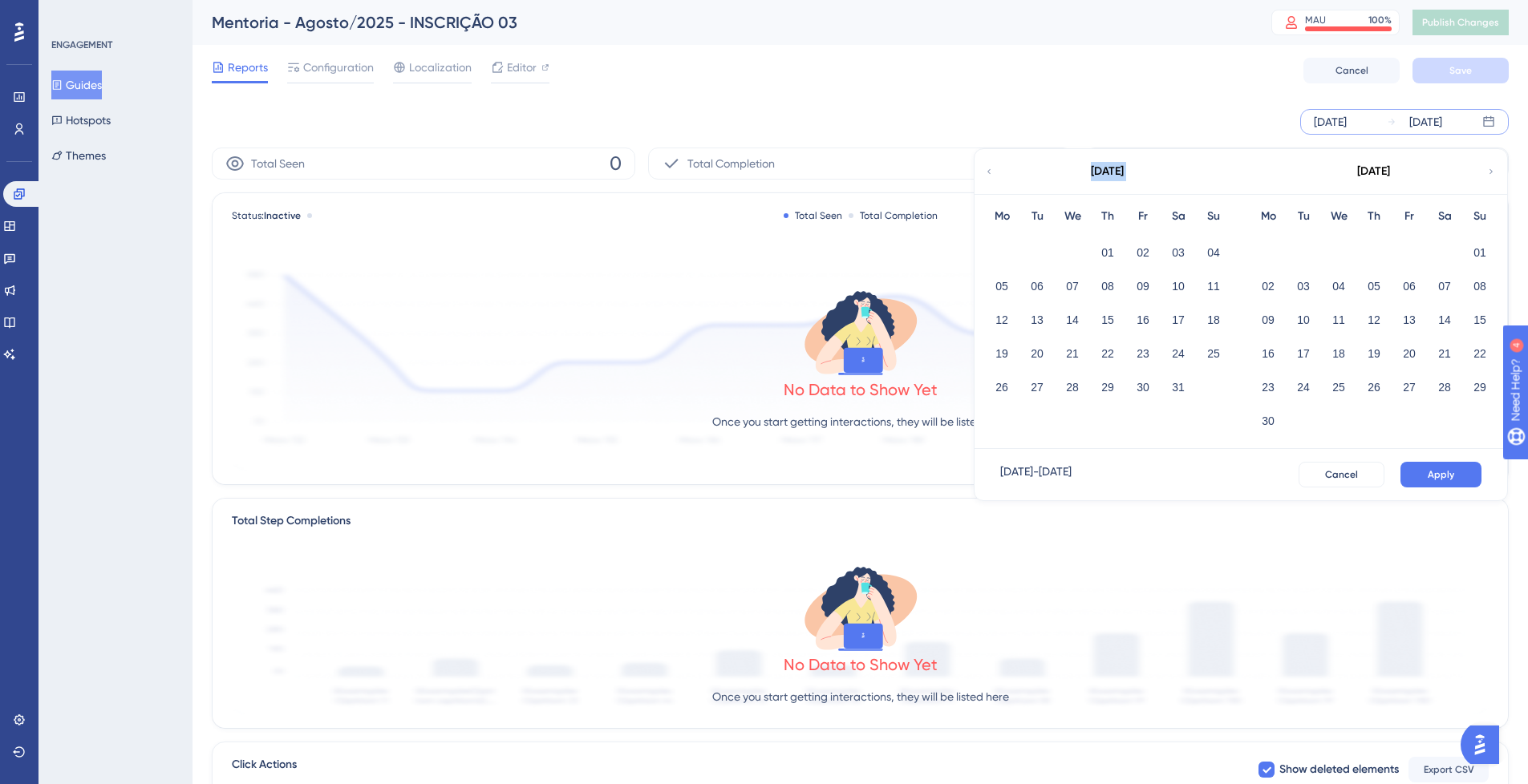
click at [986, 170] on icon at bounding box center [989, 171] width 10 height 15
click at [1180, 259] on button "01" at bounding box center [1178, 252] width 27 height 27
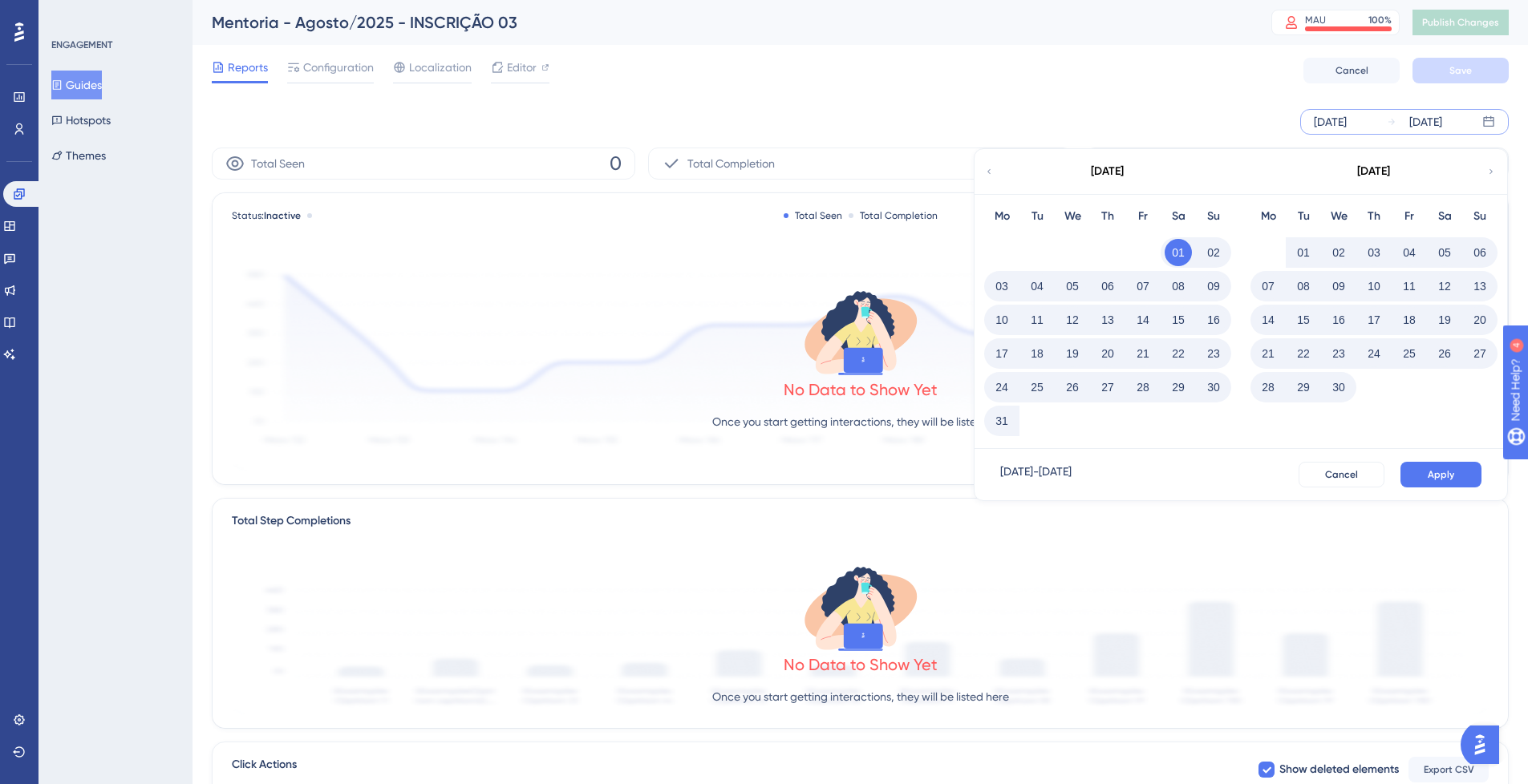
click at [1489, 173] on icon at bounding box center [1491, 171] width 10 height 15
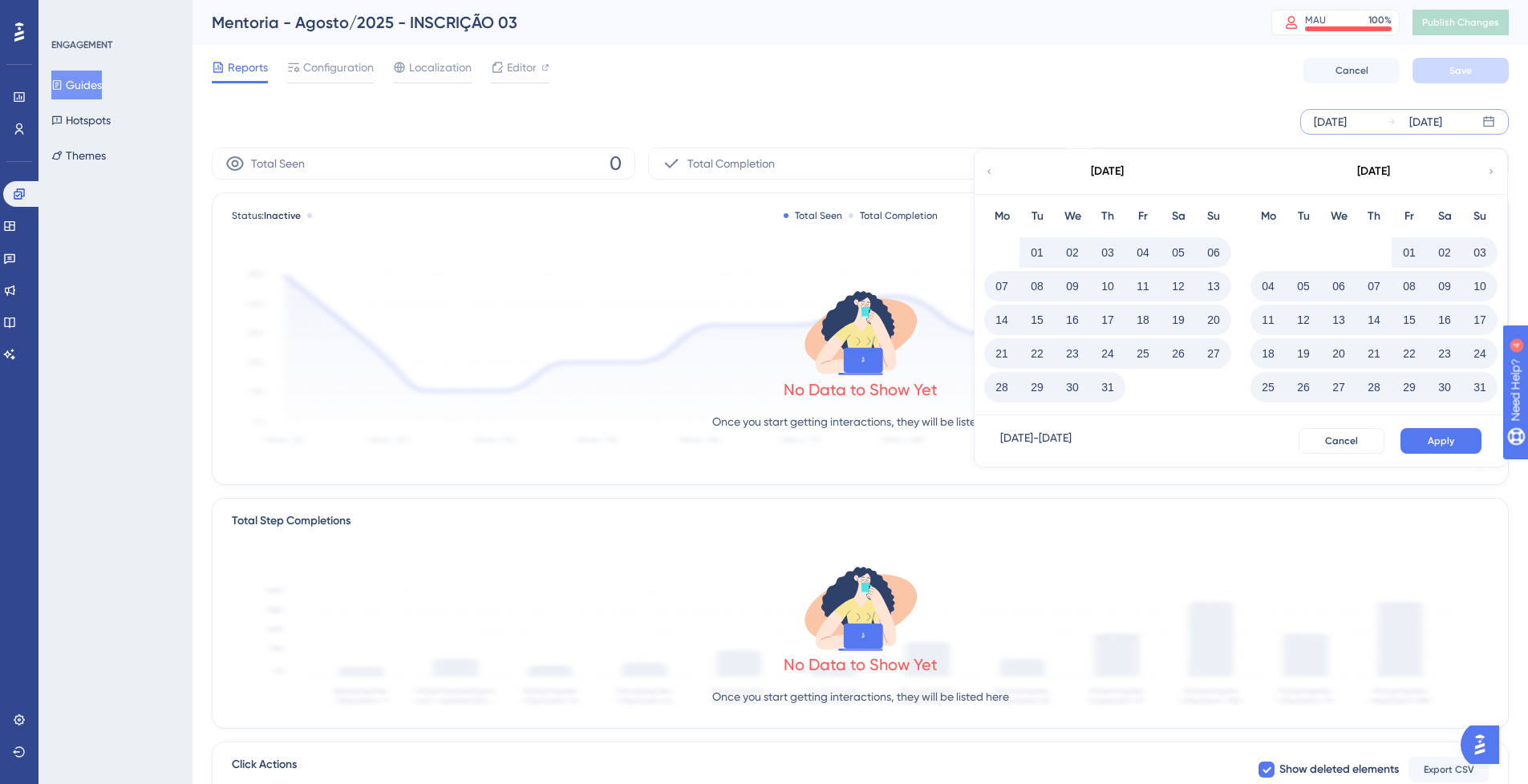
click at [1480, 383] on button "31" at bounding box center [1480, 388] width 27 height 27
click at [1449, 438] on span "Apply" at bounding box center [1440, 440] width 26 height 13
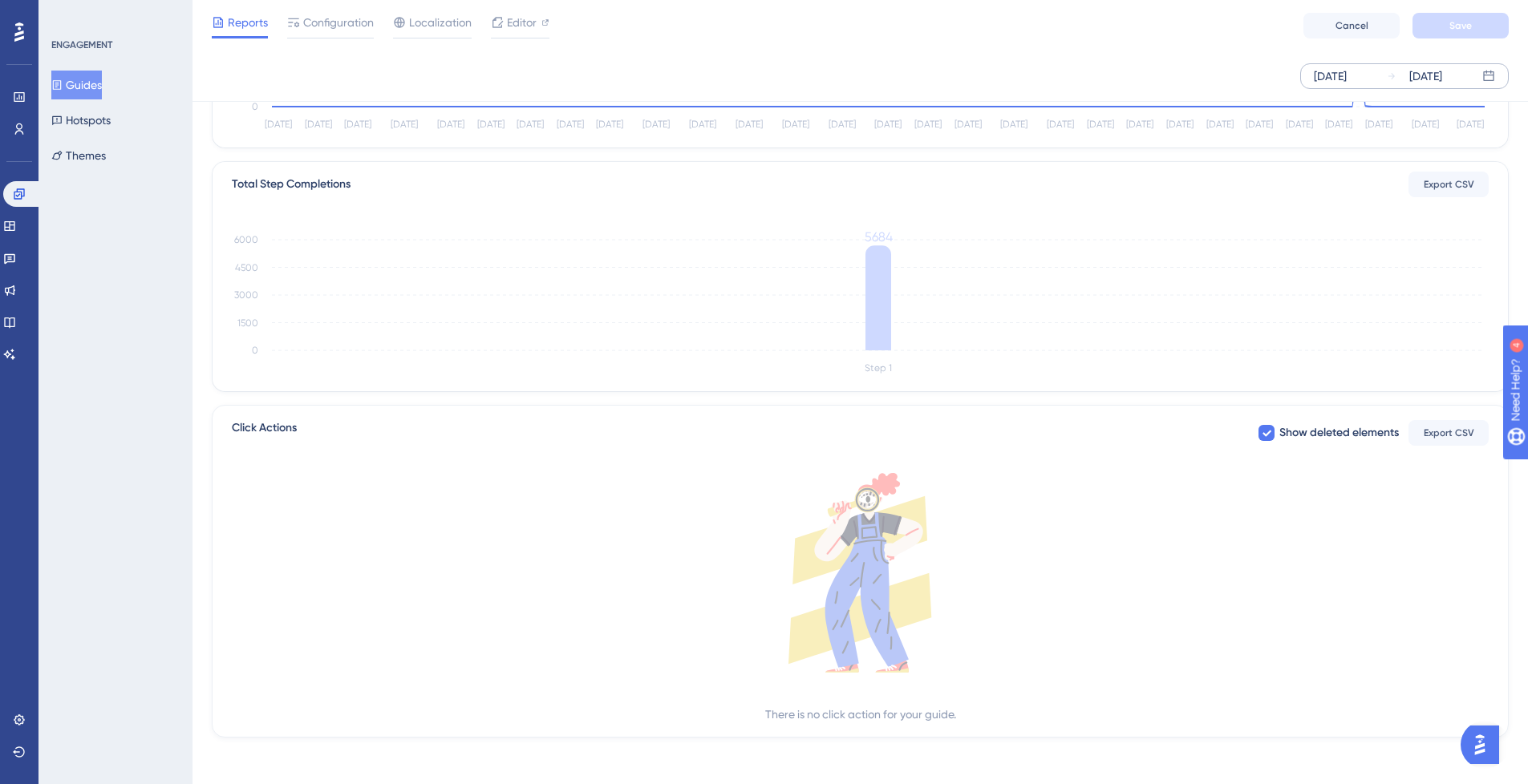
scroll to position [335, 0]
click at [1263, 424] on icon at bounding box center [1267, 428] width 10 height 13
click at [1285, 423] on span "Show deleted elements" at bounding box center [1339, 429] width 120 height 19
checkbox input "true"
